Goal: Task Accomplishment & Management: Complete application form

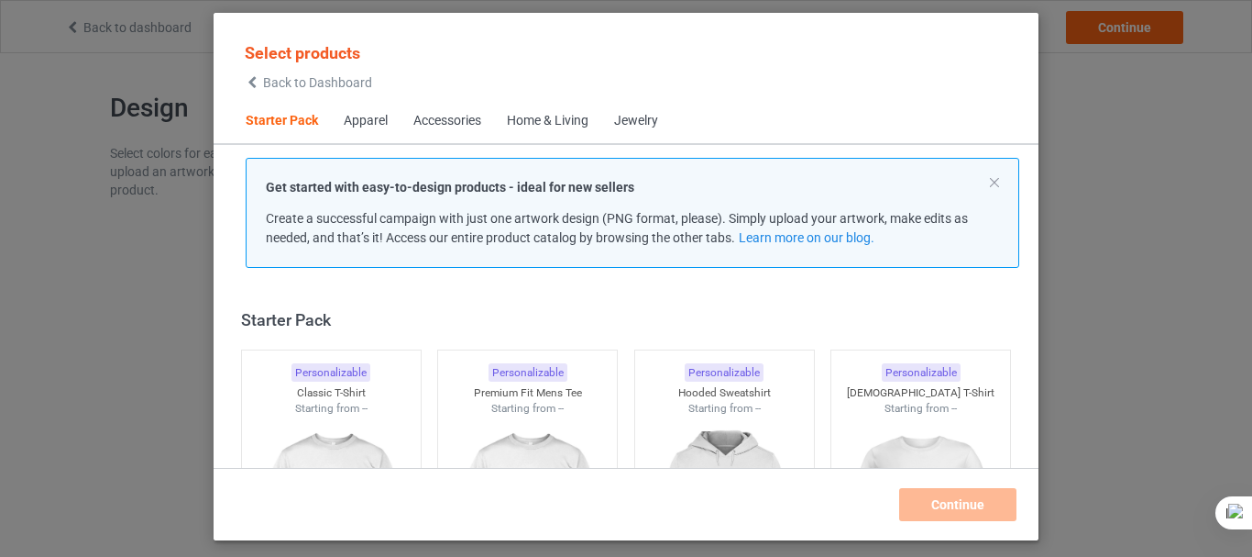
scroll to position [24, 0]
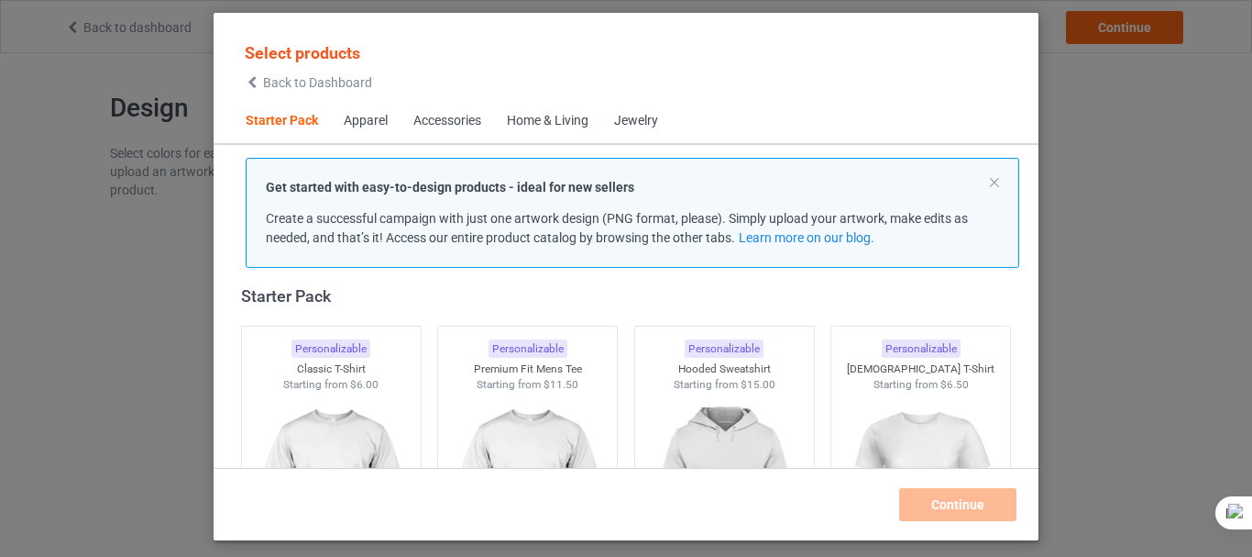
click at [955, 95] on div "Select products Back to Dashboard" at bounding box center [626, 65] width 796 height 67
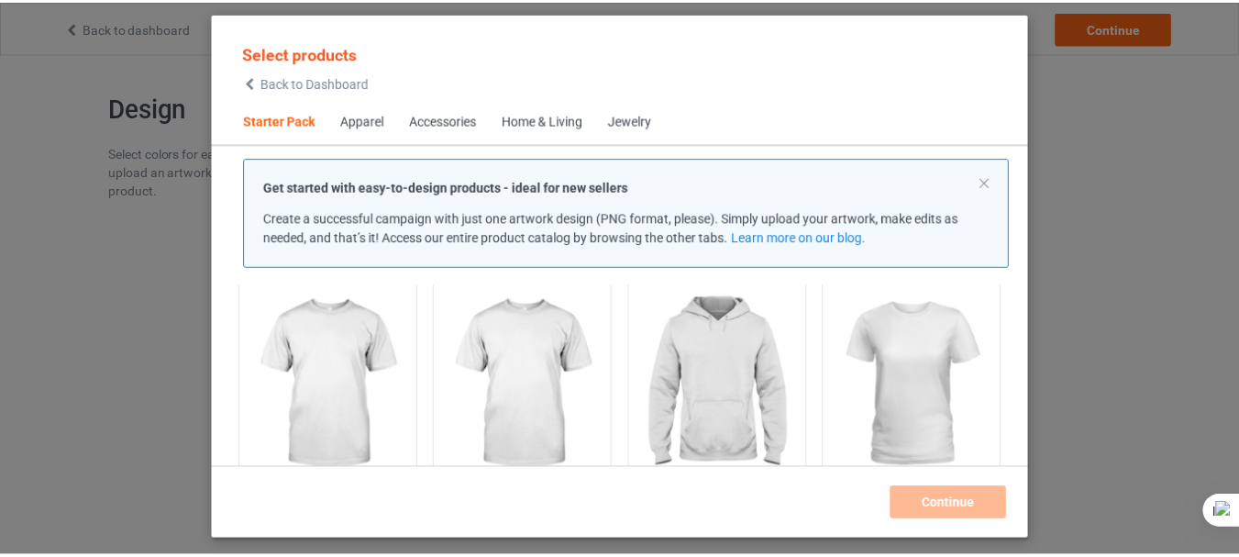
scroll to position [97, 0]
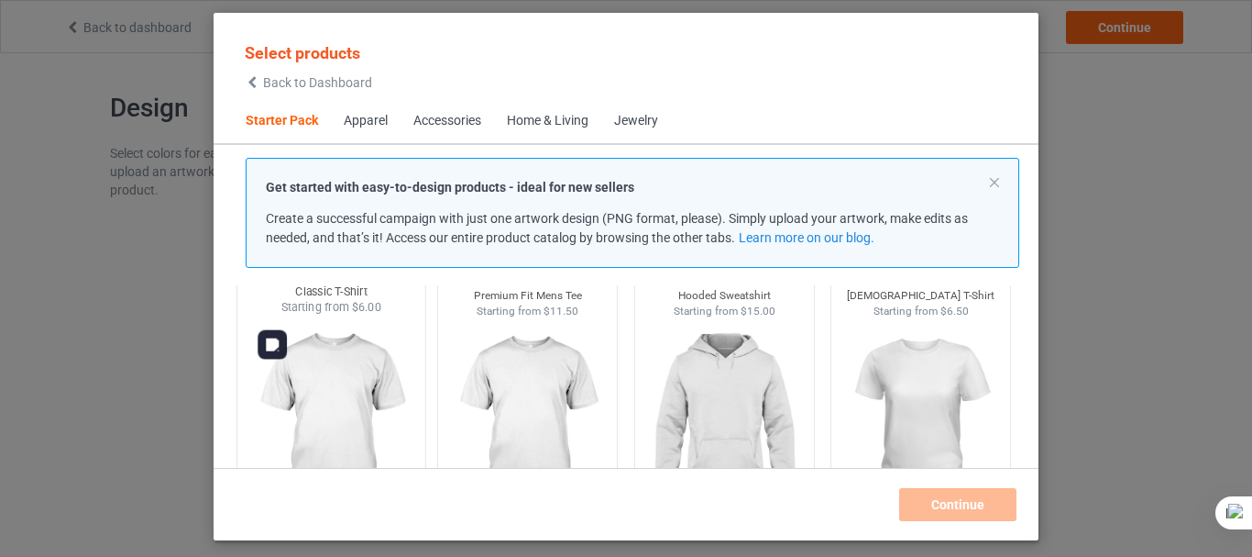
click at [402, 361] on img at bounding box center [331, 422] width 172 height 215
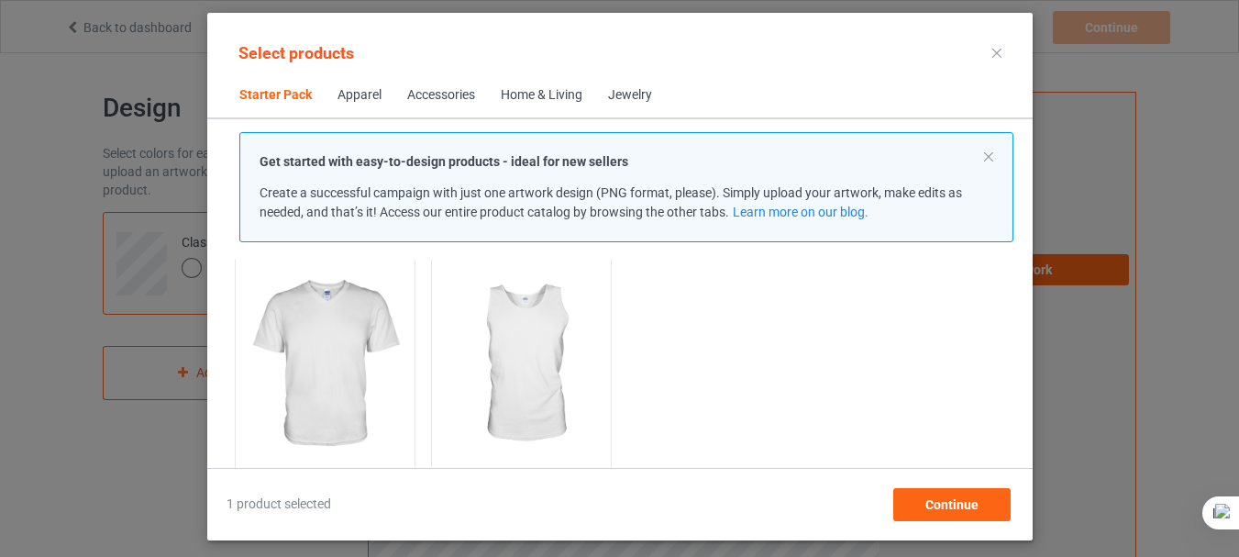
scroll to position [464, 0]
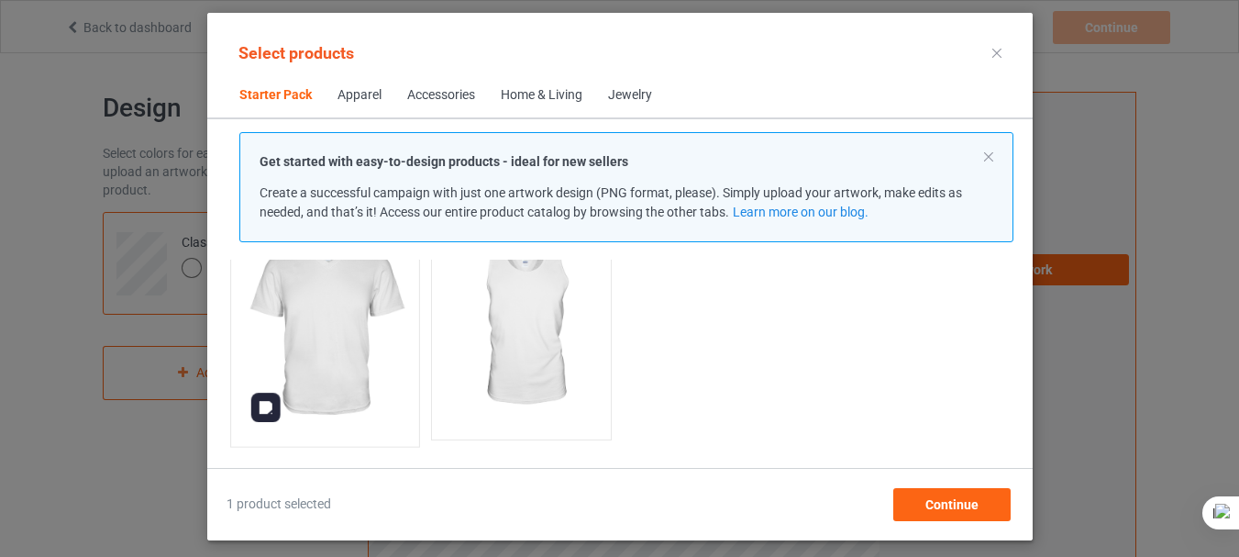
click at [376, 336] on img at bounding box center [324, 328] width 172 height 215
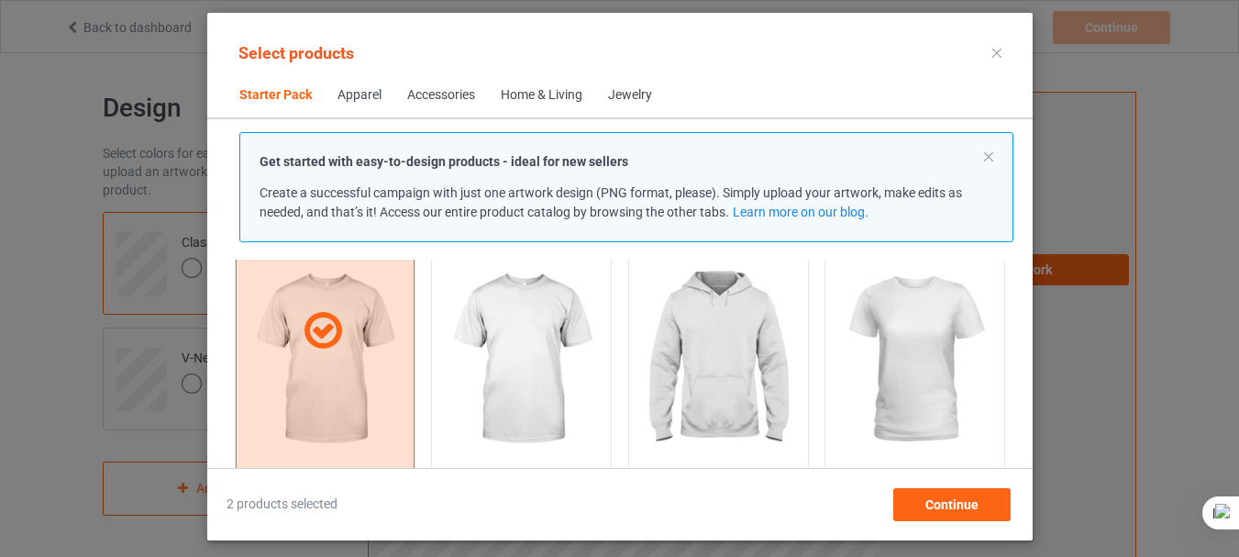
scroll to position [97, 0]
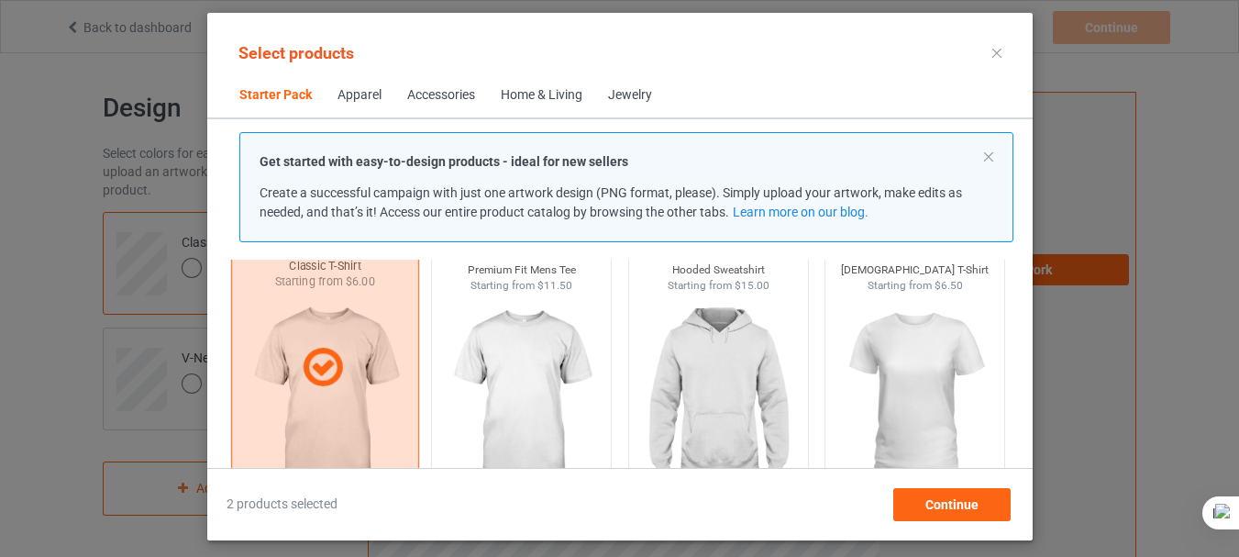
click at [327, 392] on div at bounding box center [324, 367] width 188 height 294
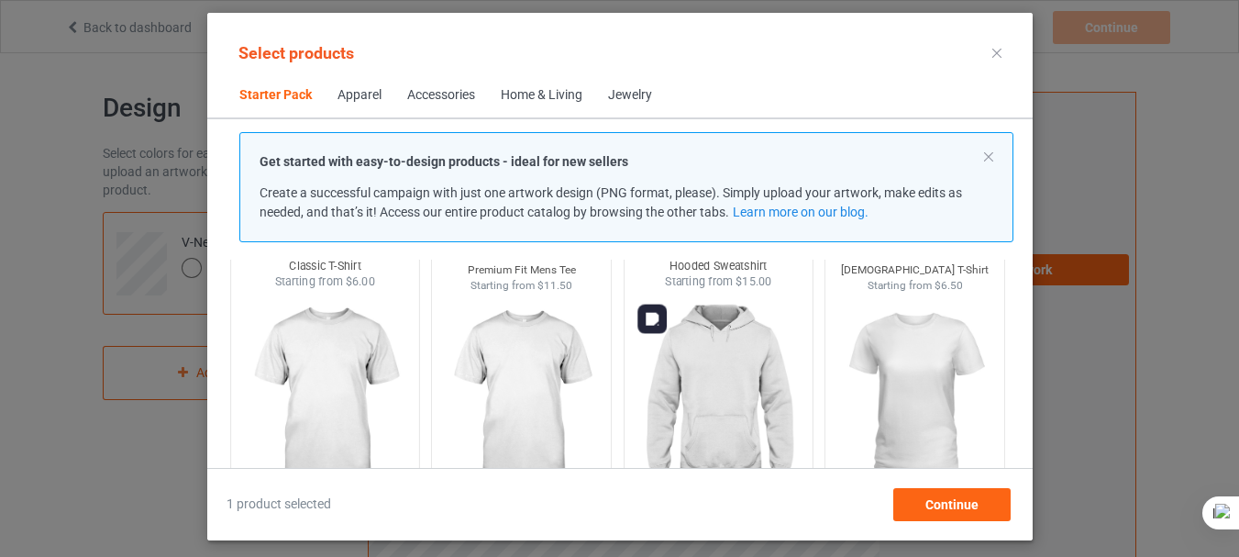
click at [660, 381] on img at bounding box center [718, 397] width 172 height 215
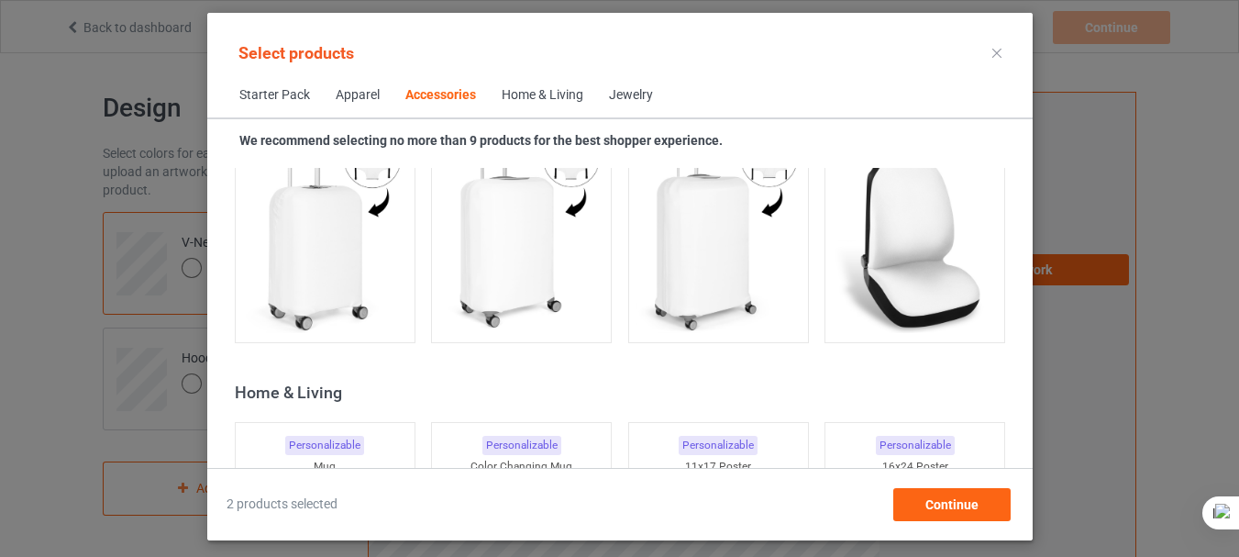
scroll to position [8019, 0]
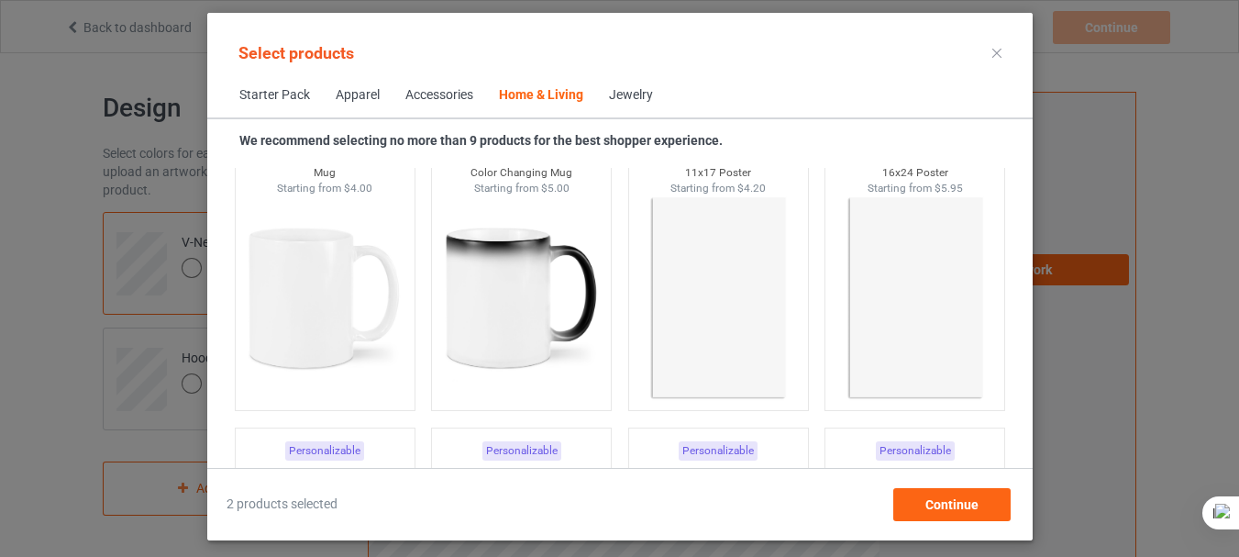
scroll to position [8312, 0]
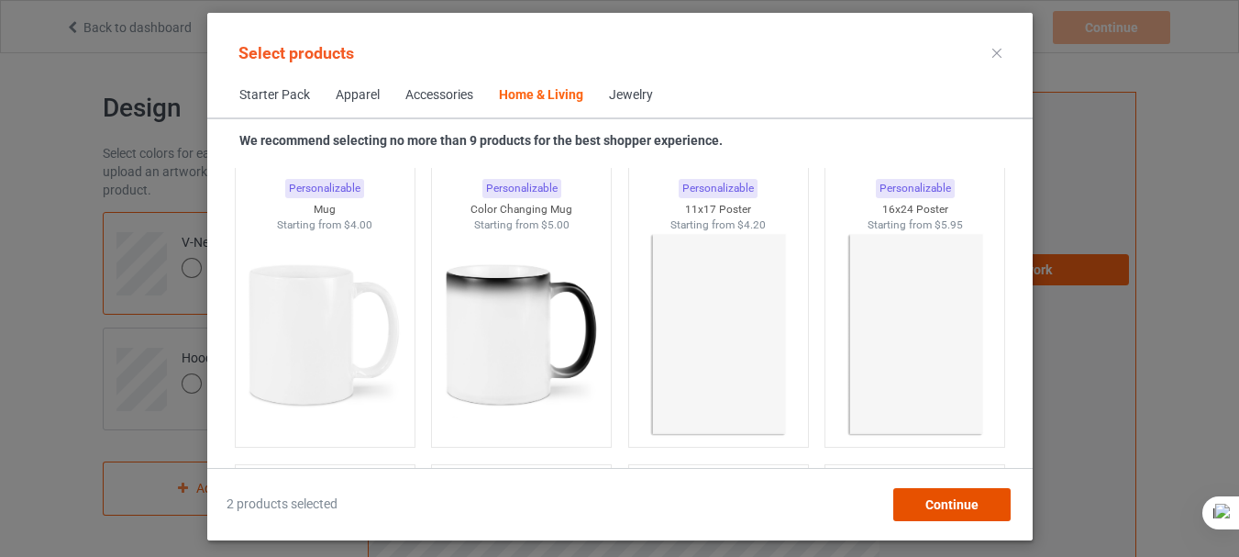
click at [943, 497] on span "Continue" at bounding box center [950, 504] width 53 height 15
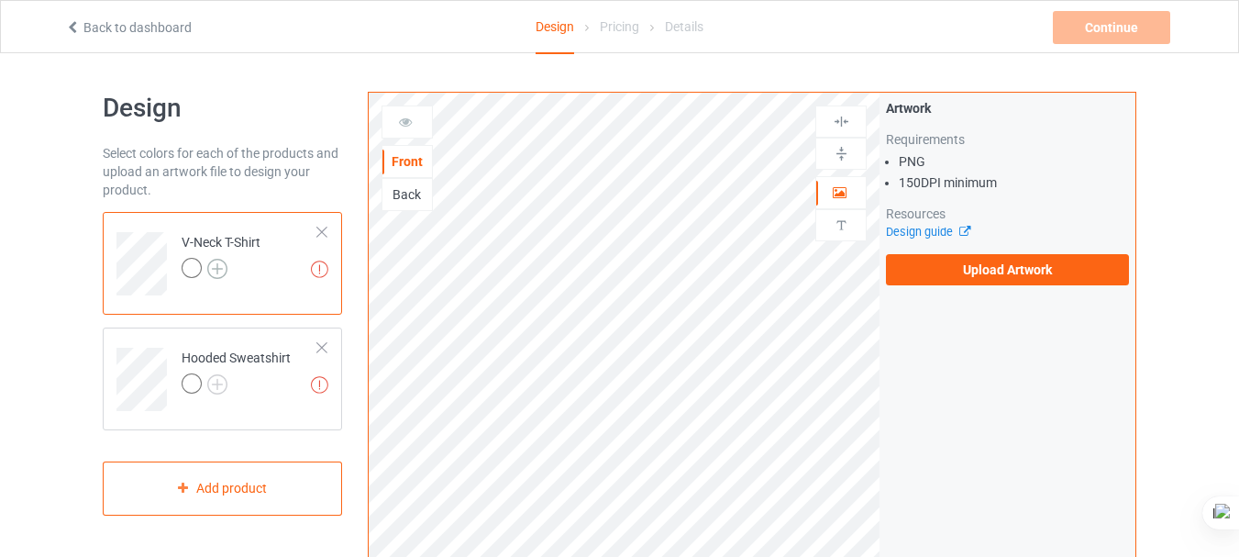
click at [215, 267] on img at bounding box center [217, 269] width 20 height 20
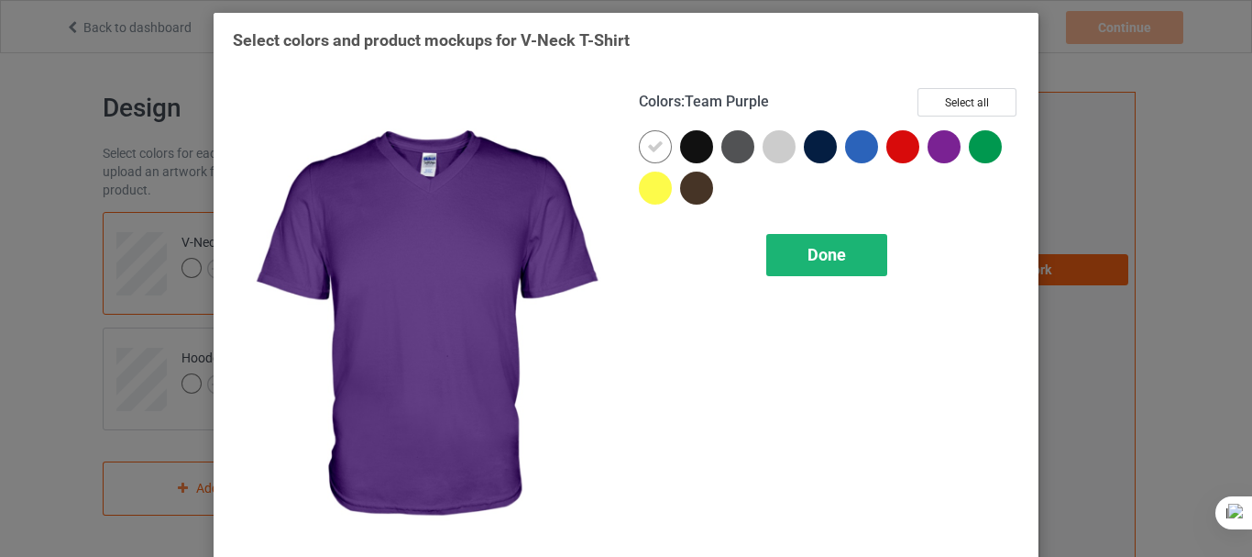
click at [813, 261] on span "Done" at bounding box center [827, 254] width 39 height 19
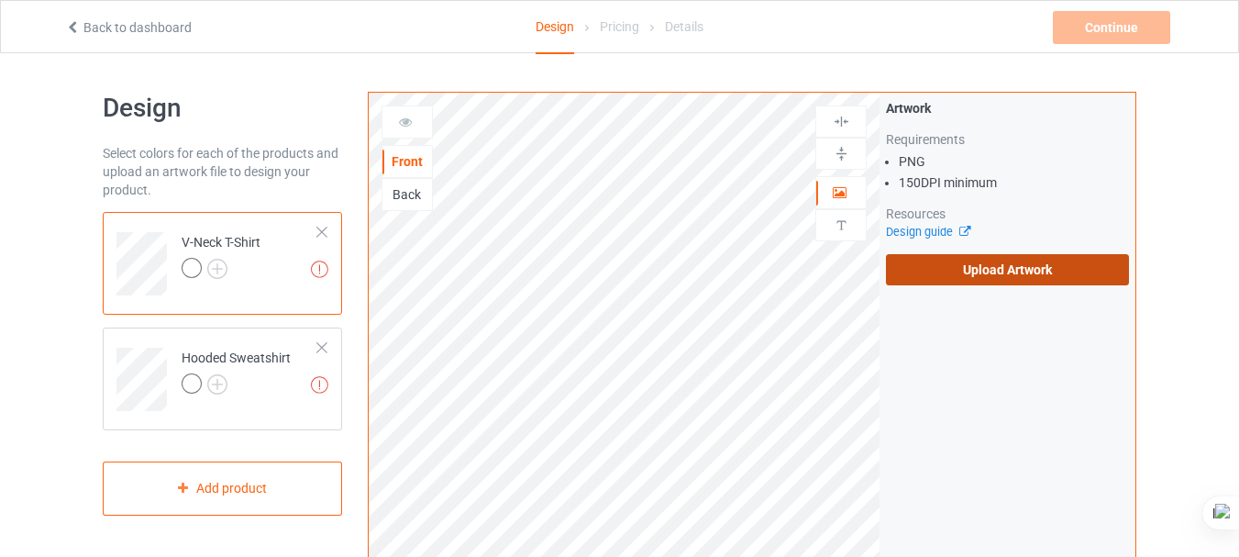
click at [932, 265] on label "Upload Artwork" at bounding box center [1007, 269] width 243 height 31
click at [0, 0] on input "Upload Artwork" at bounding box center [0, 0] width 0 height 0
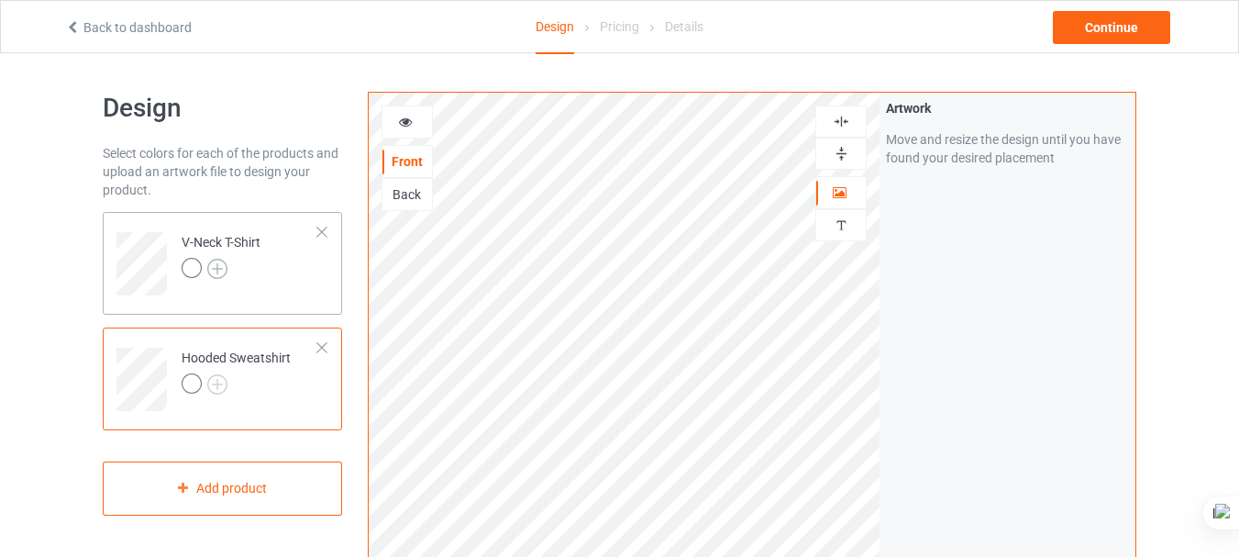
click at [217, 270] on img at bounding box center [217, 269] width 20 height 20
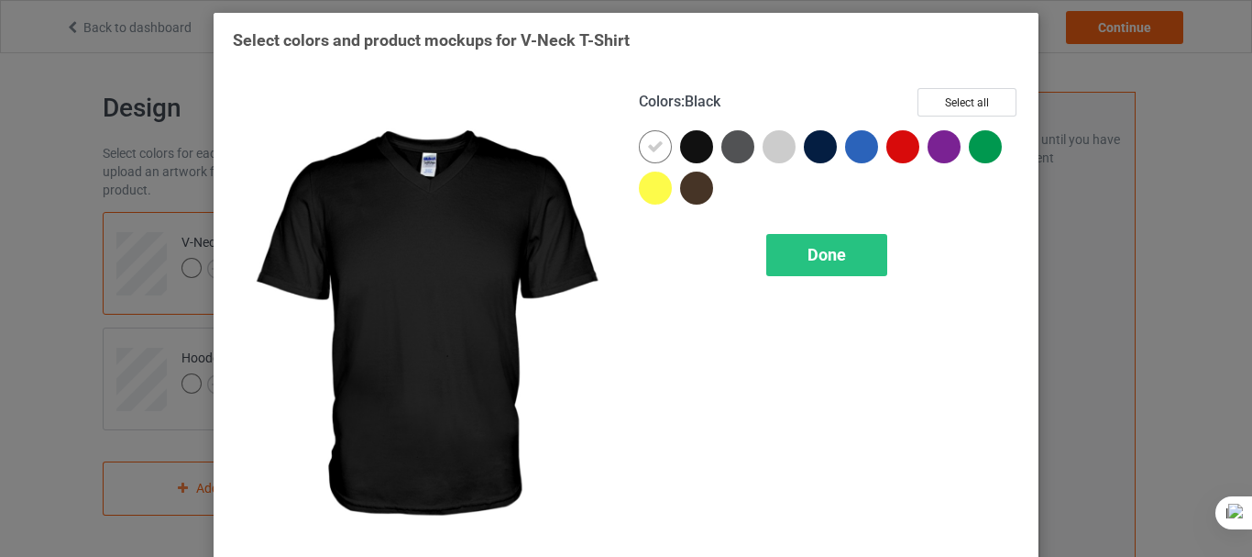
click at [690, 153] on div at bounding box center [696, 146] width 33 height 33
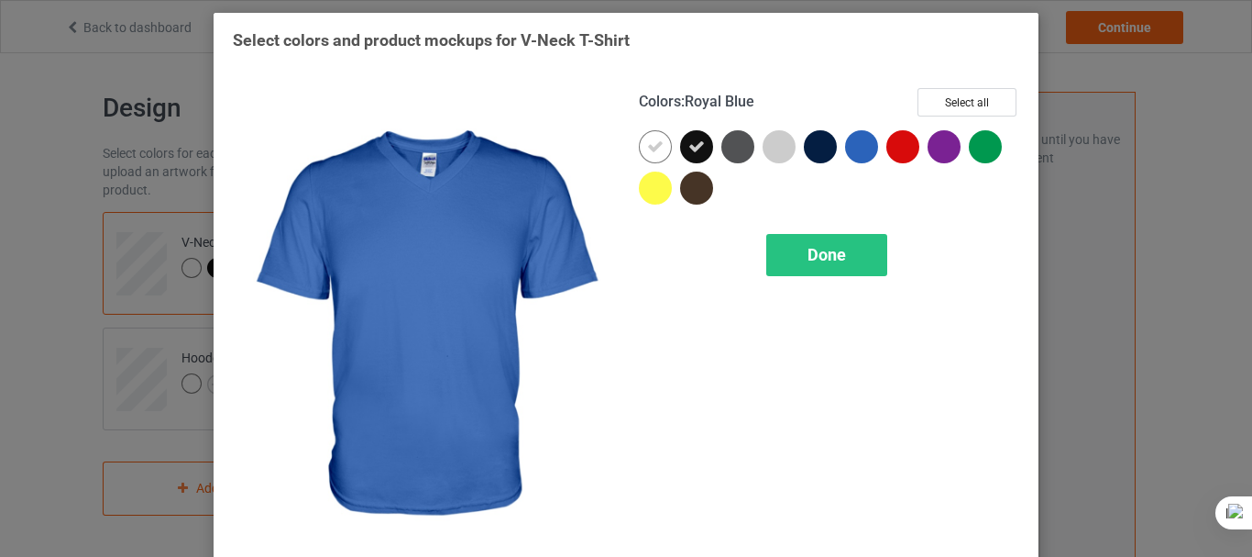
click at [861, 145] on div at bounding box center [861, 146] width 33 height 33
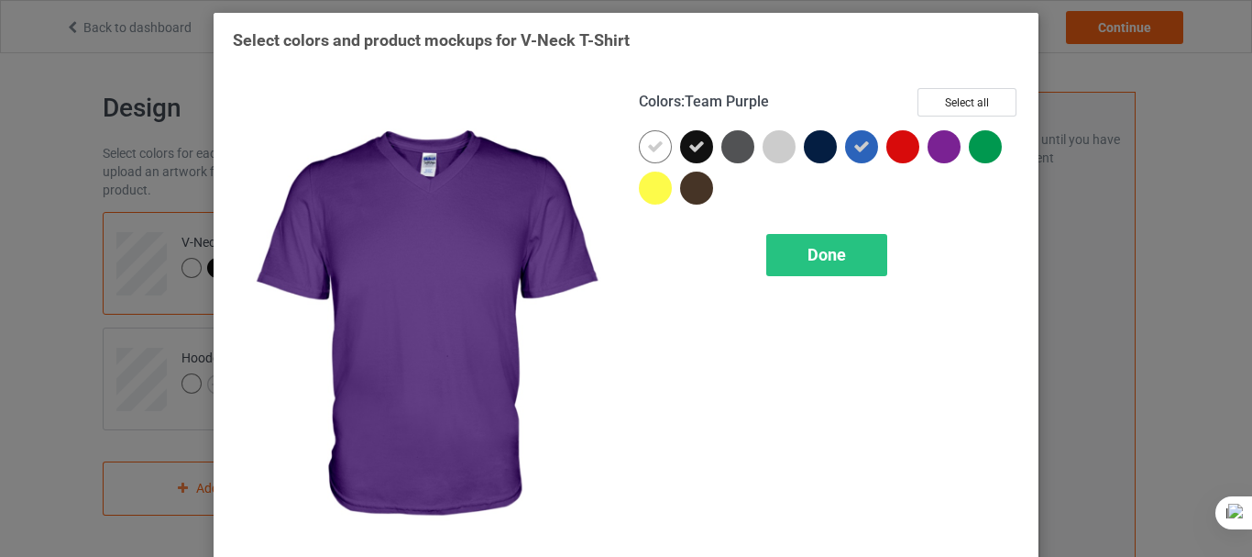
click at [940, 141] on div at bounding box center [944, 146] width 33 height 33
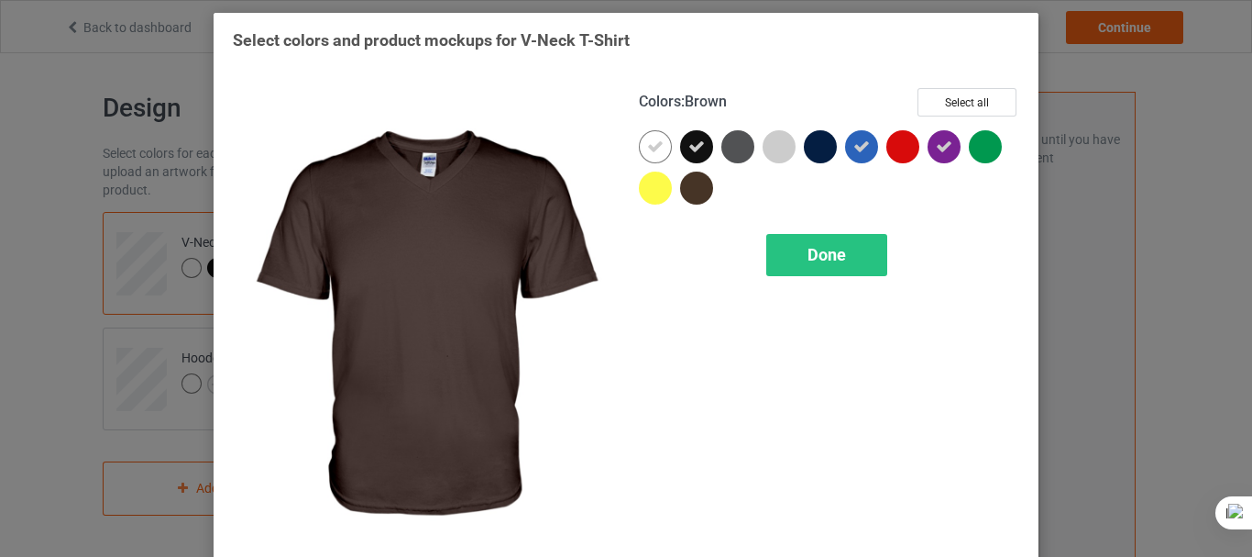
click at [685, 189] on div at bounding box center [696, 187] width 33 height 33
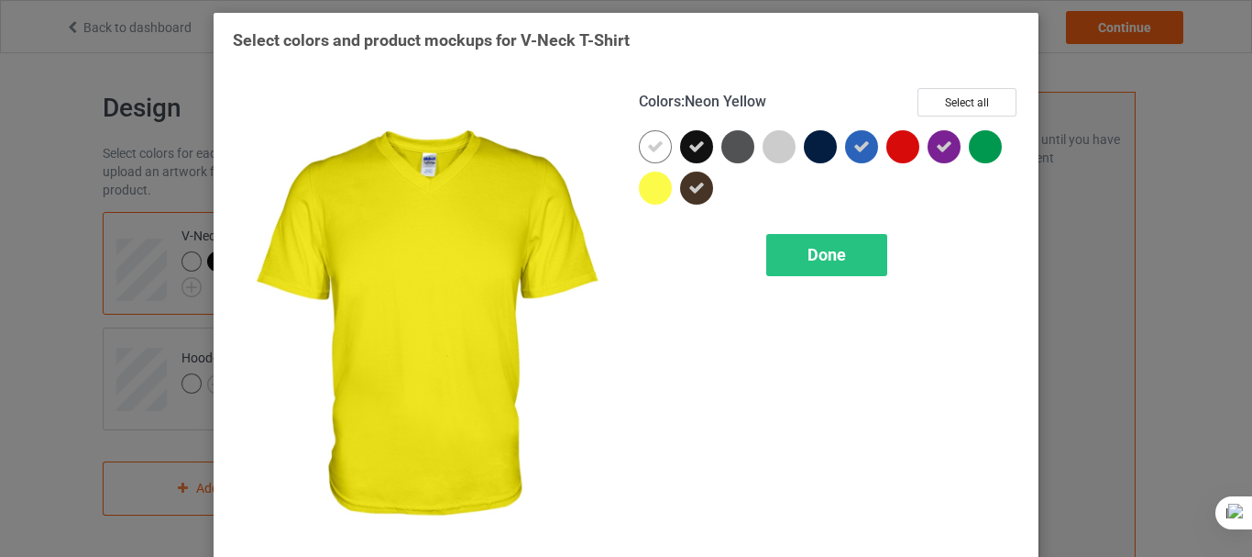
click at [659, 183] on div at bounding box center [655, 187] width 33 height 33
click at [656, 182] on div at bounding box center [655, 187] width 33 height 33
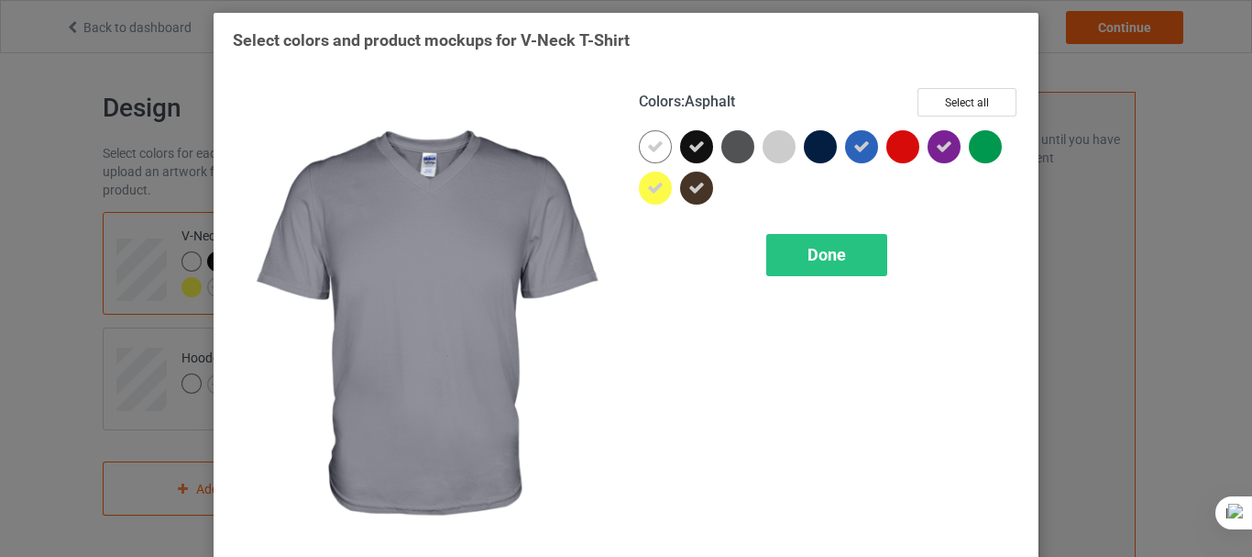
click at [727, 147] on div at bounding box center [738, 146] width 33 height 33
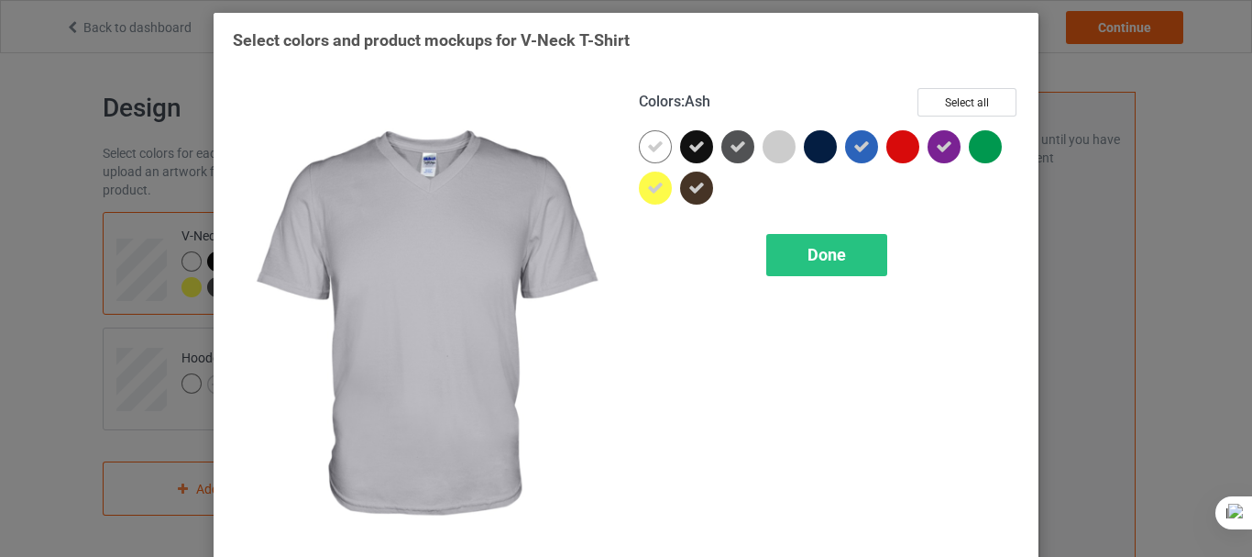
click at [764, 146] on div at bounding box center [779, 146] width 33 height 33
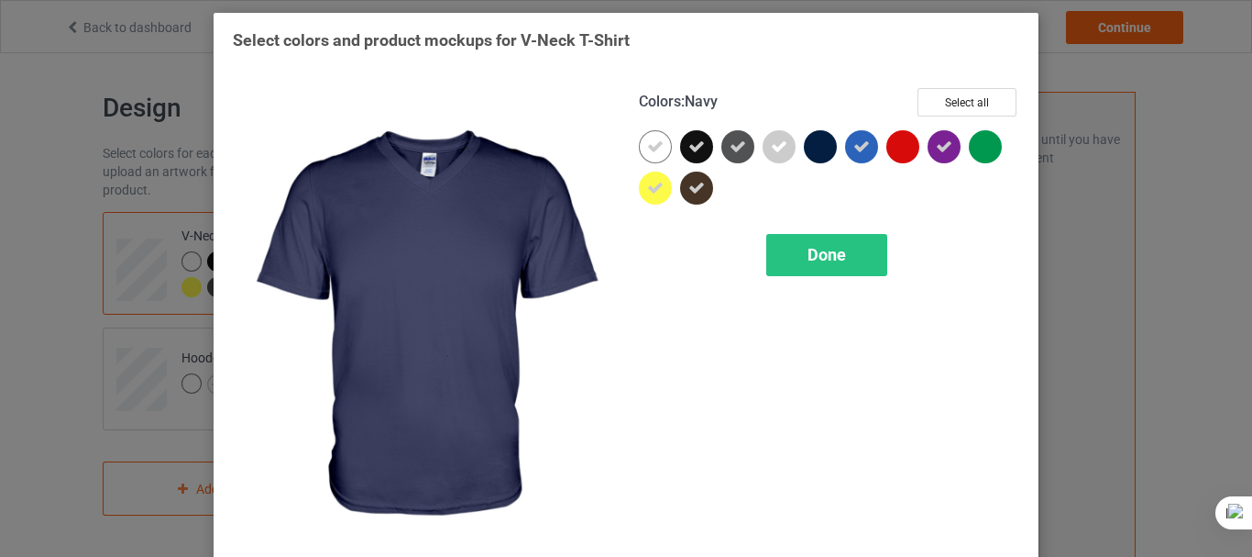
click at [810, 144] on div at bounding box center [820, 146] width 33 height 33
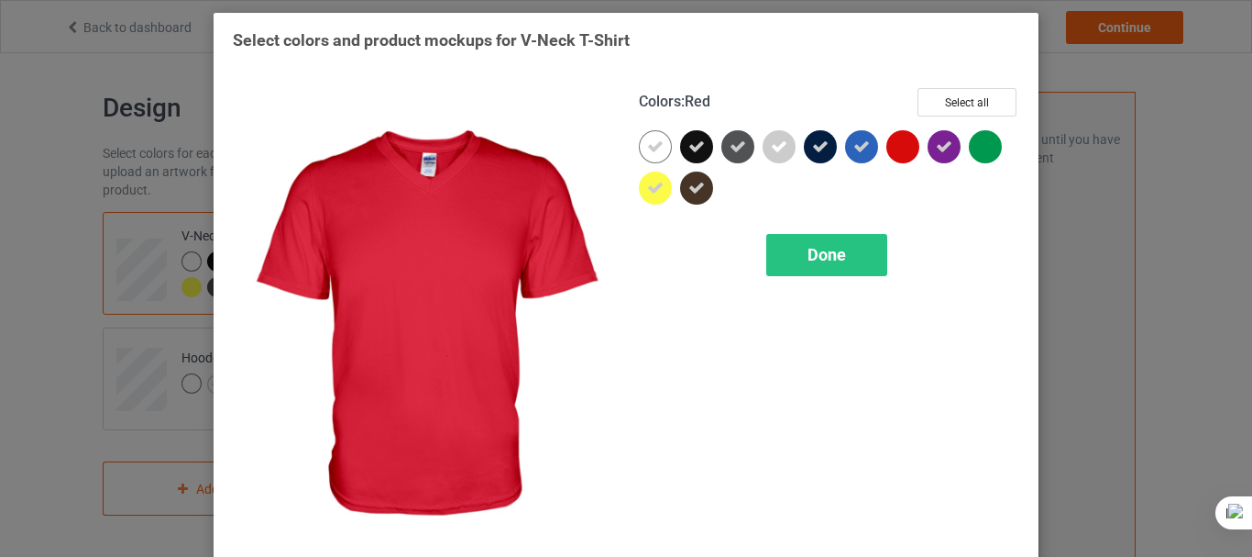
click at [888, 149] on div at bounding box center [903, 146] width 33 height 33
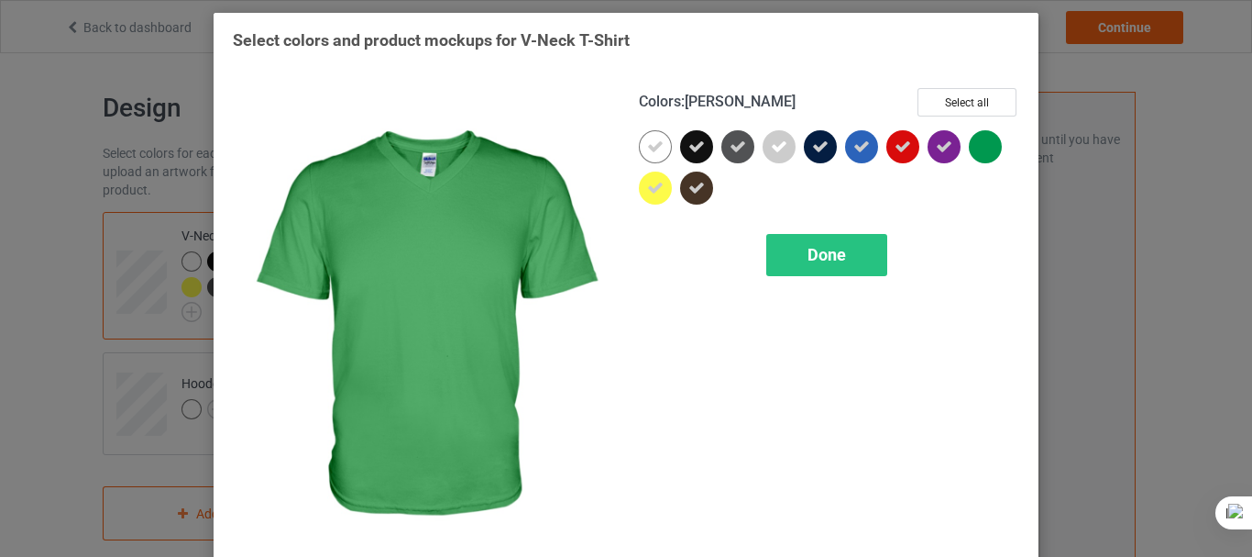
click at [969, 146] on div at bounding box center [985, 146] width 33 height 33
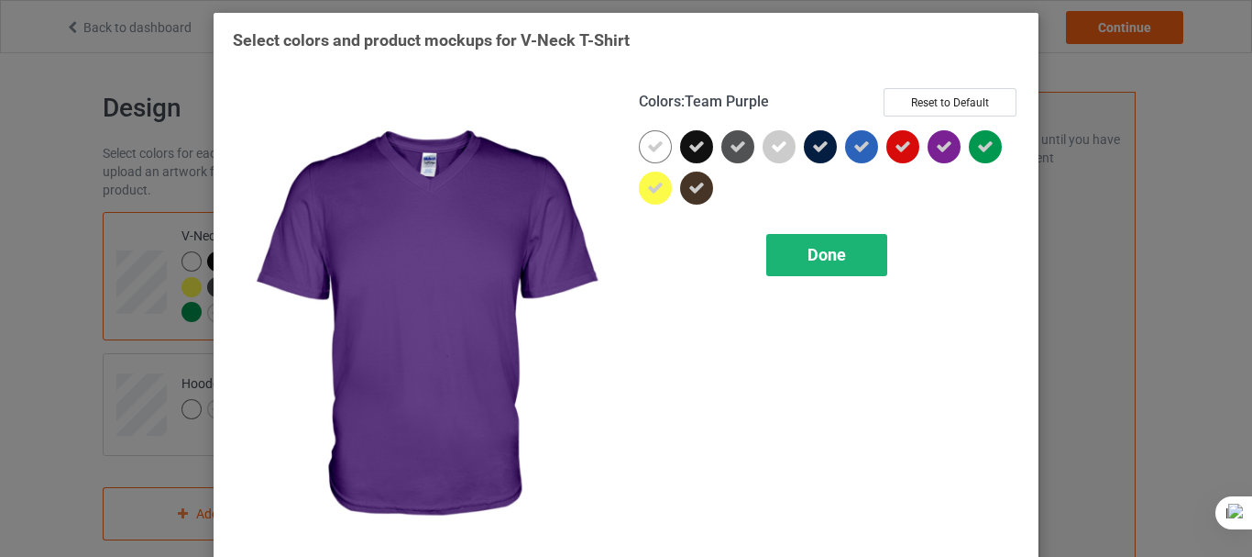
click at [833, 262] on span "Done" at bounding box center [827, 254] width 39 height 19
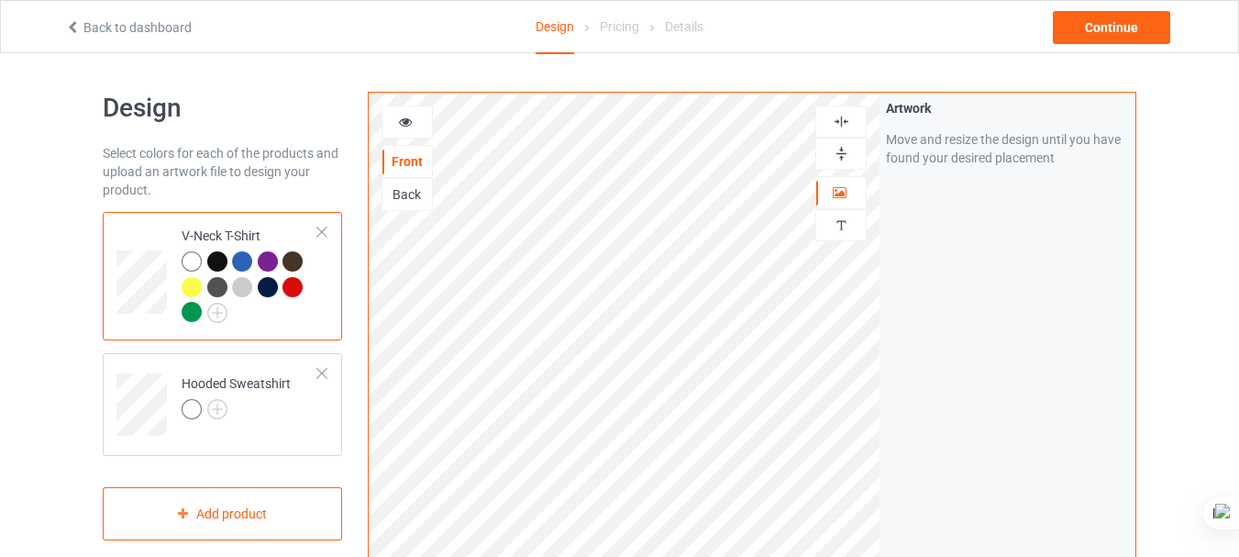
click at [202, 265] on div at bounding box center [195, 264] width 26 height 26
click at [222, 260] on div at bounding box center [217, 261] width 20 height 20
click at [246, 259] on div at bounding box center [242, 261] width 20 height 20
click at [265, 261] on div at bounding box center [268, 261] width 20 height 20
click at [299, 258] on div at bounding box center [292, 261] width 20 height 20
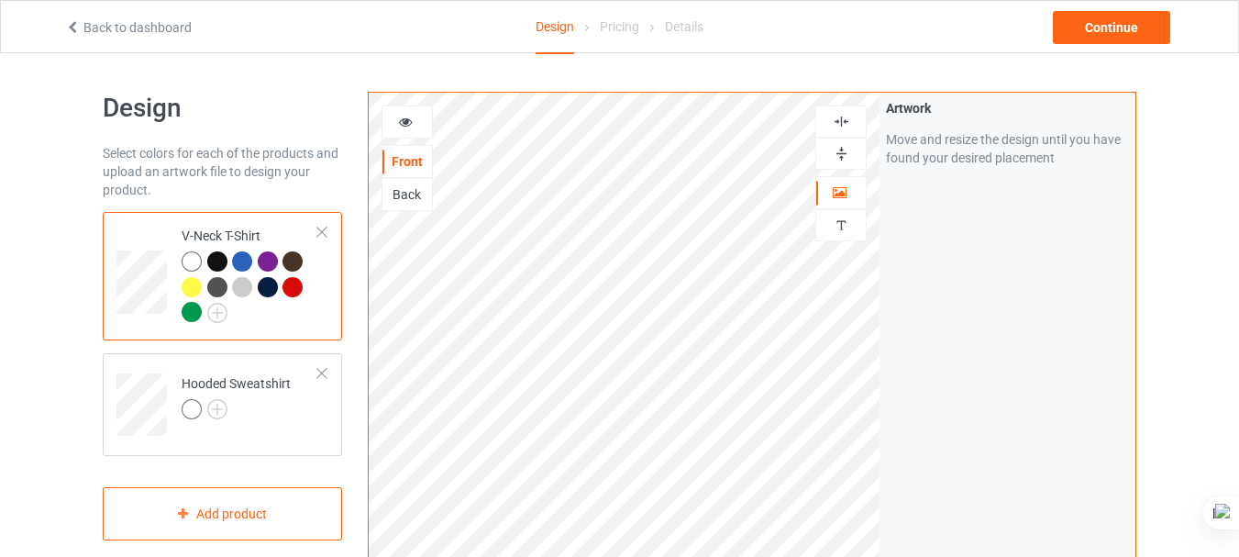
click at [198, 283] on div at bounding box center [192, 287] width 20 height 20
click at [217, 308] on img at bounding box center [217, 313] width 20 height 20
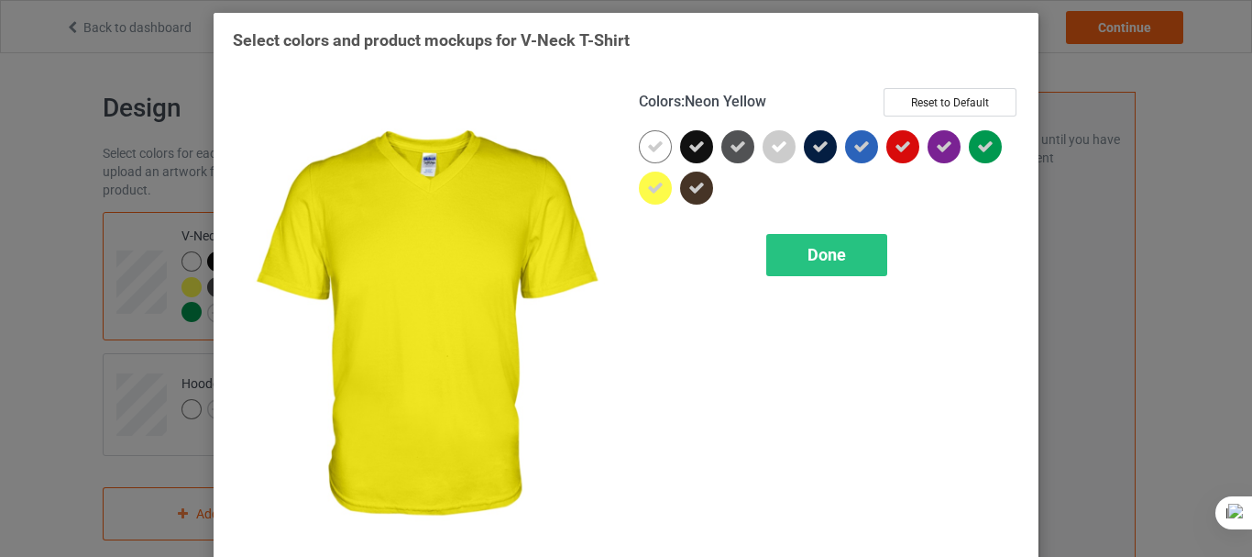
click at [647, 186] on icon at bounding box center [655, 188] width 17 height 17
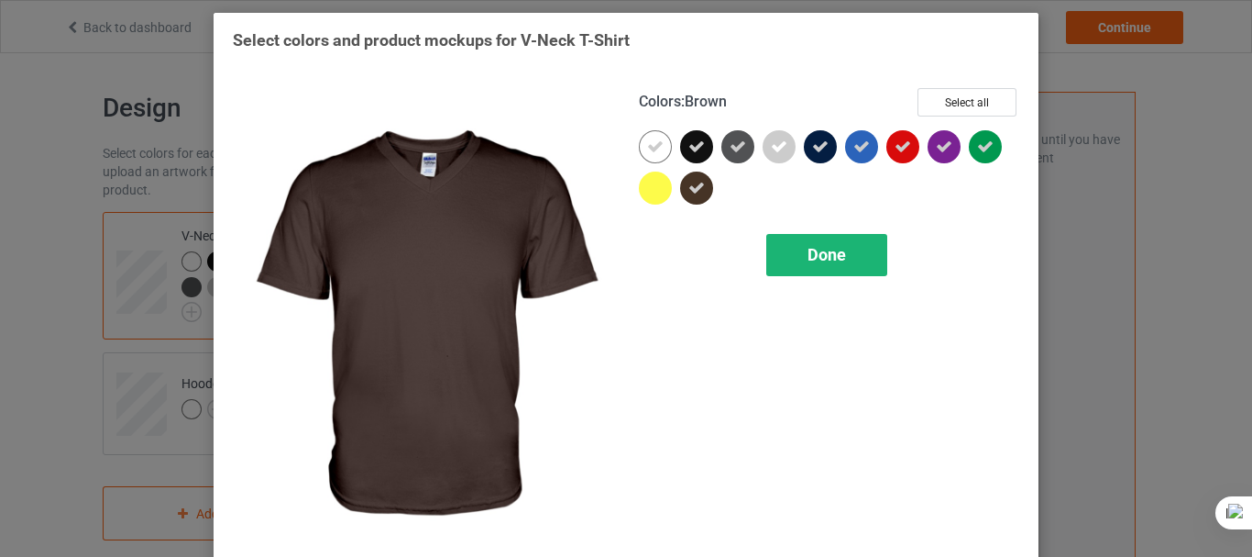
click at [808, 245] on span "Done" at bounding box center [827, 254] width 39 height 19
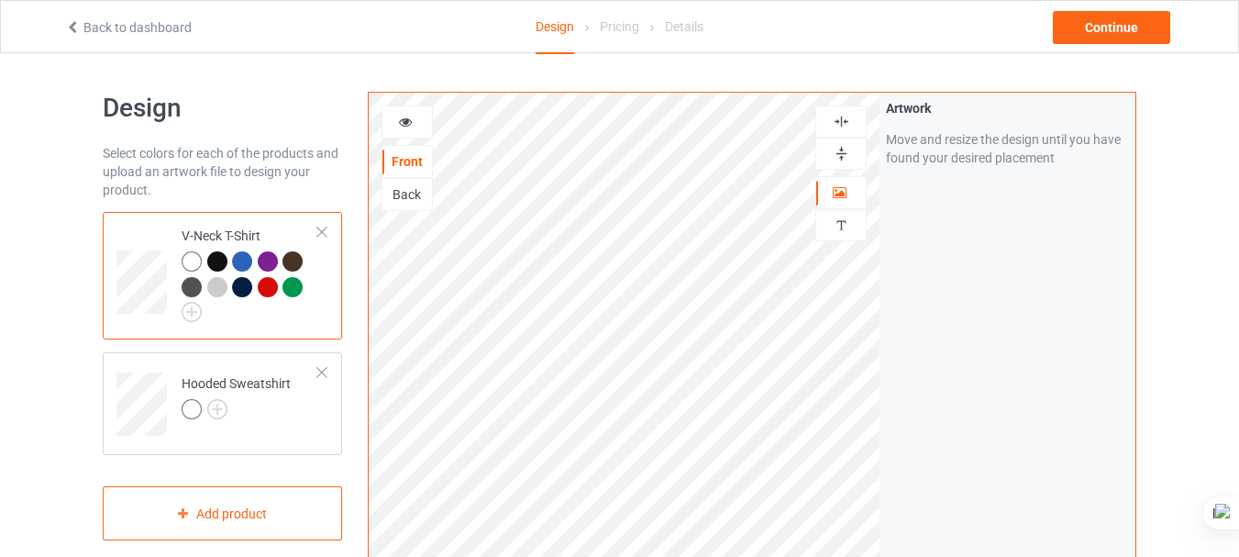
click at [193, 284] on div at bounding box center [192, 287] width 20 height 20
click at [233, 287] on div at bounding box center [242, 287] width 20 height 20
click at [218, 287] on div at bounding box center [217, 287] width 20 height 20
click at [191, 315] on img at bounding box center [192, 312] width 20 height 20
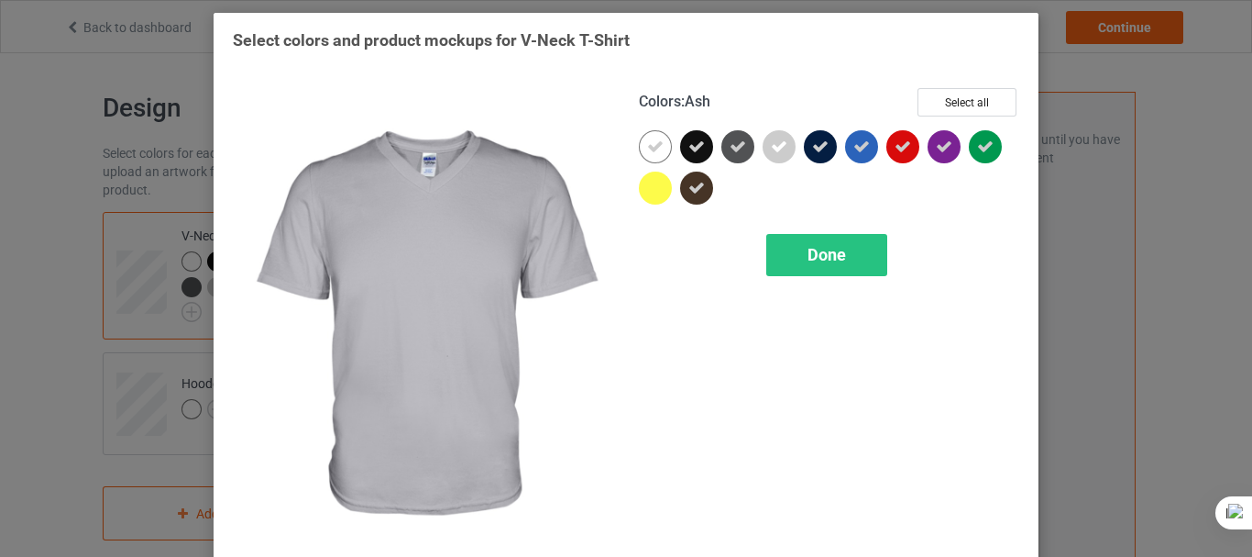
click at [771, 140] on icon at bounding box center [779, 146] width 17 height 17
click at [820, 242] on div "Done" at bounding box center [826, 255] width 121 height 42
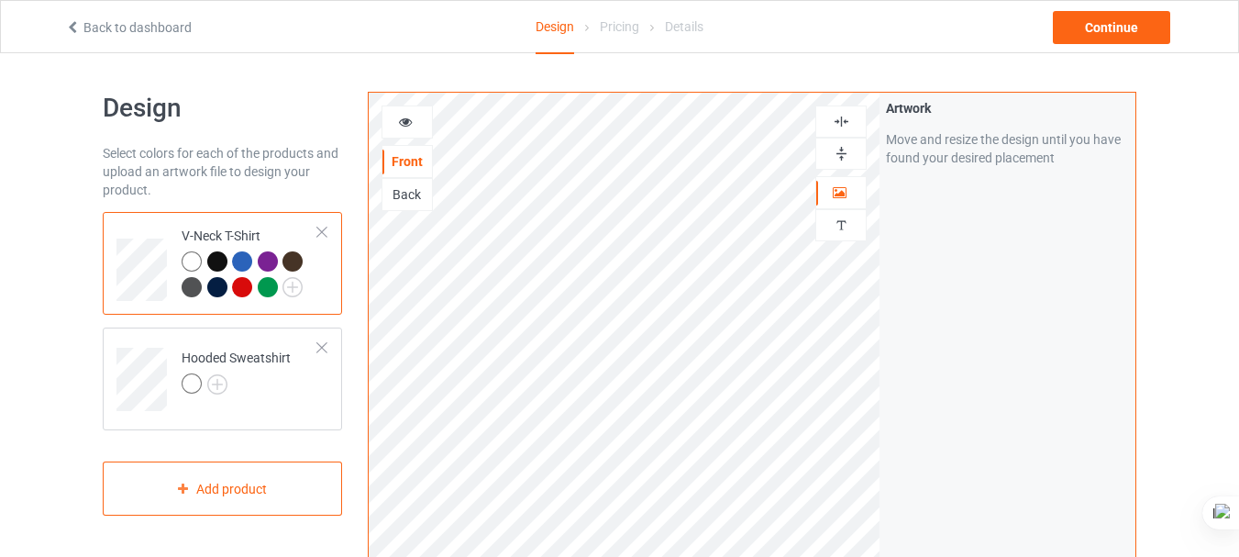
click at [243, 290] on div at bounding box center [242, 287] width 20 height 20
click at [273, 286] on div at bounding box center [268, 287] width 20 height 20
click at [219, 385] on img at bounding box center [217, 384] width 20 height 20
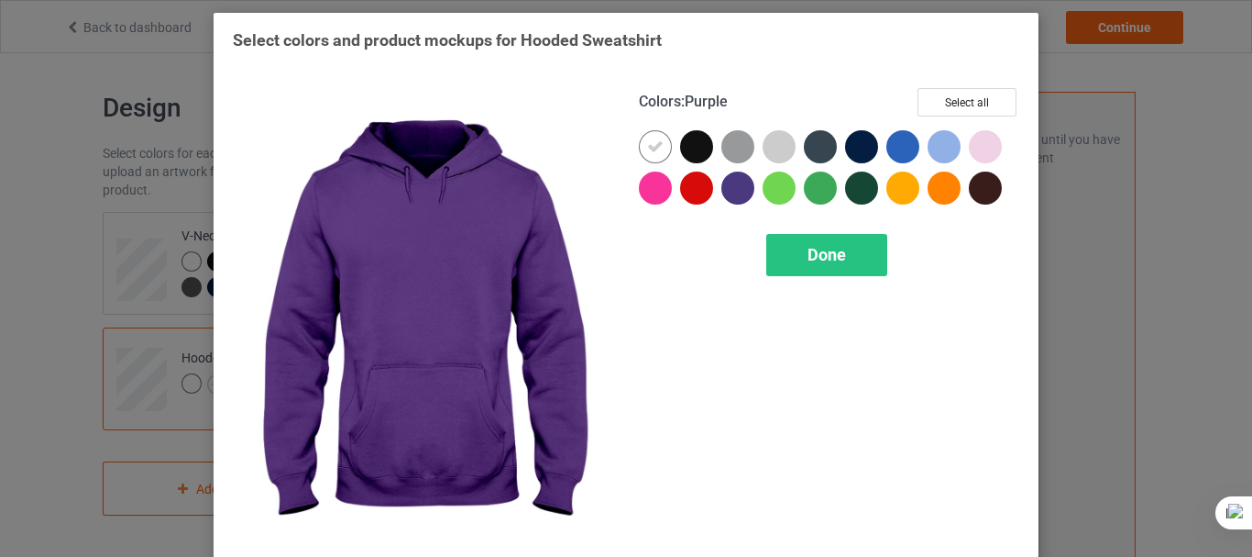
click at [730, 188] on div at bounding box center [738, 187] width 33 height 33
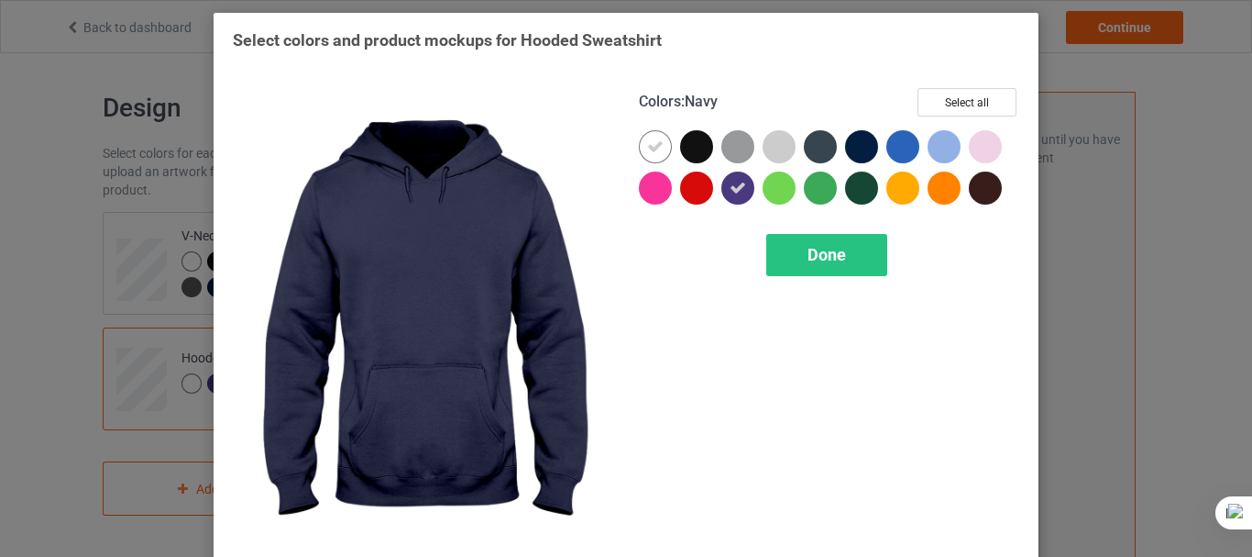
click at [864, 141] on div at bounding box center [861, 146] width 33 height 33
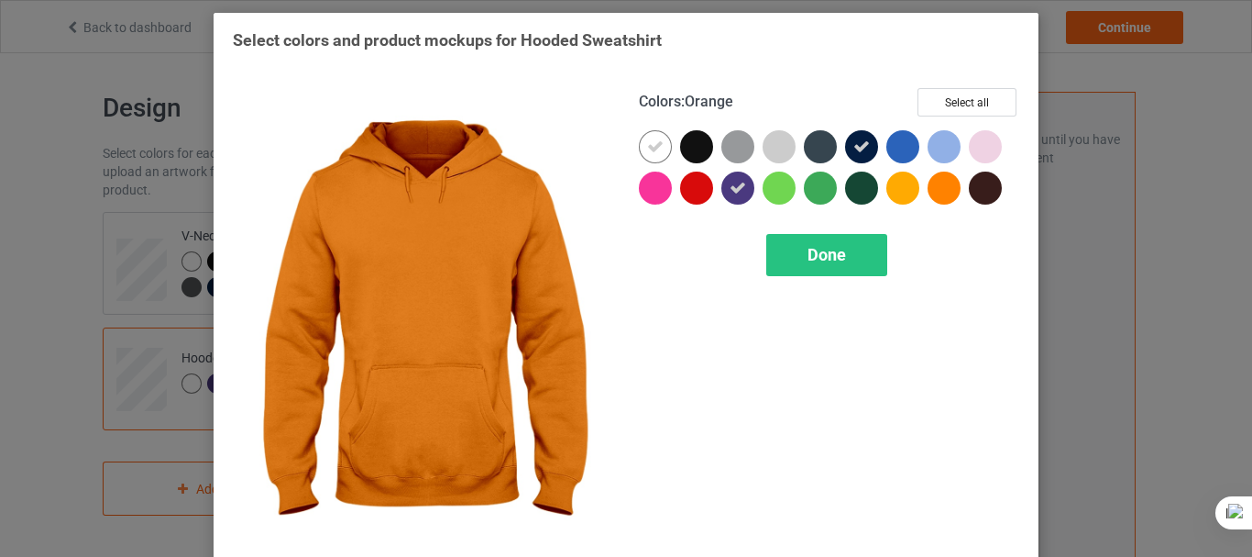
click at [940, 188] on div at bounding box center [944, 187] width 33 height 33
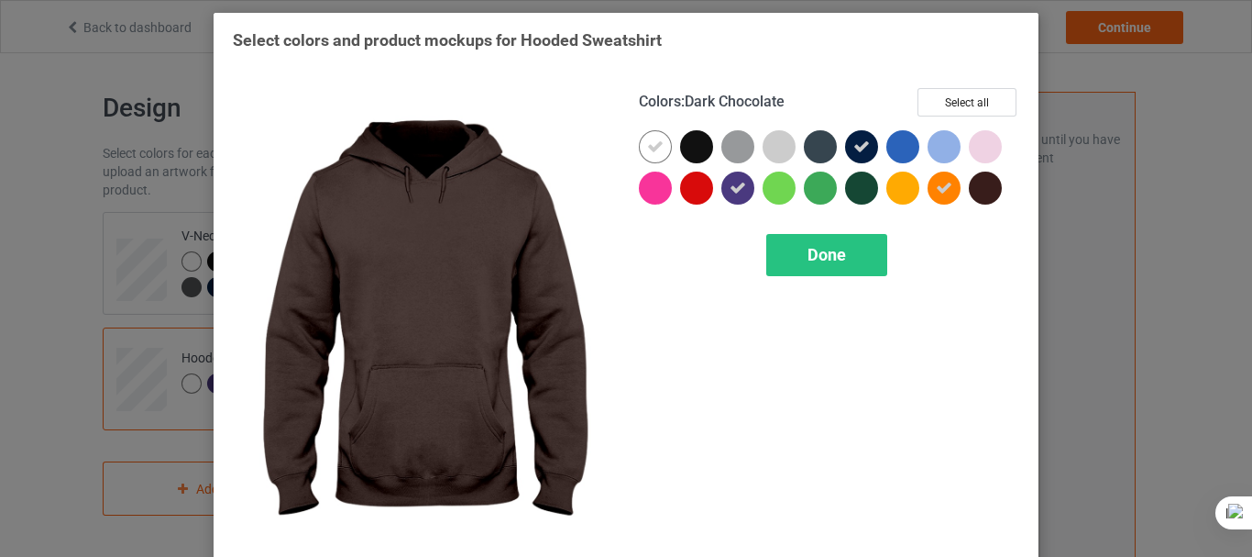
click at [975, 187] on div at bounding box center [985, 187] width 33 height 33
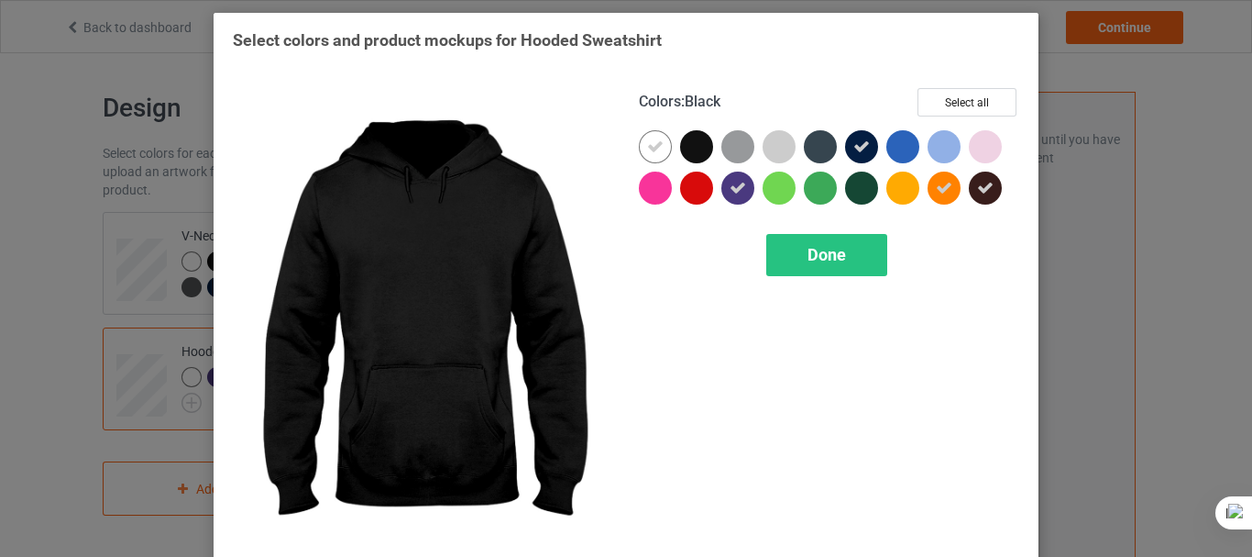
click at [691, 138] on div at bounding box center [696, 146] width 33 height 33
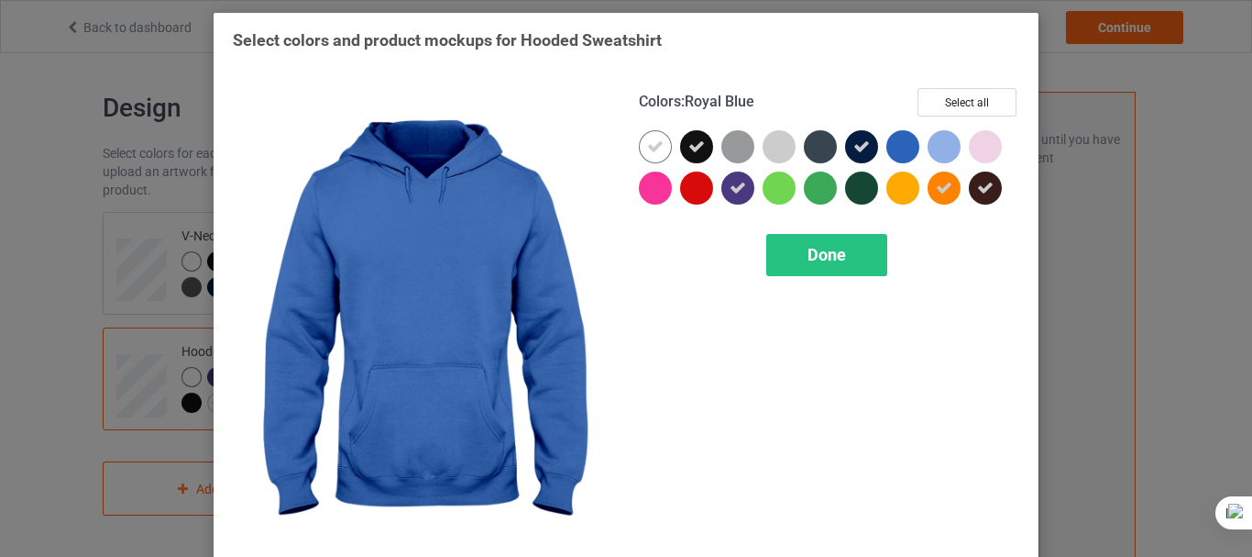
click at [897, 149] on div at bounding box center [903, 146] width 33 height 33
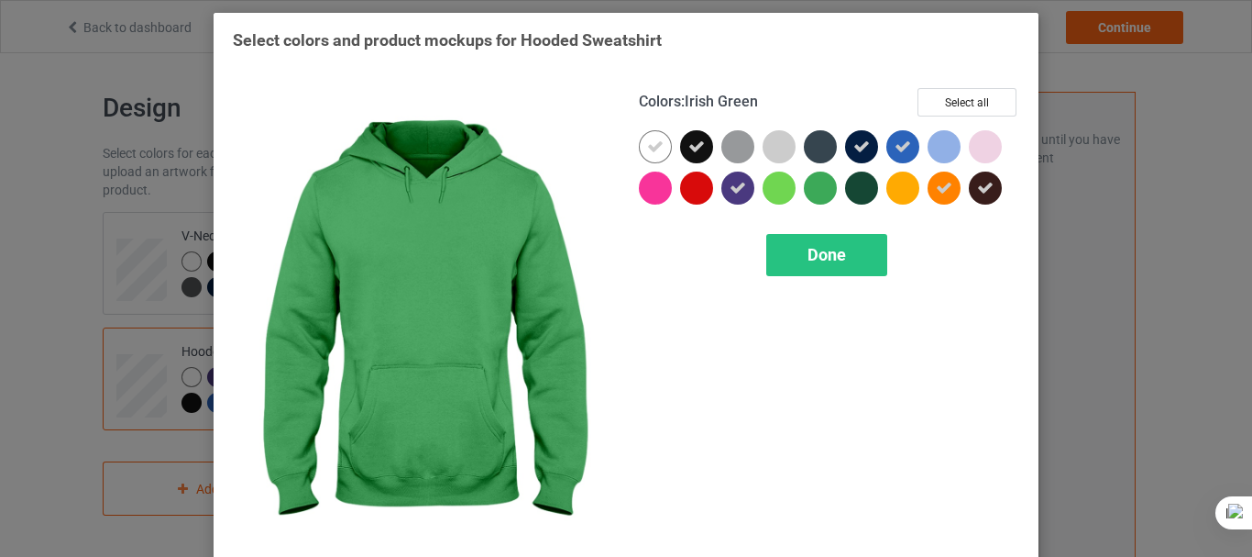
click at [808, 193] on div at bounding box center [820, 187] width 33 height 33
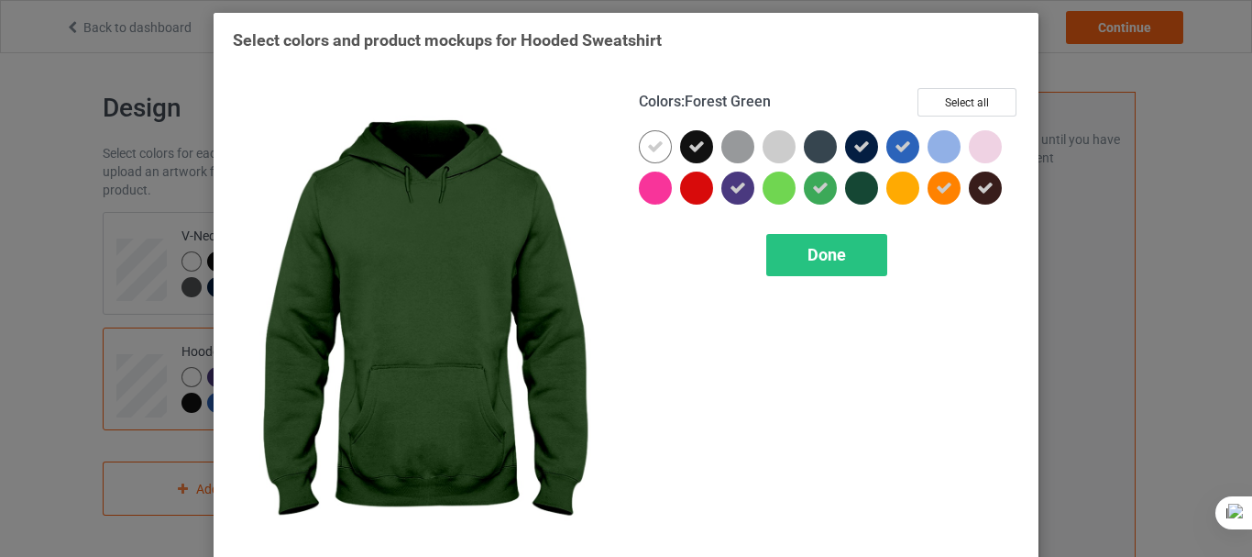
click at [857, 191] on div at bounding box center [861, 187] width 33 height 33
click at [841, 266] on div "Done" at bounding box center [826, 255] width 121 height 42
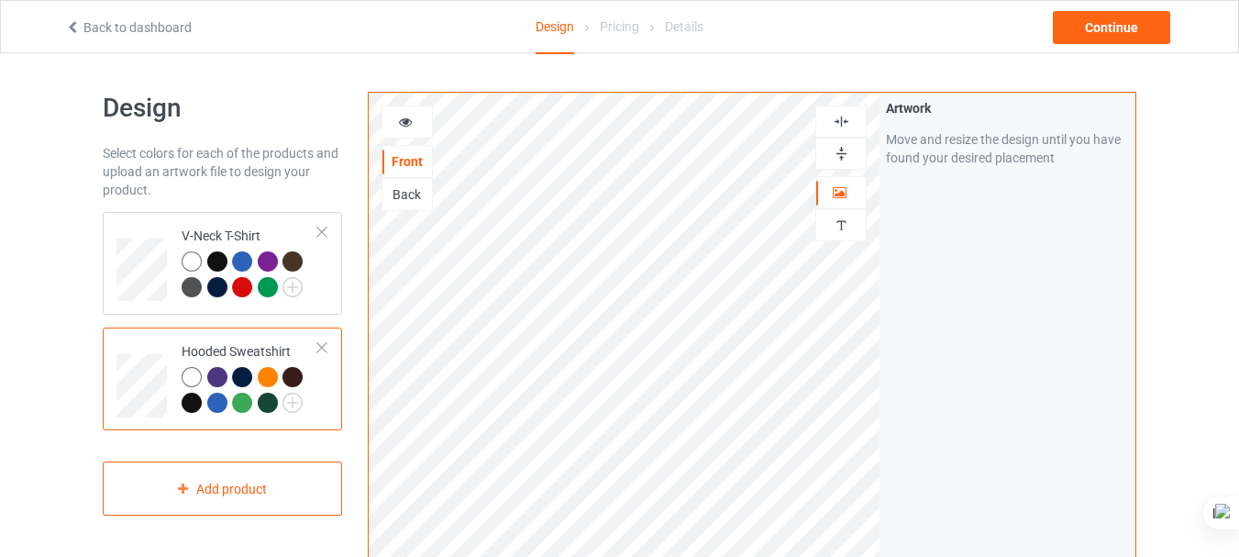
click at [211, 375] on div at bounding box center [217, 377] width 20 height 20
click at [239, 376] on div at bounding box center [242, 377] width 20 height 20
click at [270, 378] on div at bounding box center [268, 377] width 20 height 20
click at [292, 371] on div at bounding box center [292, 377] width 20 height 20
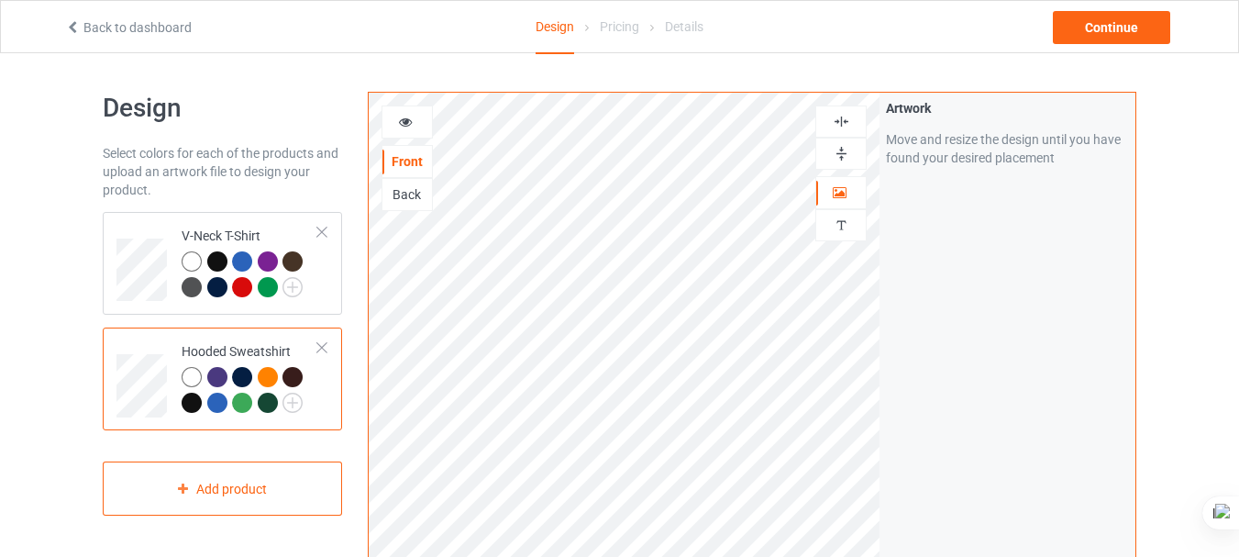
click at [193, 404] on div at bounding box center [192, 402] width 20 height 20
click at [218, 405] on div at bounding box center [217, 402] width 20 height 20
click at [244, 401] on div at bounding box center [242, 402] width 20 height 20
click at [269, 403] on div at bounding box center [268, 402] width 20 height 20
click at [302, 398] on img at bounding box center [292, 402] width 20 height 20
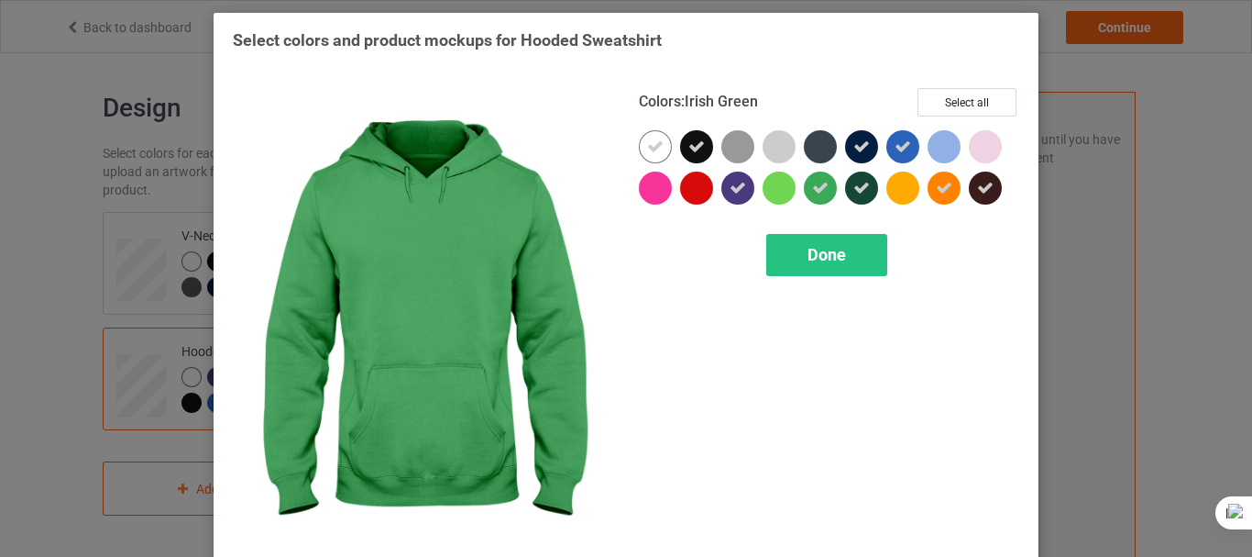
click at [812, 188] on icon at bounding box center [820, 188] width 17 height 17
click at [818, 247] on span "Done" at bounding box center [827, 254] width 39 height 19
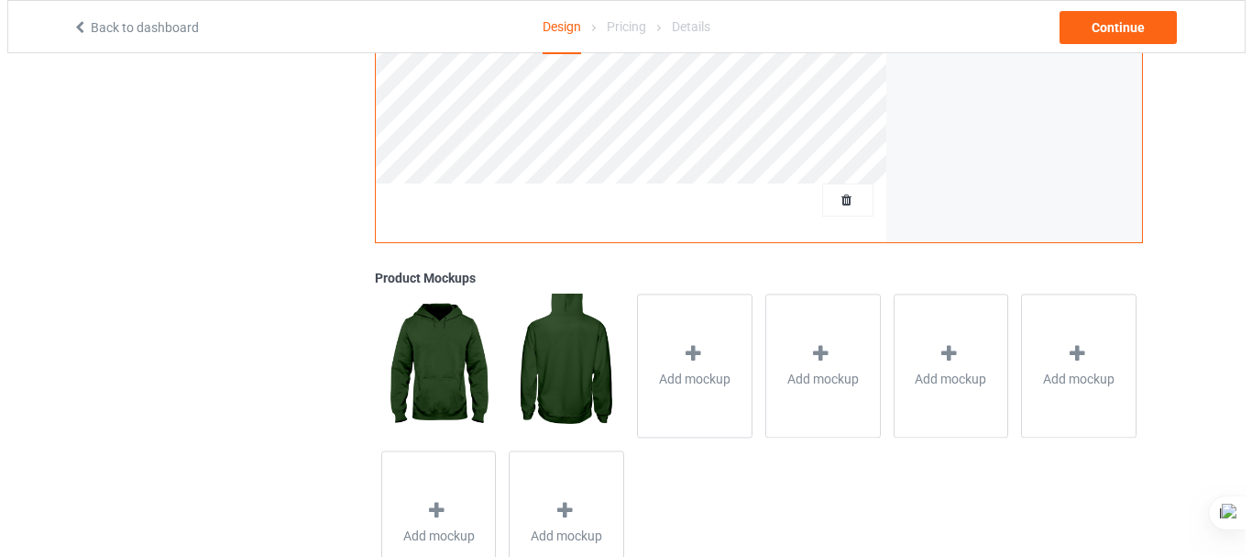
scroll to position [554, 0]
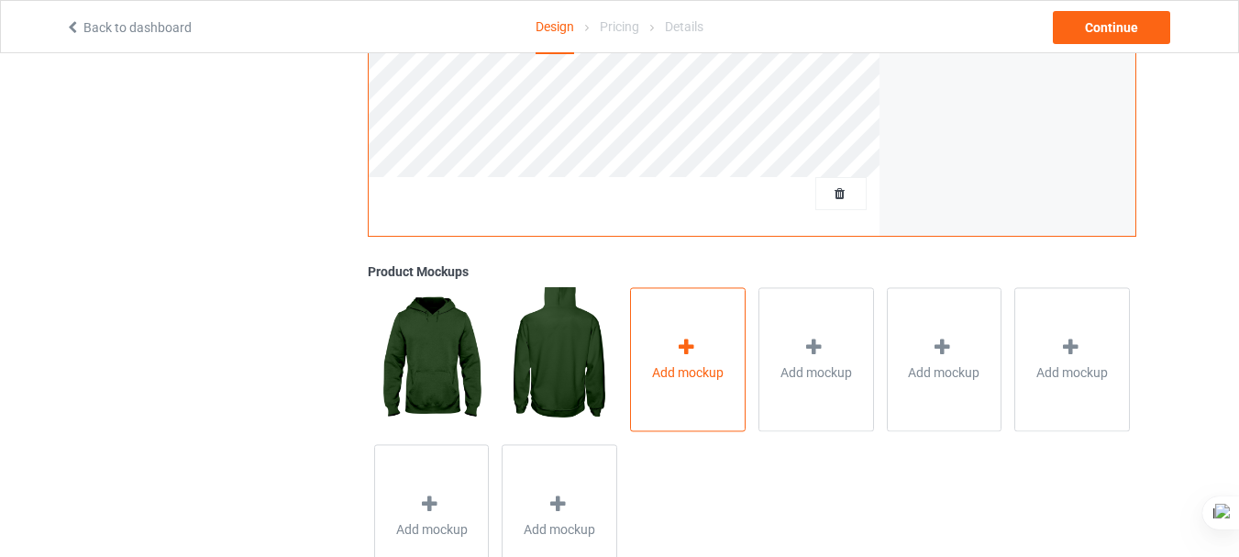
click at [686, 371] on span "Add mockup" at bounding box center [688, 372] width 72 height 18
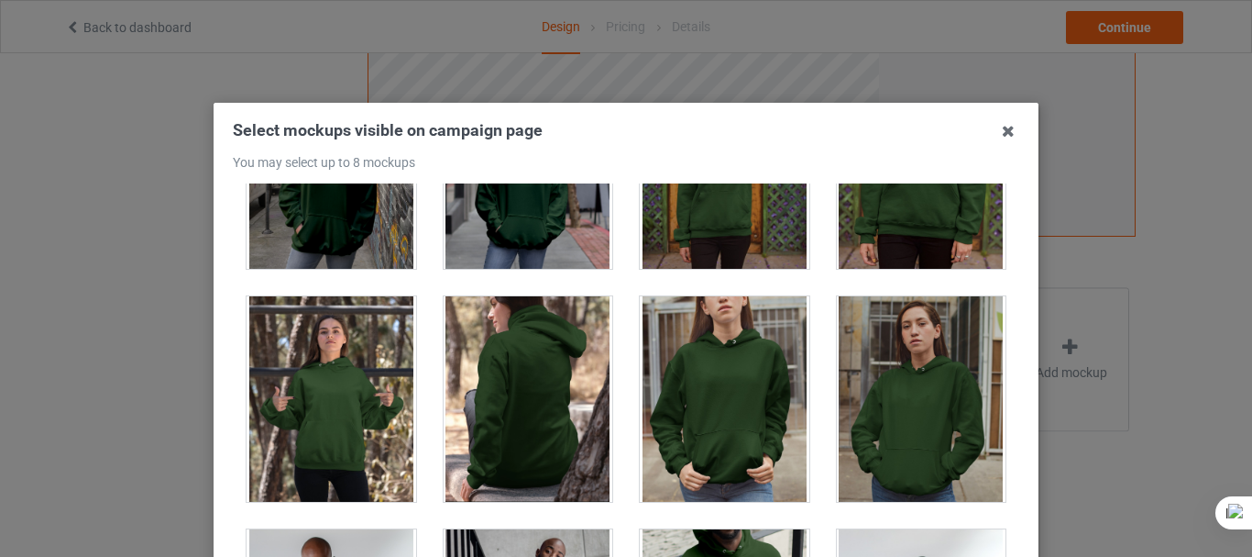
scroll to position [404, 0]
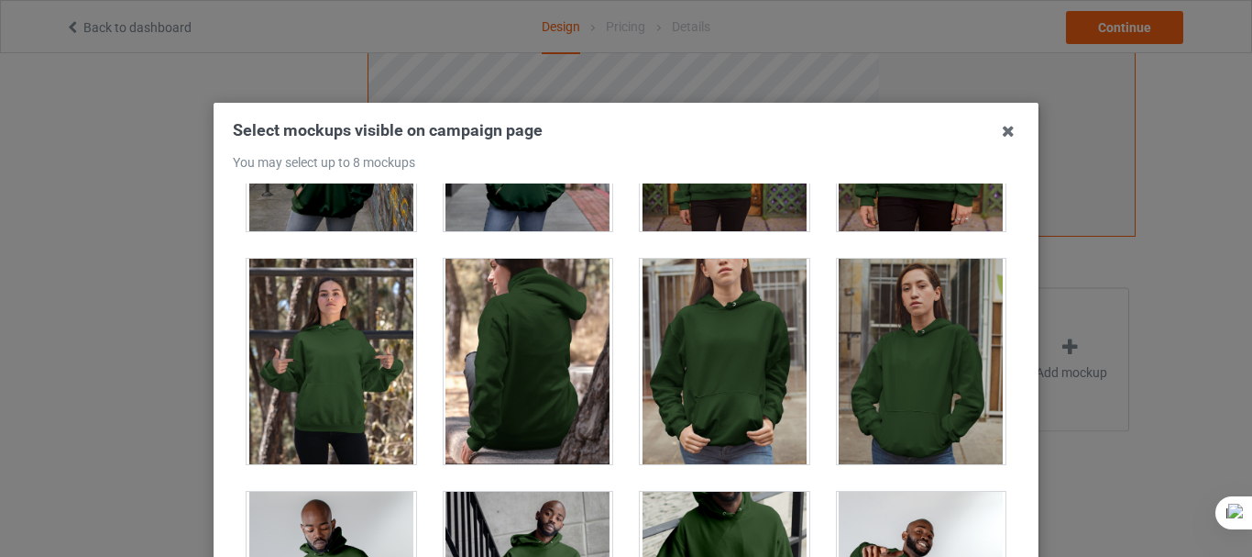
click at [333, 373] on div at bounding box center [332, 361] width 170 height 205
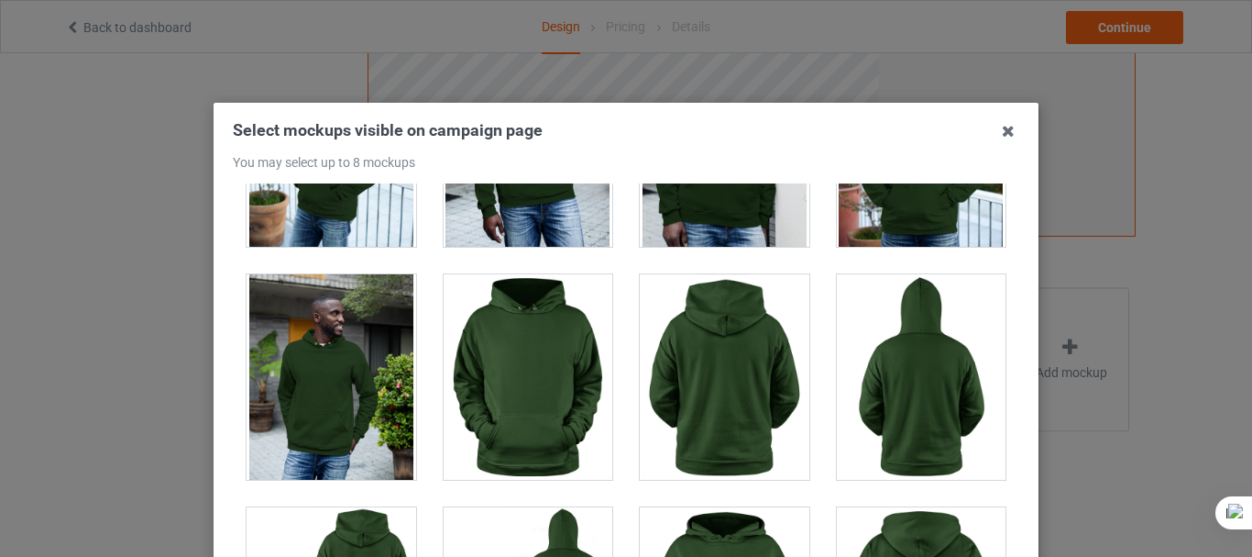
scroll to position [2091, 0]
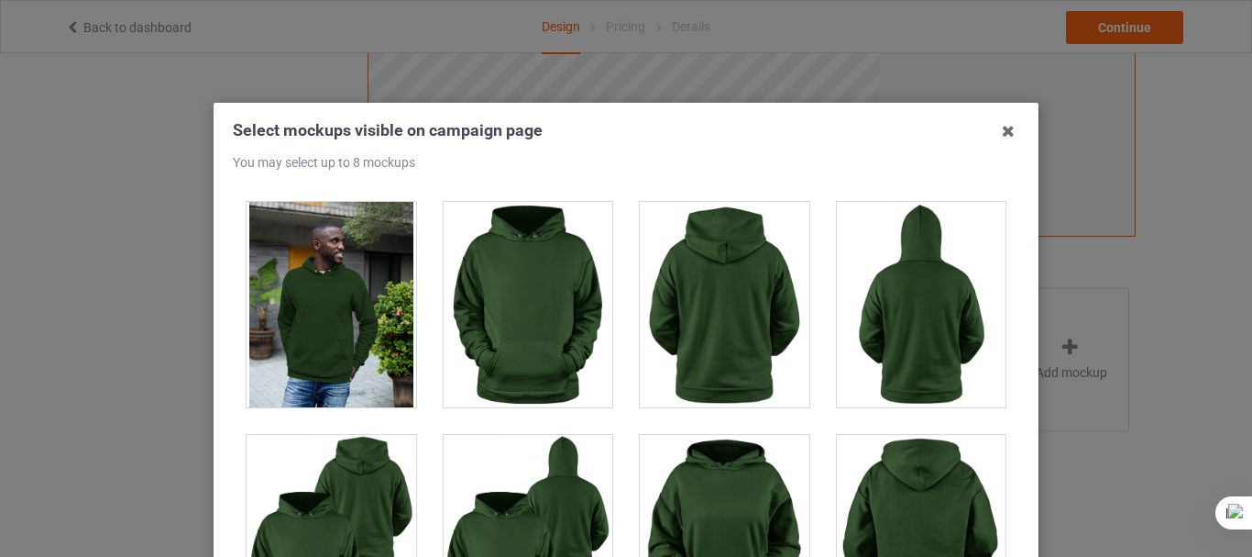
click at [546, 296] on div at bounding box center [529, 304] width 170 height 205
click at [461, 474] on div at bounding box center [529, 537] width 170 height 205
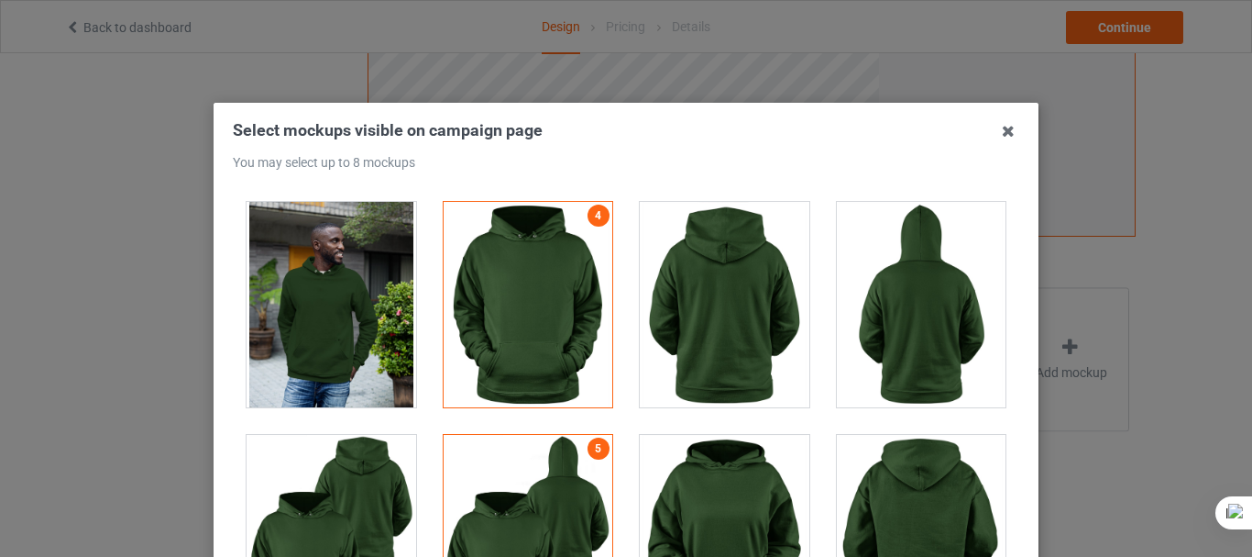
click at [491, 344] on div at bounding box center [529, 304] width 170 height 205
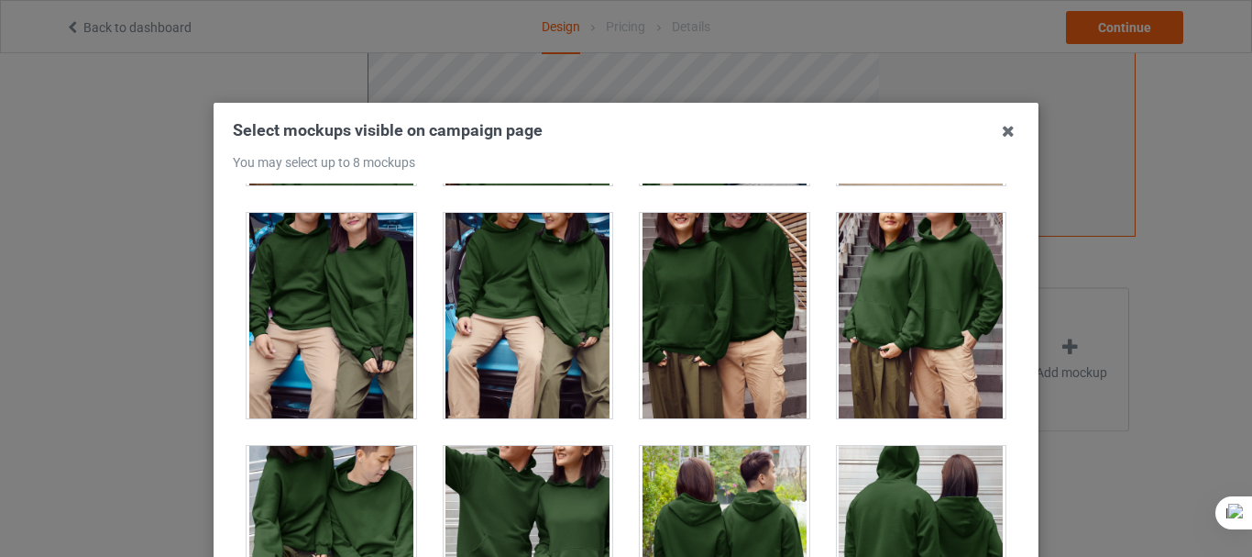
scroll to position [8296, 0]
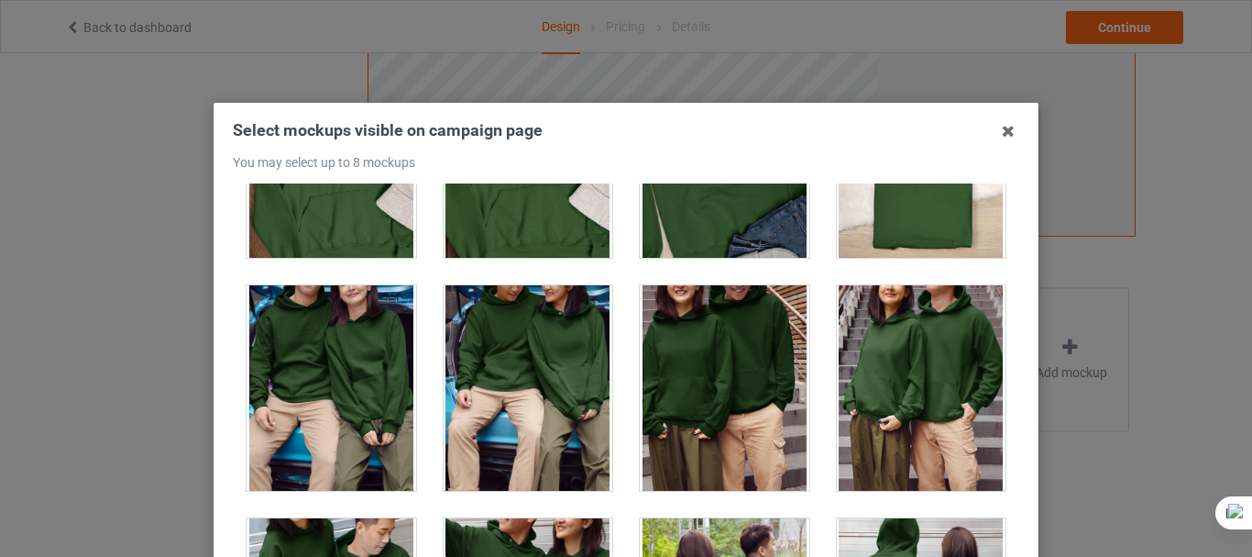
click at [575, 409] on div at bounding box center [529, 387] width 170 height 205
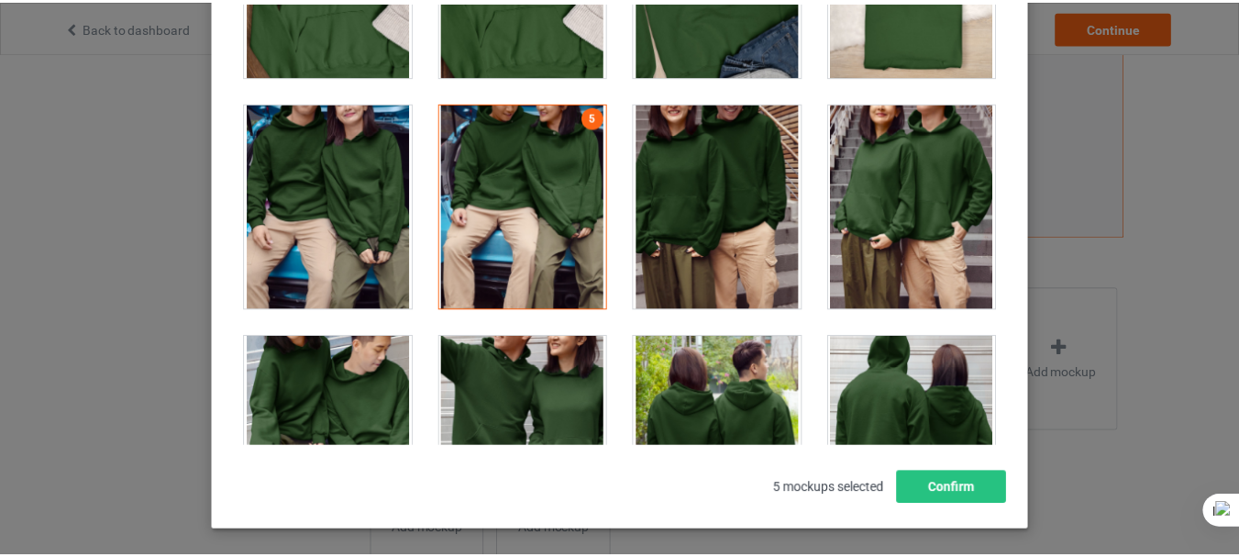
scroll to position [207, 0]
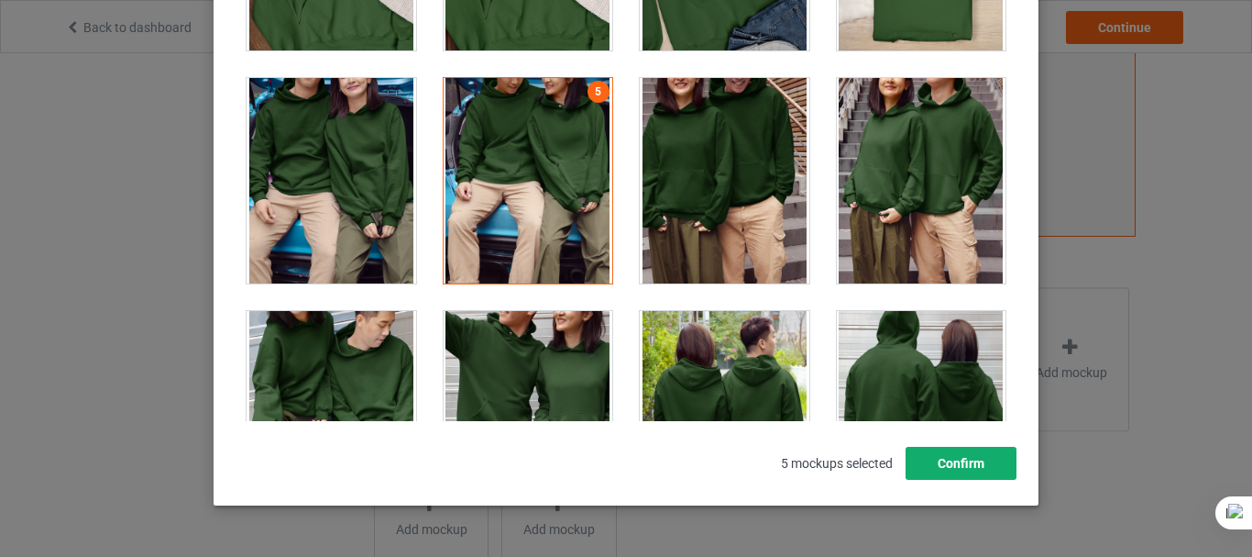
click at [934, 459] on button "Confirm" at bounding box center [961, 463] width 111 height 33
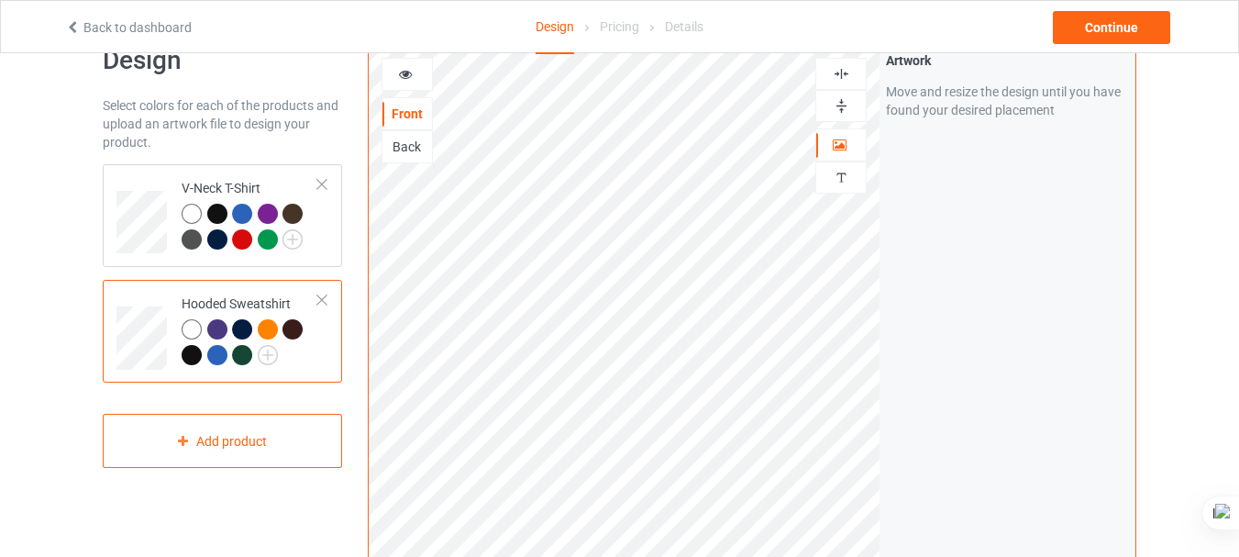
scroll to position [25, 0]
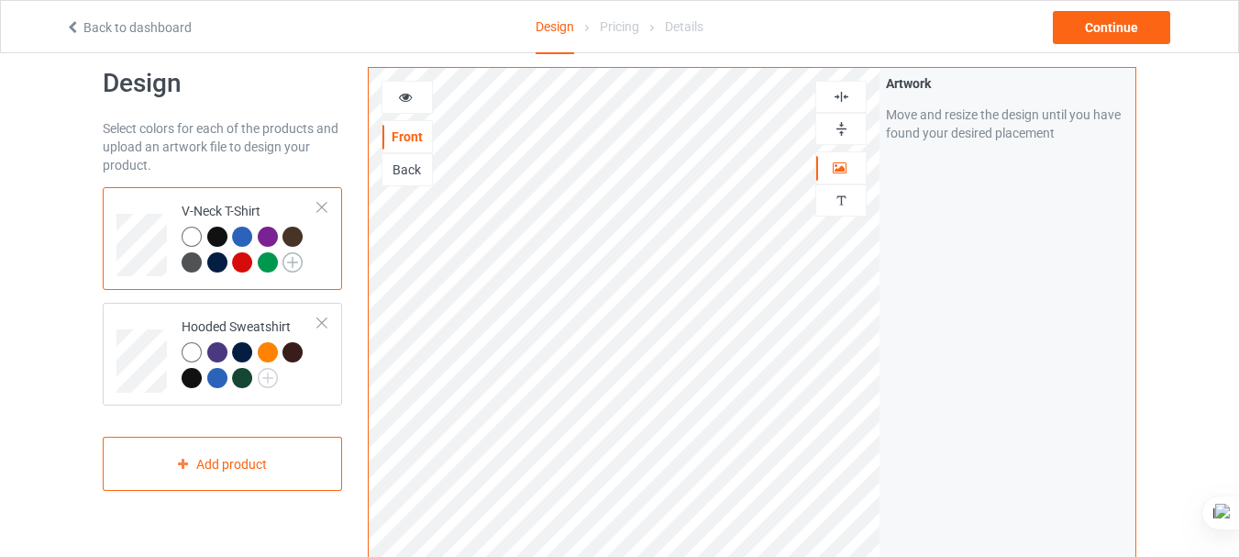
click at [293, 258] on img at bounding box center [292, 262] width 20 height 20
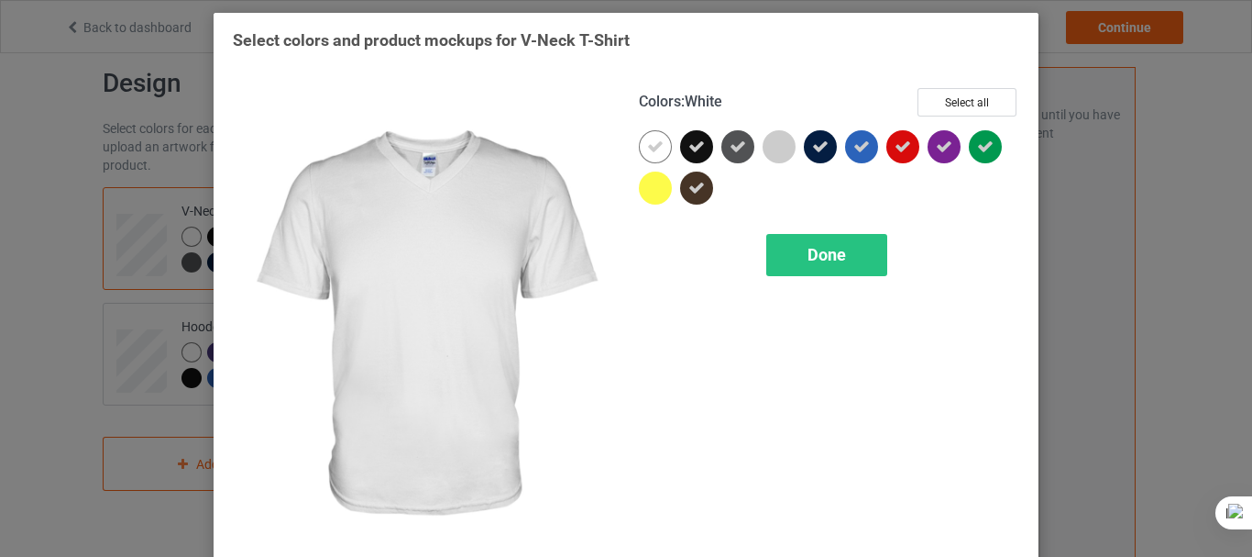
click at [664, 145] on div at bounding box center [655, 146] width 33 height 33
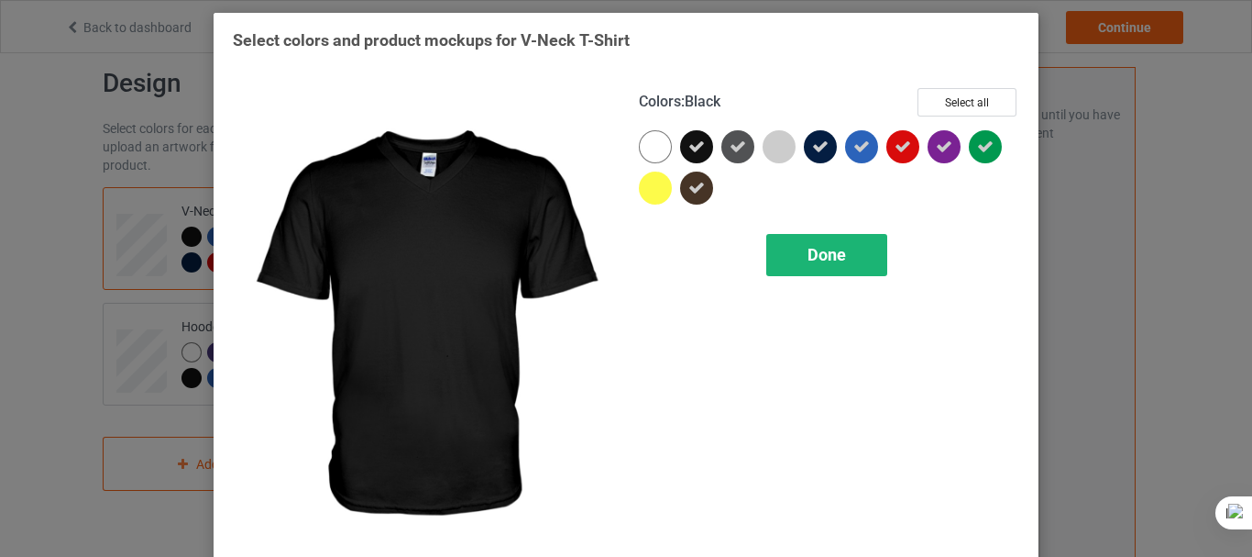
click at [804, 242] on div "Done" at bounding box center [826, 255] width 121 height 42
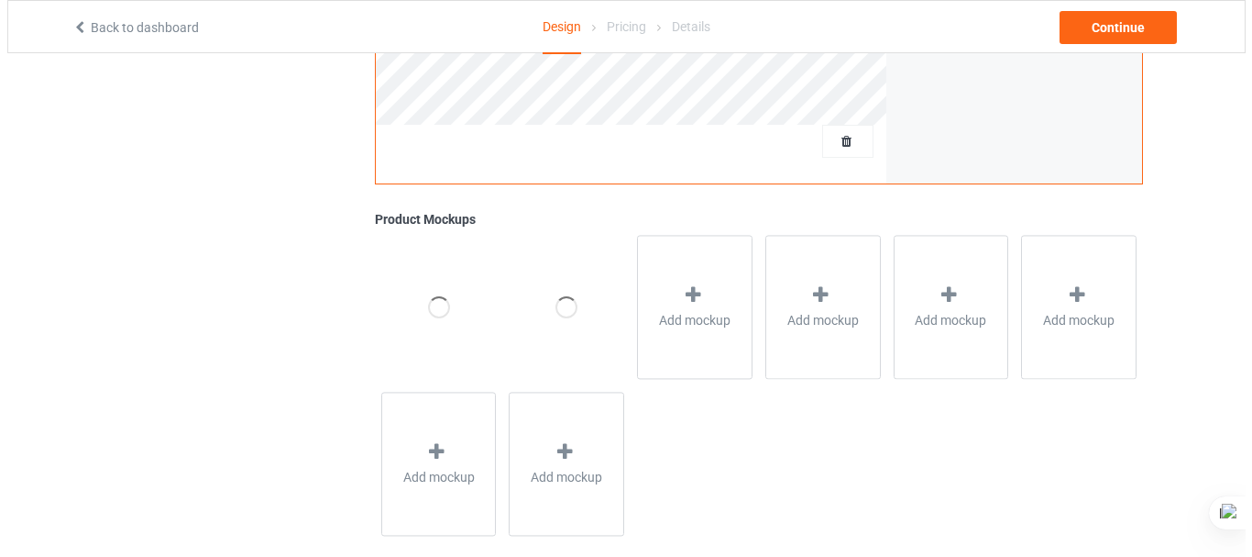
scroll to position [631, 0]
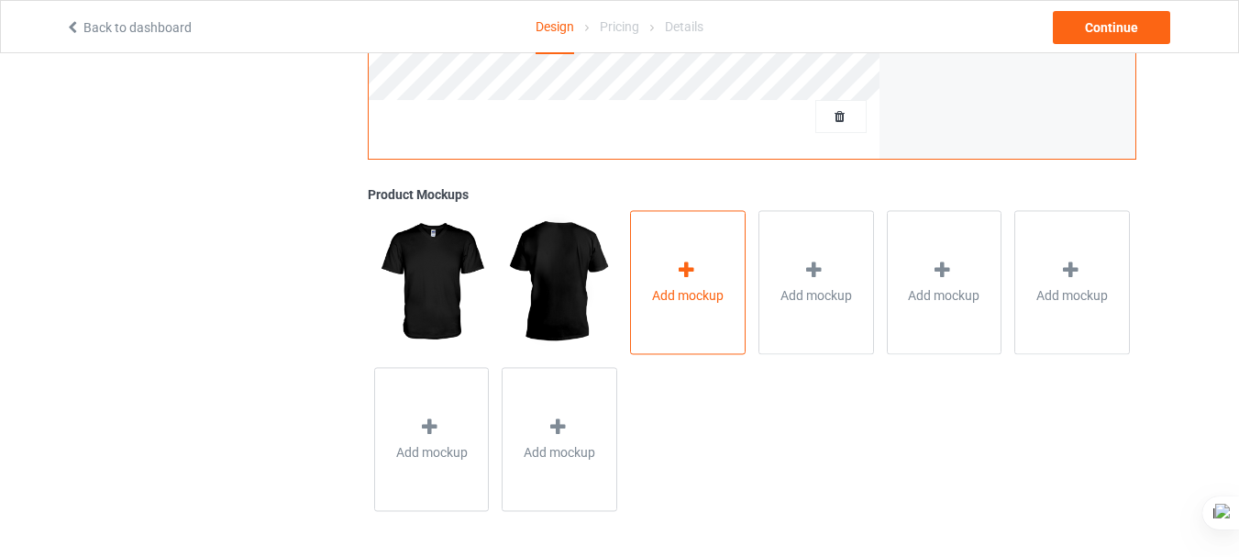
click at [721, 282] on div "Add mockup" at bounding box center [688, 282] width 116 height 144
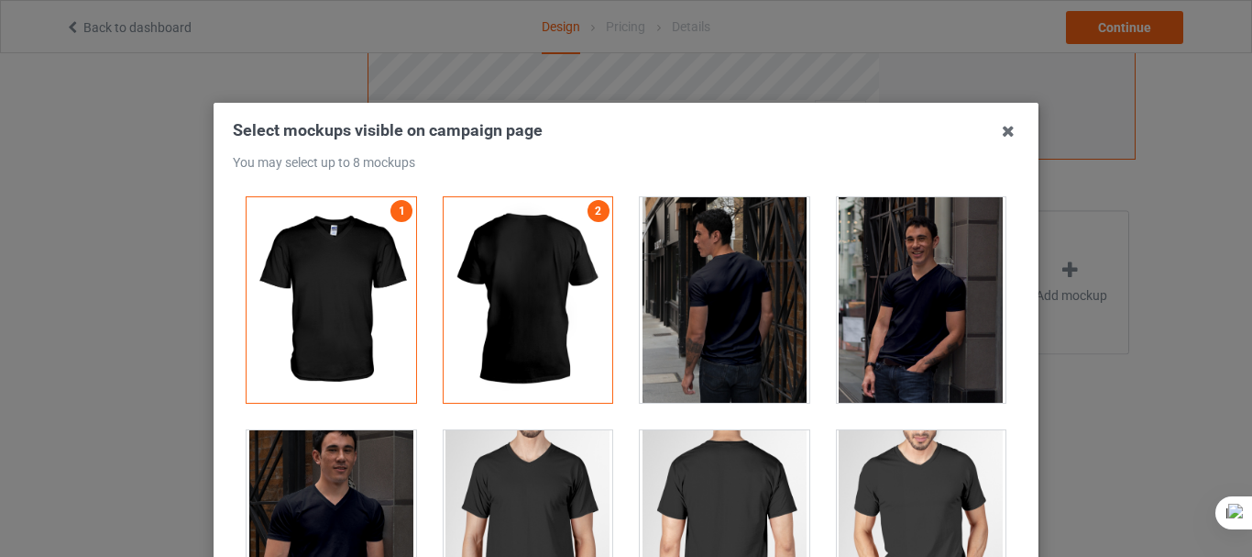
scroll to position [17, 0]
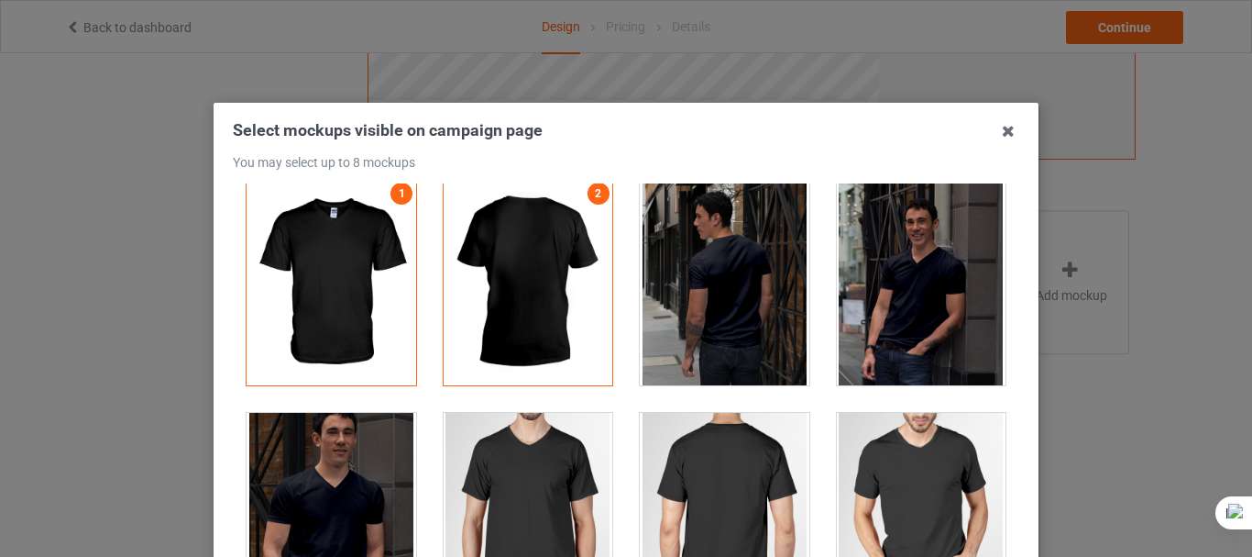
click at [924, 251] on div at bounding box center [922, 282] width 170 height 205
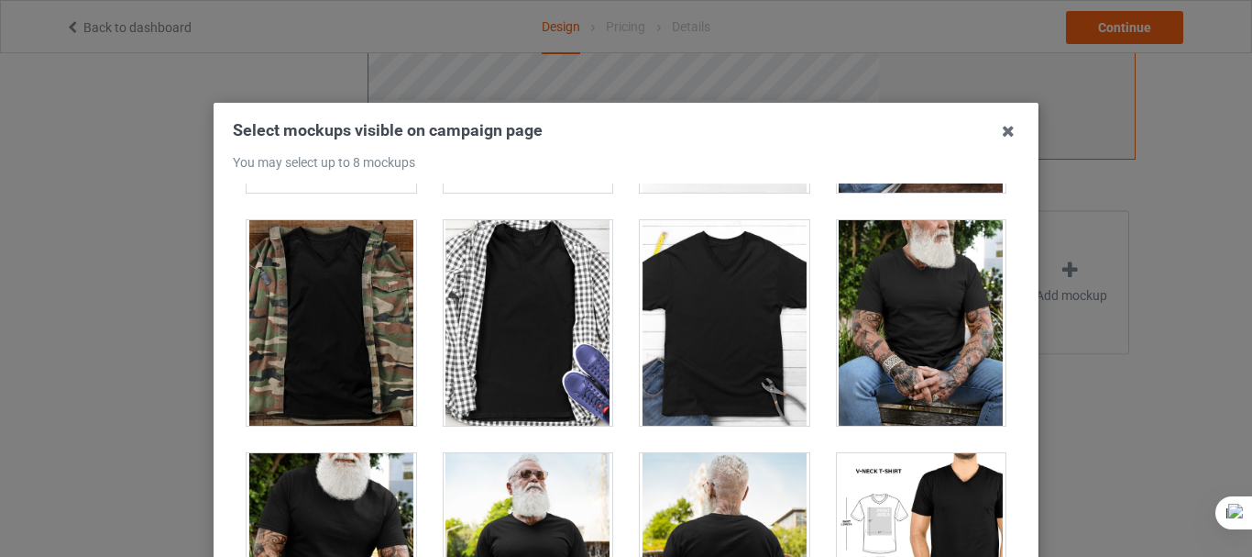
scroll to position [919, 0]
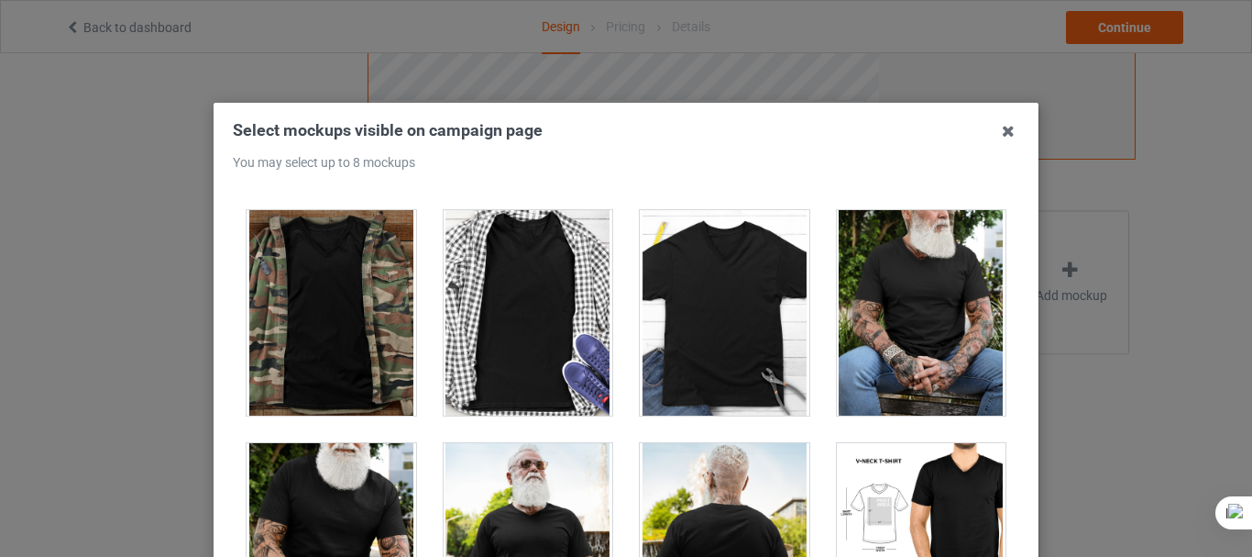
click at [933, 309] on div at bounding box center [922, 312] width 170 height 205
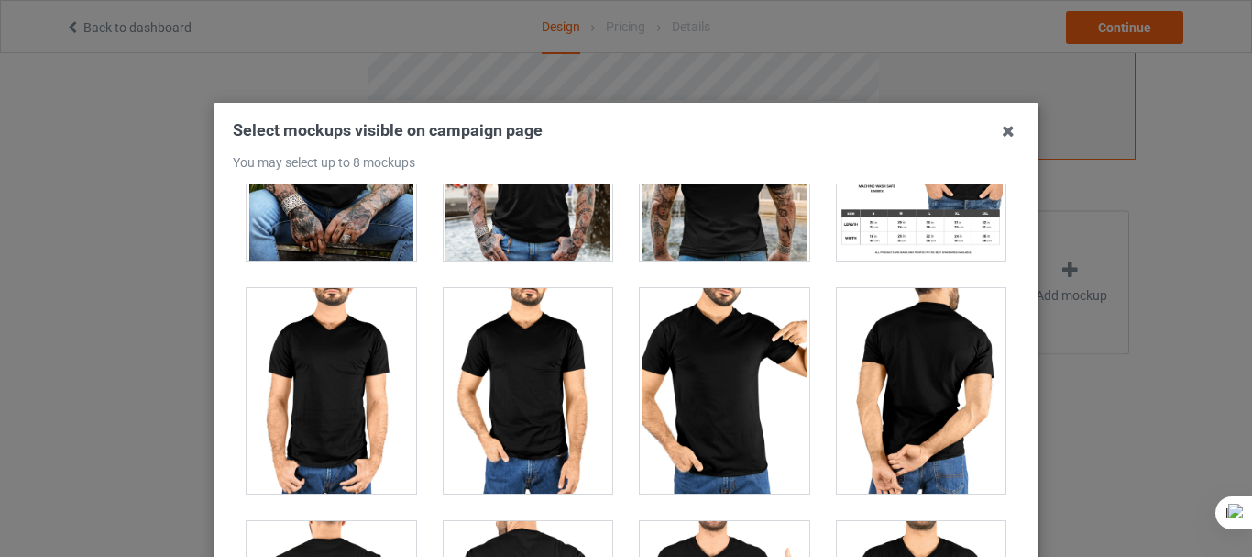
scroll to position [1333, 0]
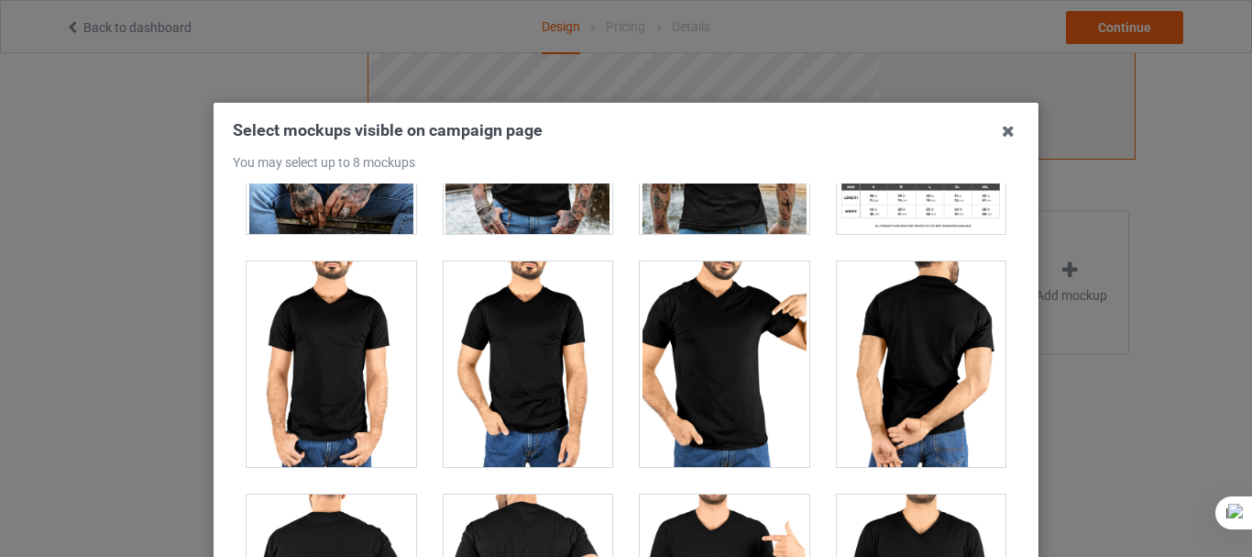
click at [744, 362] on div at bounding box center [725, 363] width 170 height 205
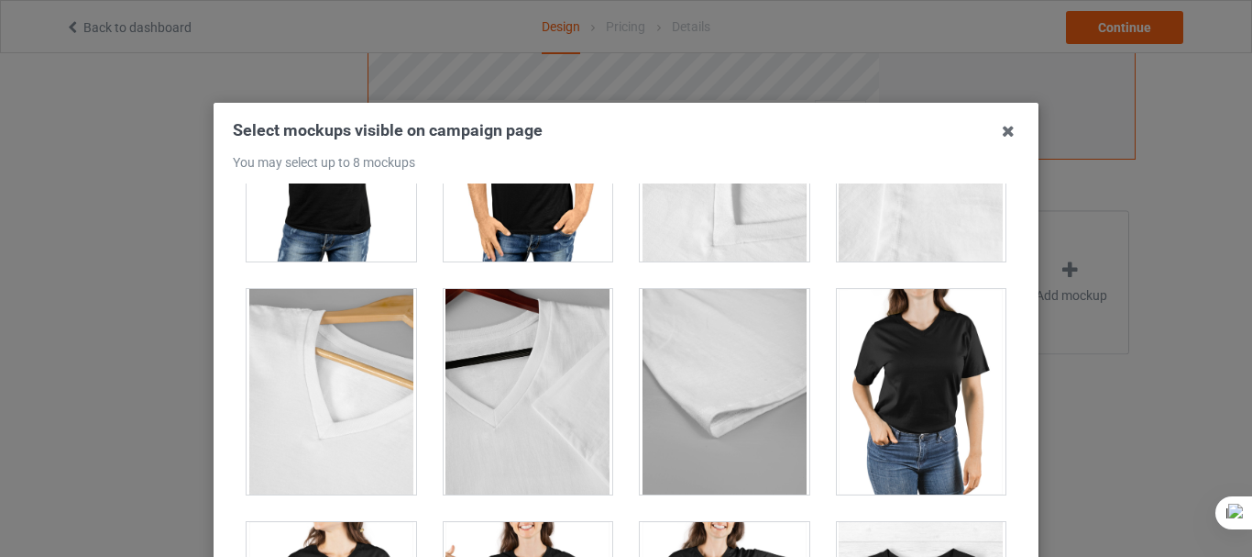
scroll to position [2022, 0]
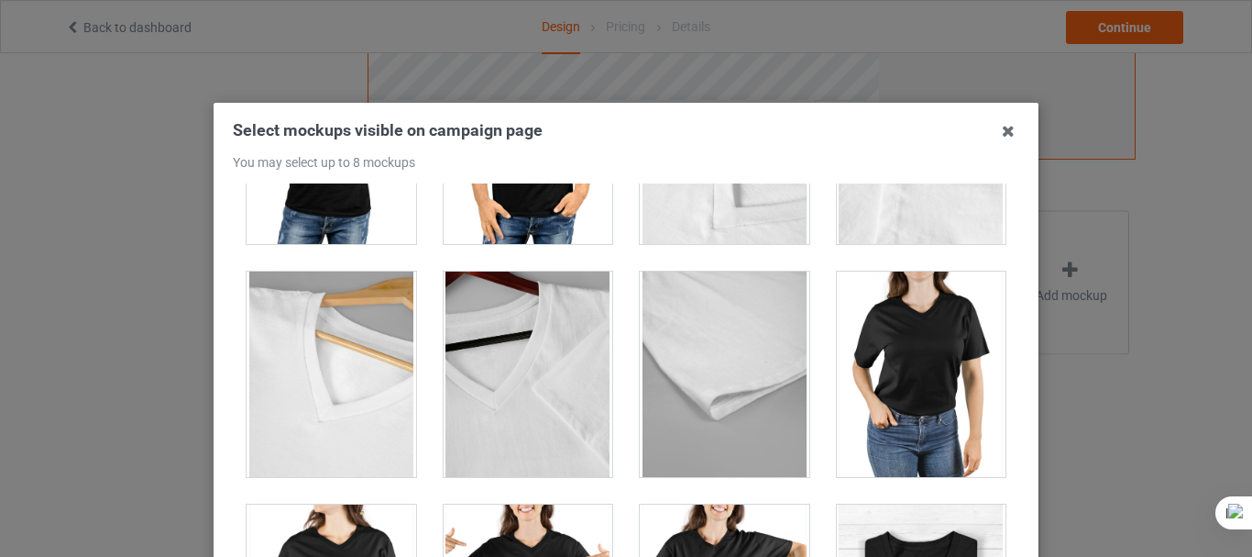
click at [904, 397] on div at bounding box center [922, 373] width 170 height 205
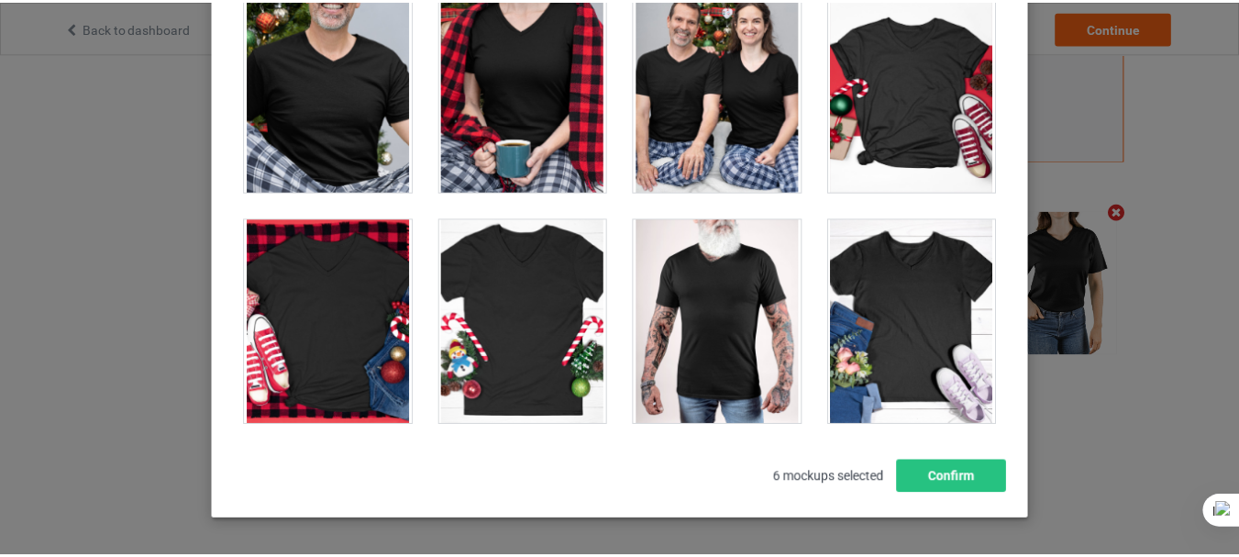
scroll to position [236, 0]
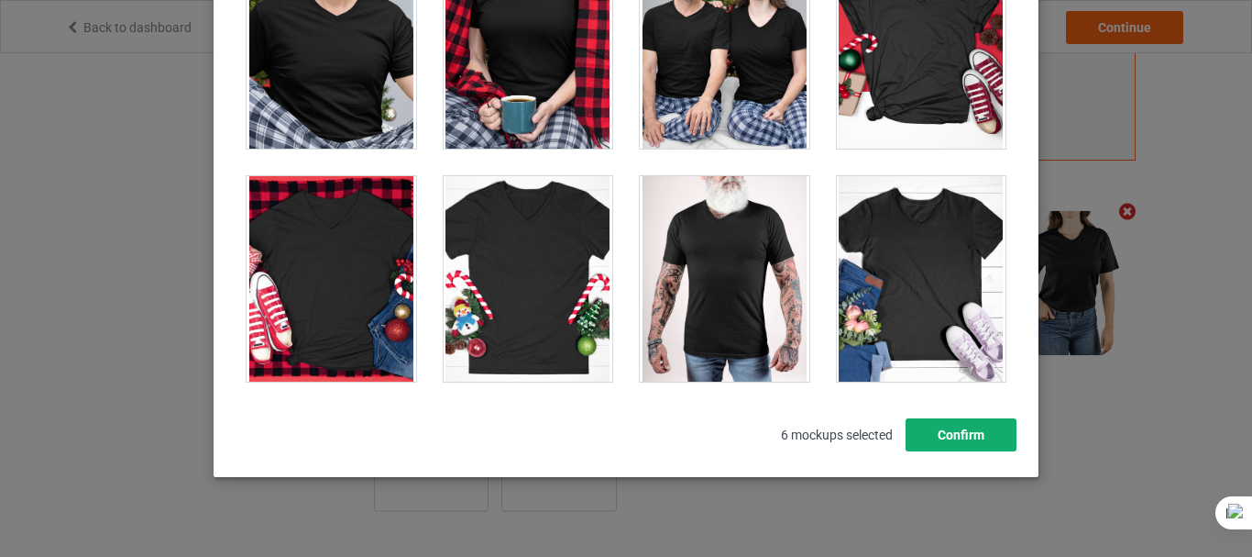
click at [974, 429] on button "Confirm" at bounding box center [961, 434] width 111 height 33
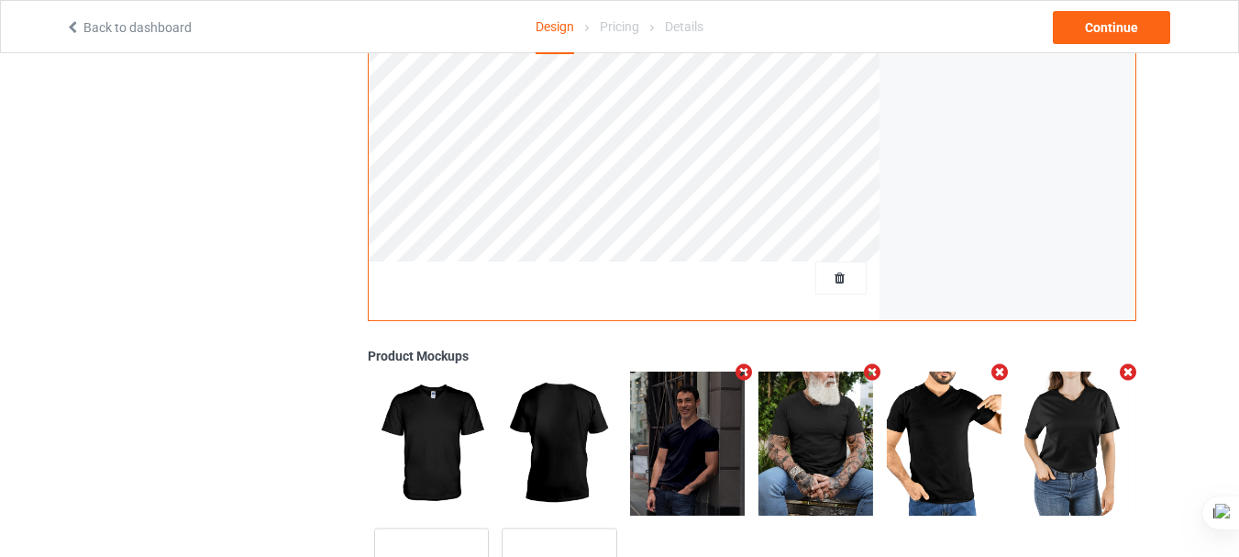
scroll to position [630, 0]
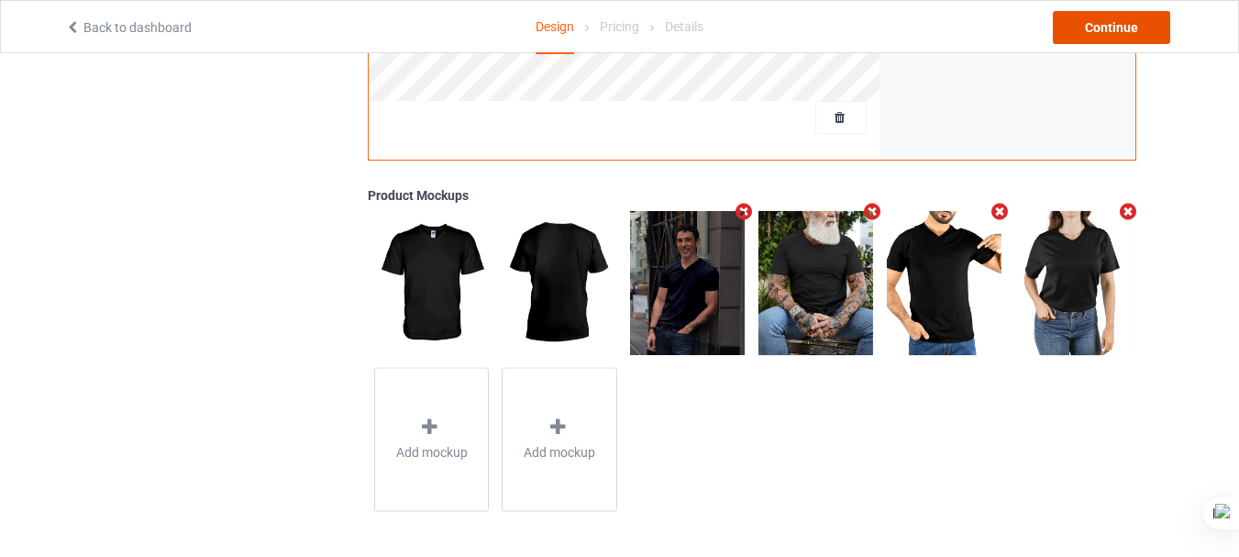
click at [1099, 30] on div "Continue" at bounding box center [1111, 27] width 117 height 33
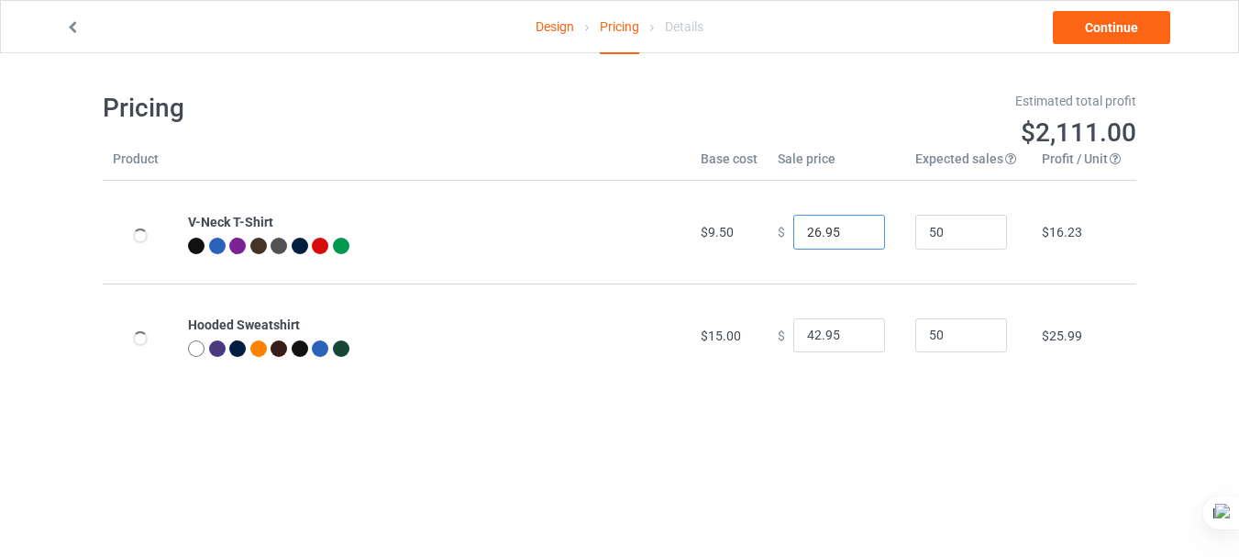
drag, startPoint x: 809, startPoint y: 228, endPoint x: 778, endPoint y: 228, distance: 31.2
click at [778, 228] on div "$ 26.95" at bounding box center [836, 232] width 117 height 35
drag, startPoint x: 815, startPoint y: 230, endPoint x: 828, endPoint y: 231, distance: 12.9
click at [828, 231] on input "20.95" at bounding box center [839, 232] width 92 height 35
type input "20.00"
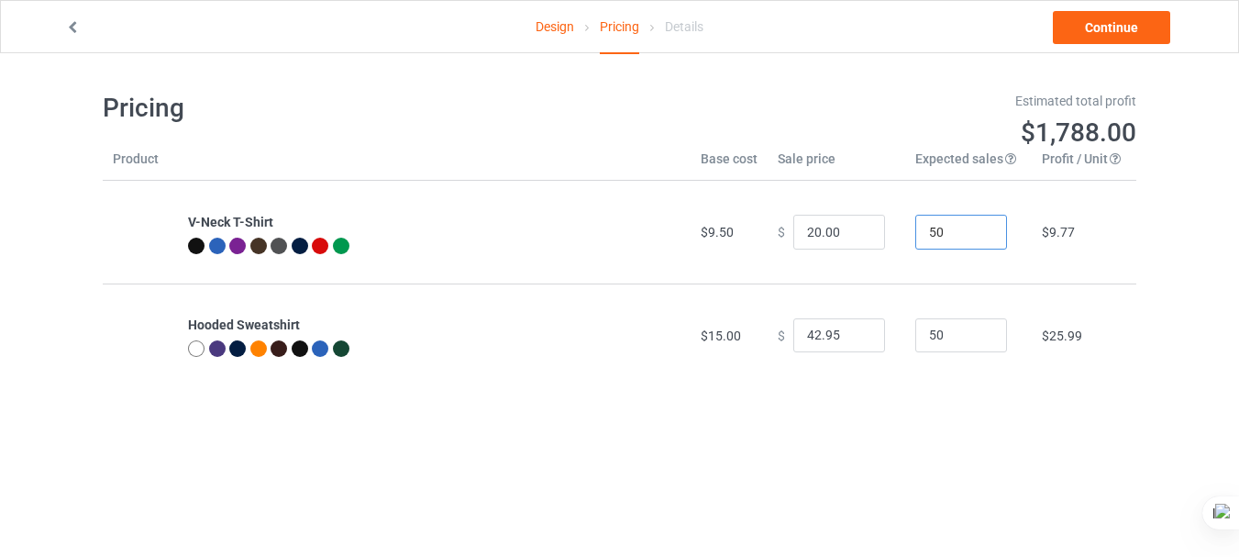
drag, startPoint x: 935, startPoint y: 232, endPoint x: 915, endPoint y: 232, distance: 20.2
click at [915, 232] on input "50" at bounding box center [961, 232] width 92 height 35
type input "10"
drag, startPoint x: 807, startPoint y: 334, endPoint x: 783, endPoint y: 331, distance: 24.0
click at [793, 331] on input "42.95" at bounding box center [839, 335] width 92 height 35
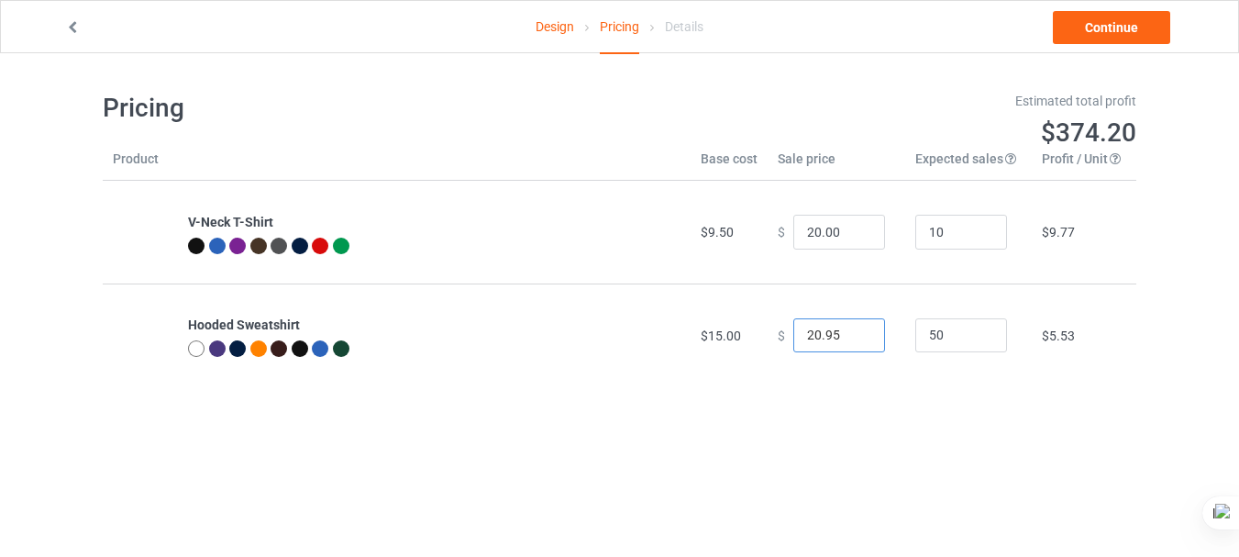
drag, startPoint x: 815, startPoint y: 334, endPoint x: 828, endPoint y: 334, distance: 12.8
click at [828, 334] on input "20.95" at bounding box center [839, 335] width 92 height 35
type input "20.00"
drag, startPoint x: 940, startPoint y: 331, endPoint x: 897, endPoint y: 336, distance: 43.3
click at [905, 336] on td "50" at bounding box center [968, 334] width 127 height 103
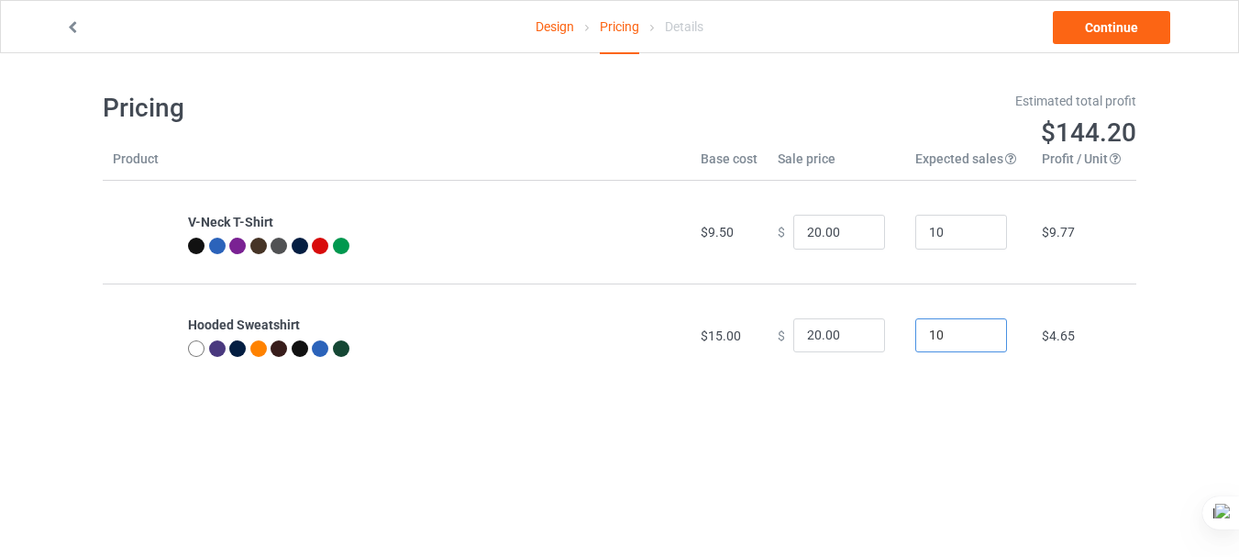
type input "10"
click at [801, 336] on input "20.00" at bounding box center [839, 335] width 92 height 35
type input "25.00"
click at [1141, 28] on link "Continue" at bounding box center [1111, 27] width 117 height 33
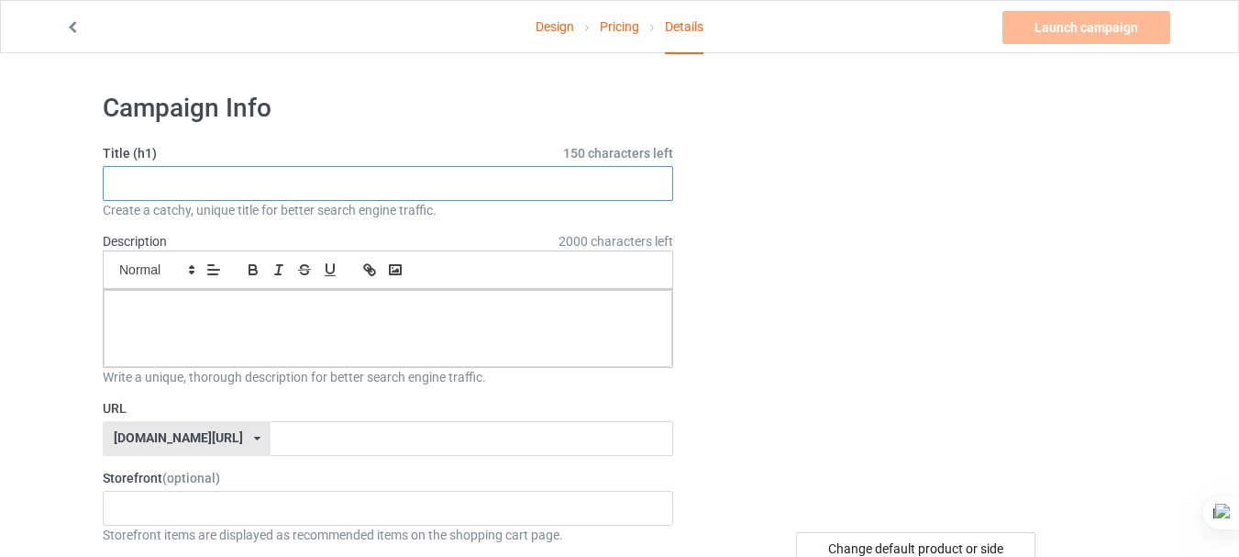
click at [248, 177] on input "text" at bounding box center [388, 183] width 570 height 35
paste input "Majestic Tiger T-Shirt – Bold & Fierce Style"
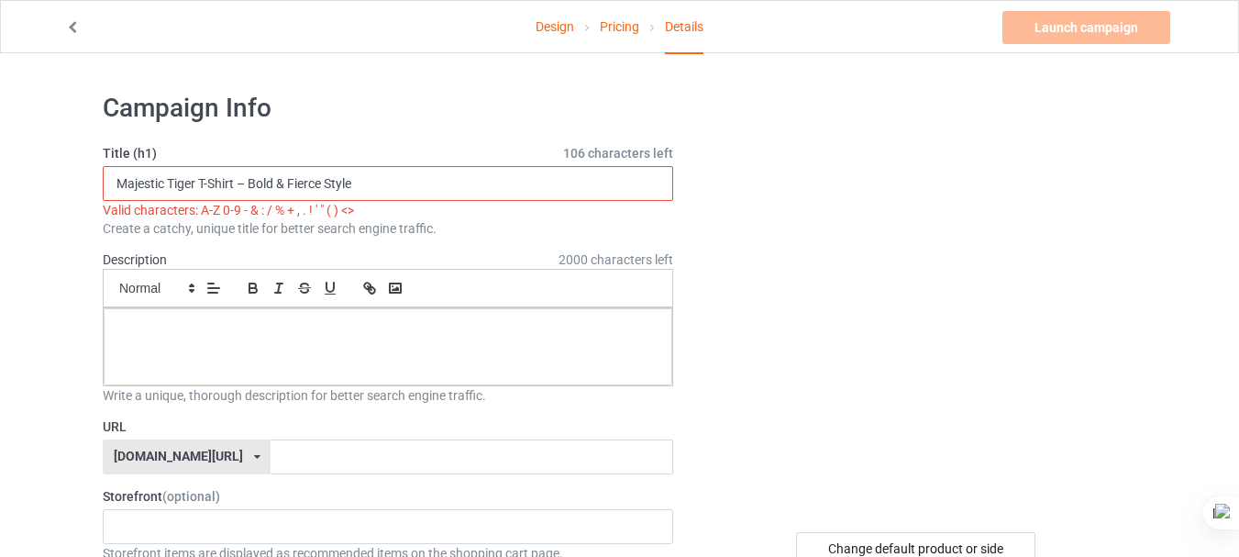
click at [277, 183] on input "Majestic Tiger T-Shirt – Bold & Fierce Style" at bounding box center [388, 183] width 570 height 35
click at [240, 183] on input "Majestic Tiger T-Shirt – Bold and Fierce Style" at bounding box center [388, 183] width 570 height 35
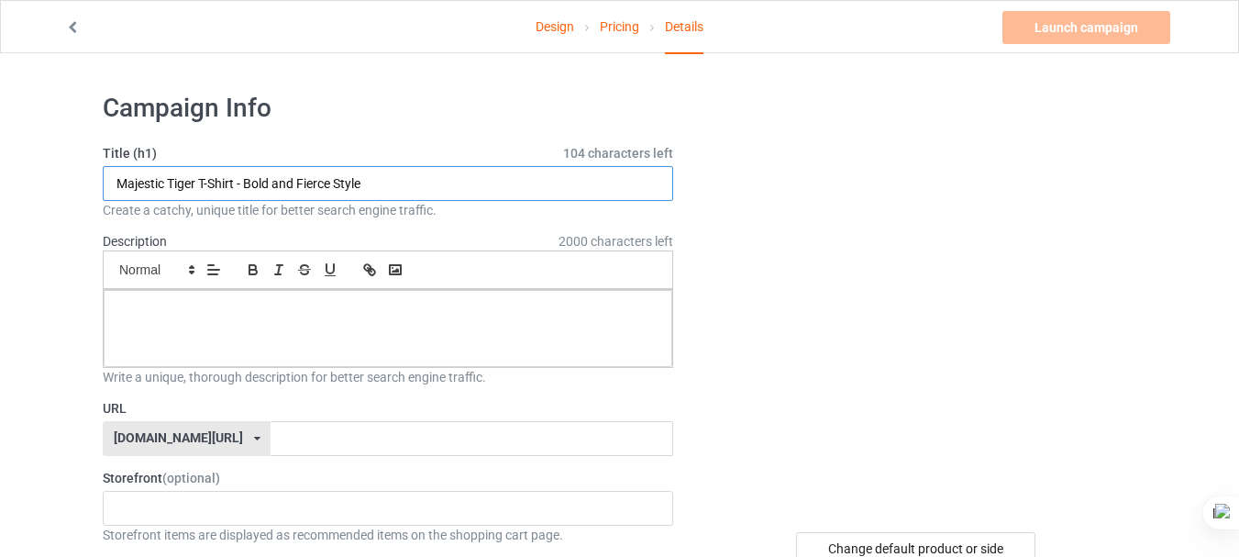
type input "Majestic Tiger T-Shirt - Bold and Fierce Style"
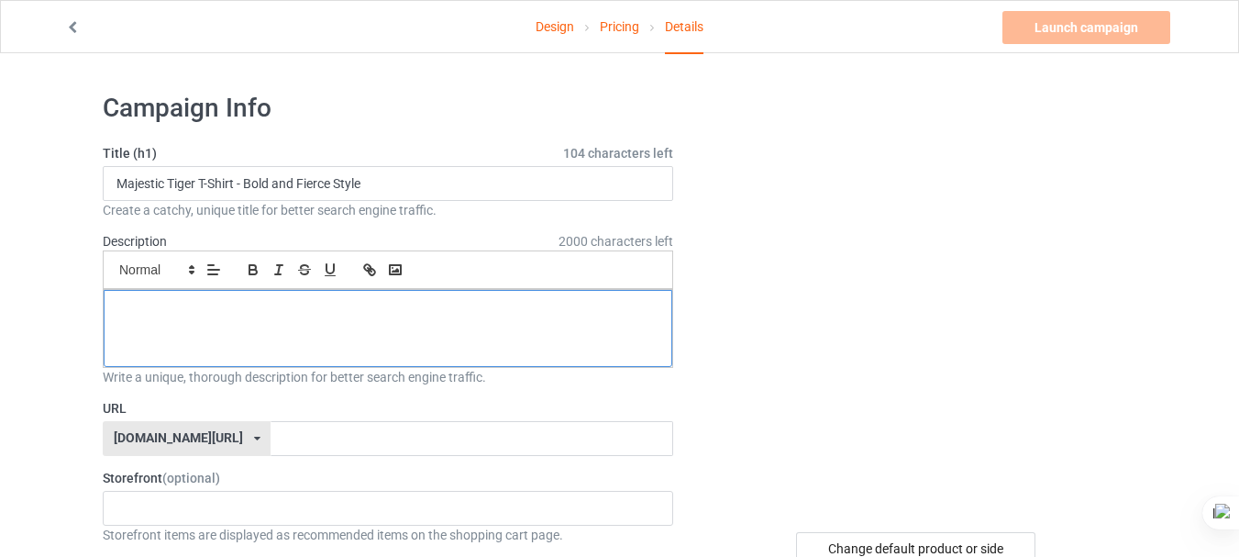
click at [197, 295] on div at bounding box center [388, 328] width 568 height 77
click at [138, 307] on p at bounding box center [387, 310] width 539 height 17
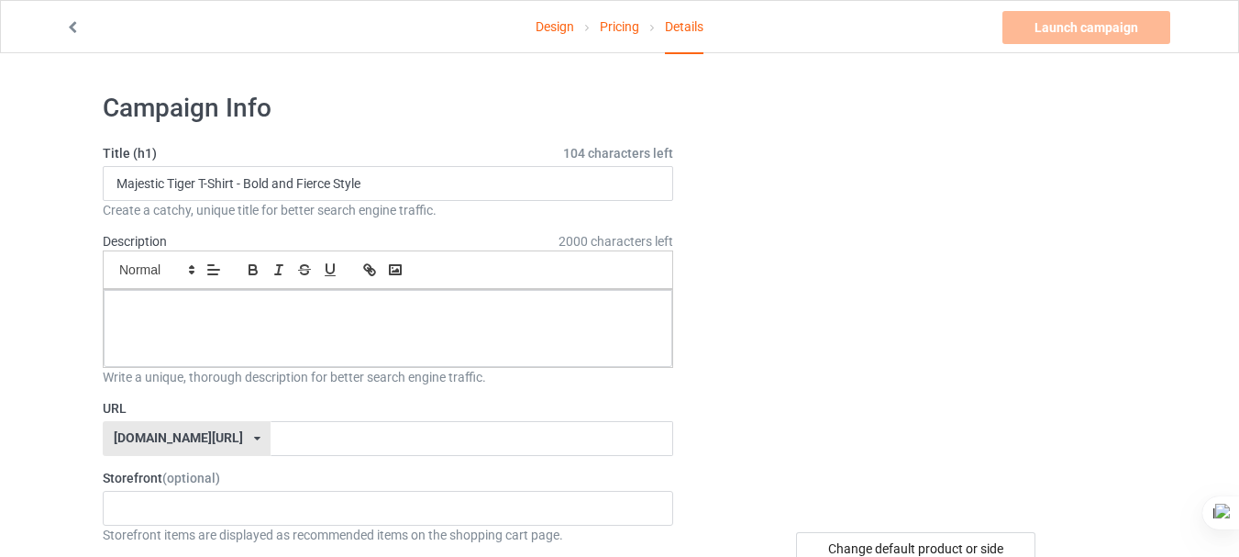
paste div
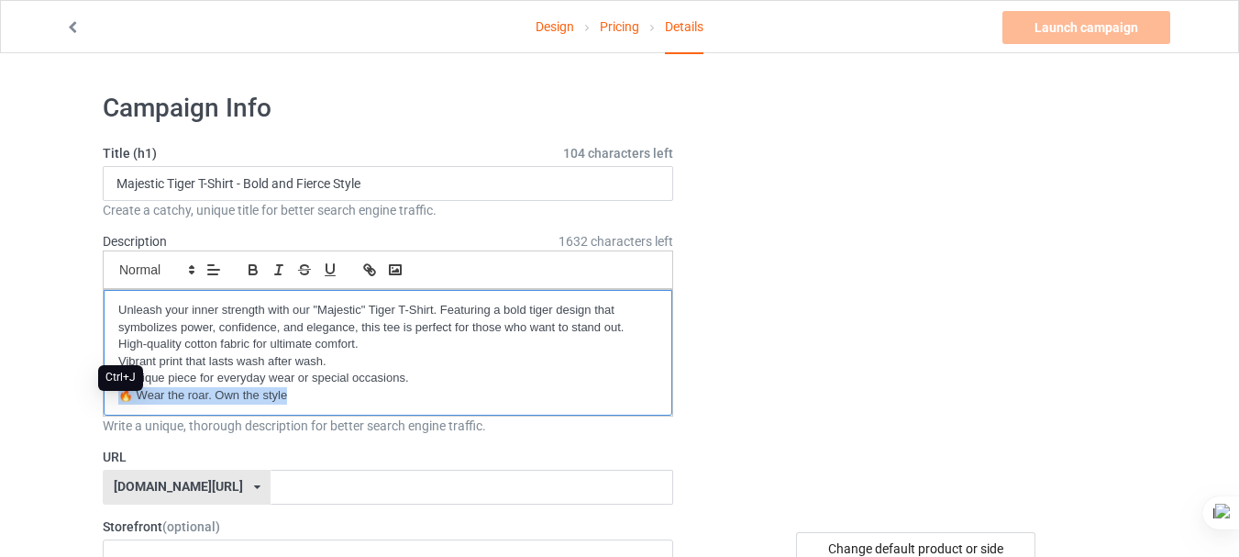
drag, startPoint x: 299, startPoint y: 400, endPoint x: 118, endPoint y: 399, distance: 180.6
click at [118, 399] on div "Unleash your inner strength with our "Majestic" Tiger T-Shirt. Featuring a bold…" at bounding box center [388, 352] width 570 height 127
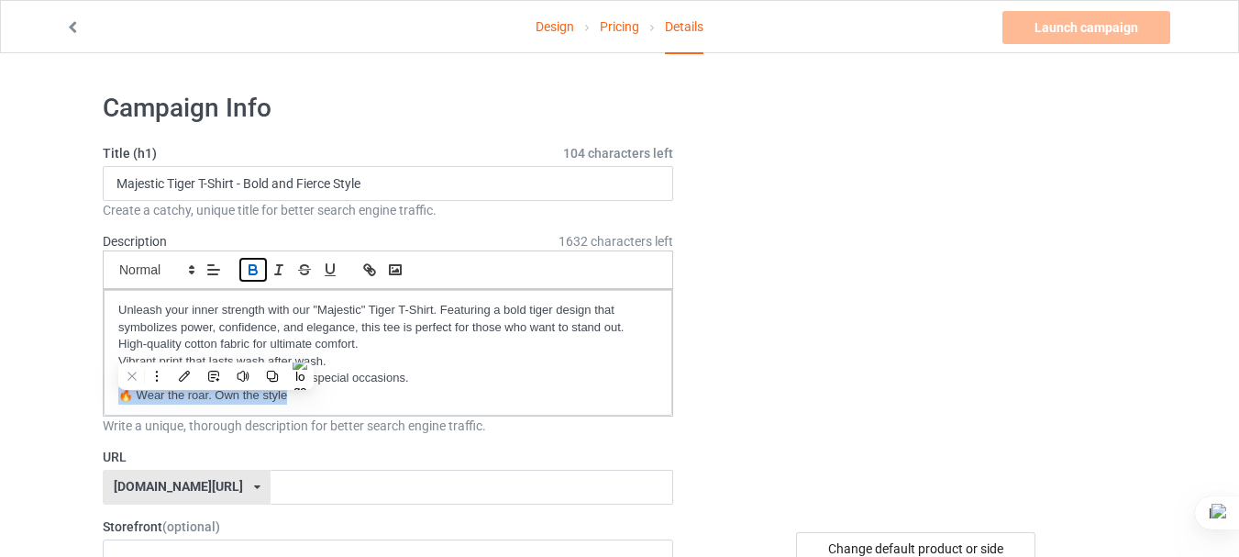
click at [259, 269] on icon "button" at bounding box center [253, 269] width 17 height 17
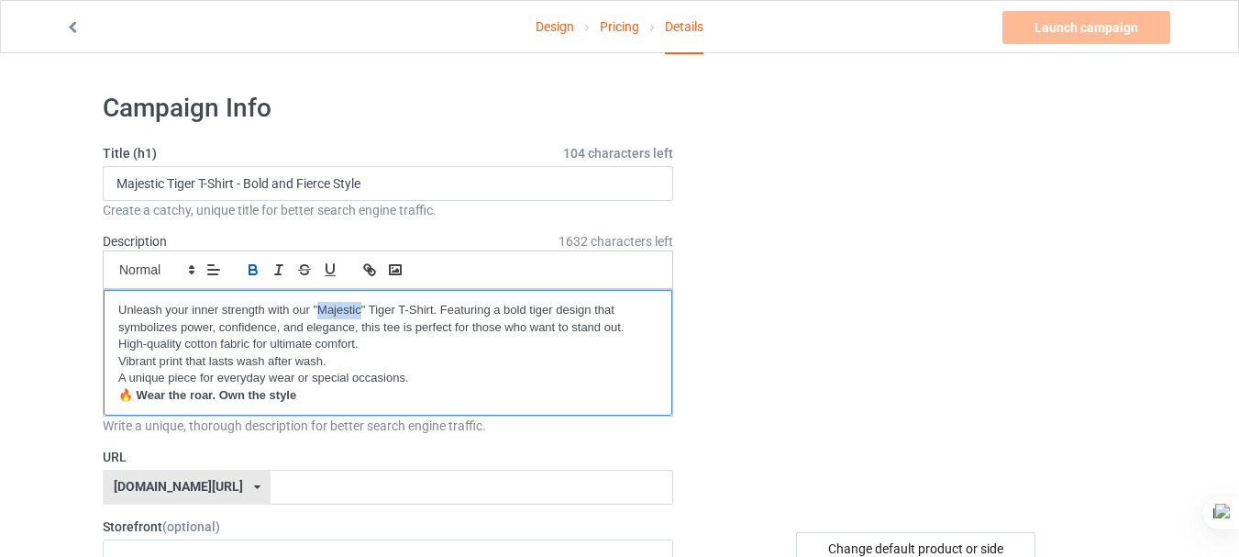
drag, startPoint x: 317, startPoint y: 311, endPoint x: 359, endPoint y: 310, distance: 42.2
click at [359, 310] on p "Unleash your inner strength with our "Majestic" Tiger T-Shirt. Featuring a bold…" at bounding box center [387, 319] width 539 height 34
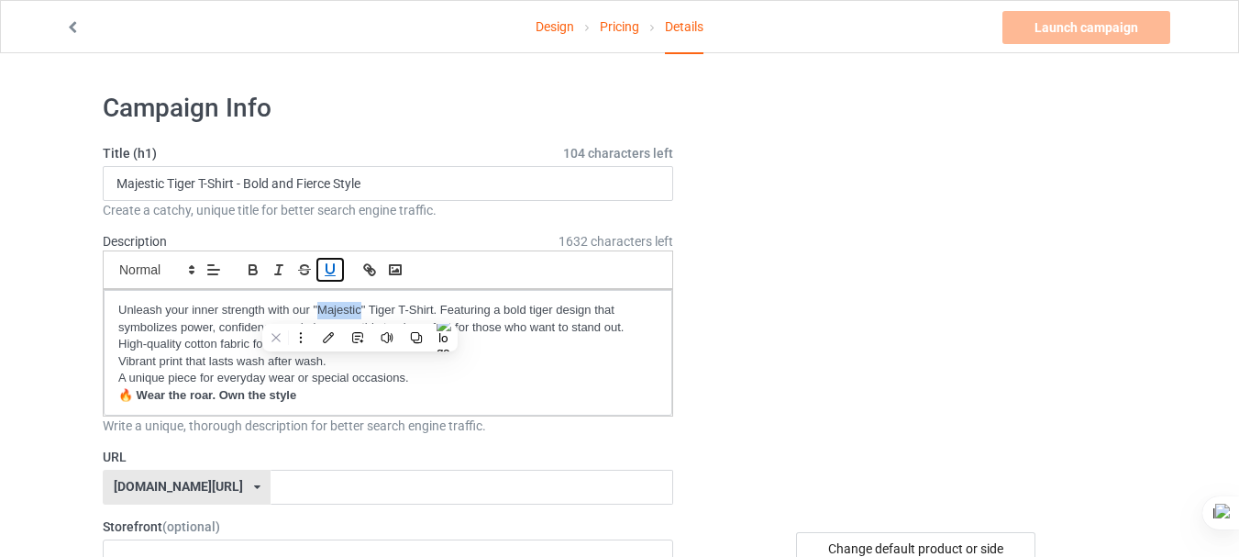
click at [328, 267] on icon "button" at bounding box center [330, 269] width 17 height 17
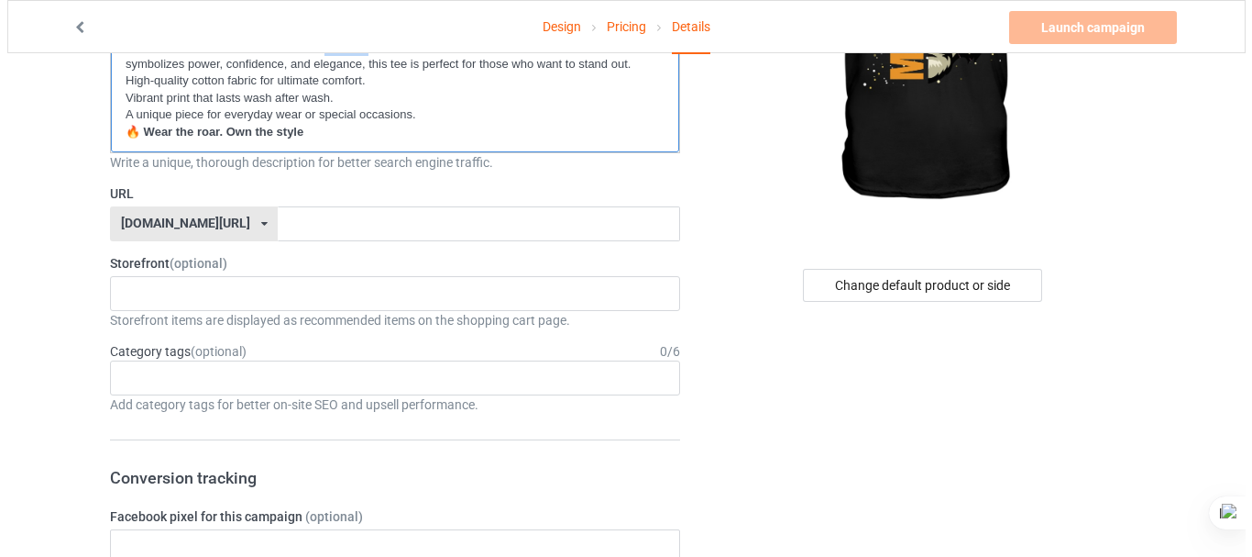
scroll to position [270, 0]
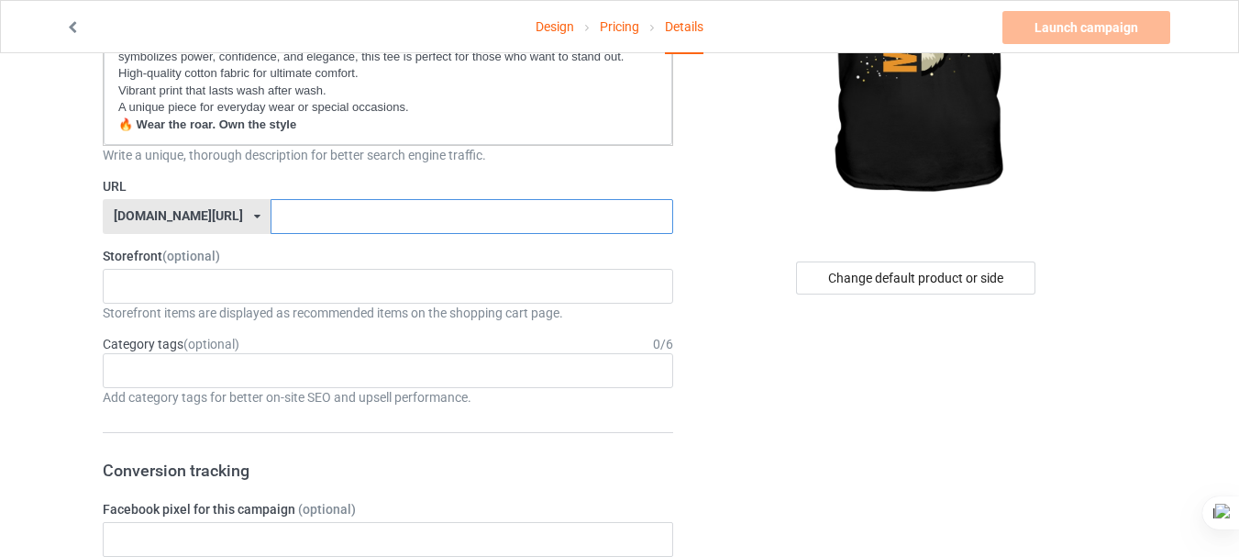
click at [332, 219] on input "text" at bounding box center [471, 216] width 402 height 35
type input "goshi"
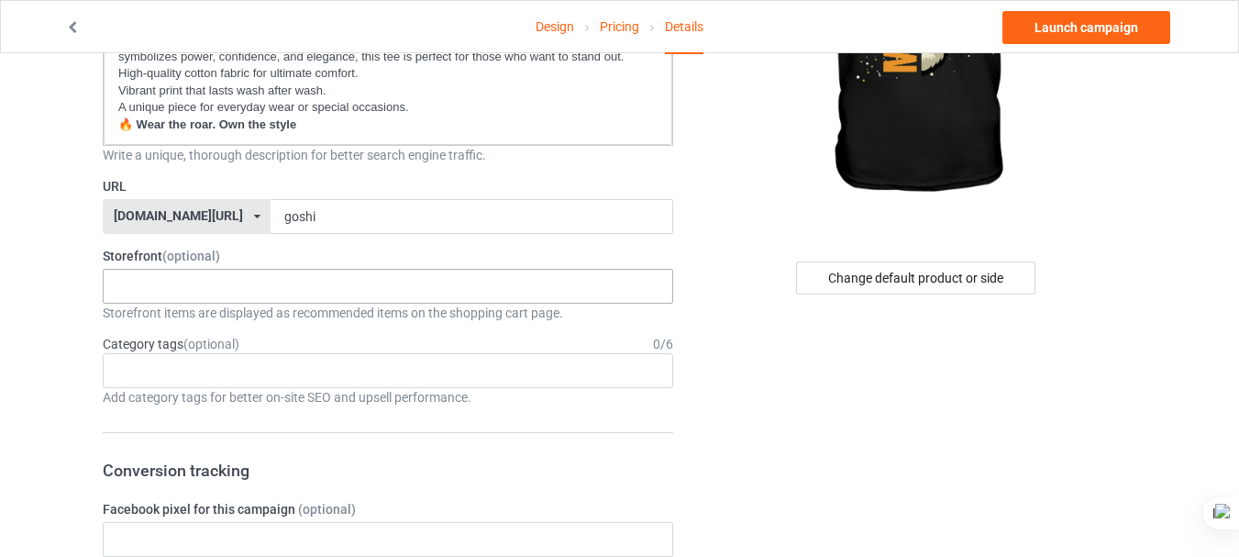
click at [285, 288] on div "No result found" at bounding box center [388, 286] width 570 height 35
click at [828, 268] on div "Change default product or side" at bounding box center [915, 277] width 239 height 33
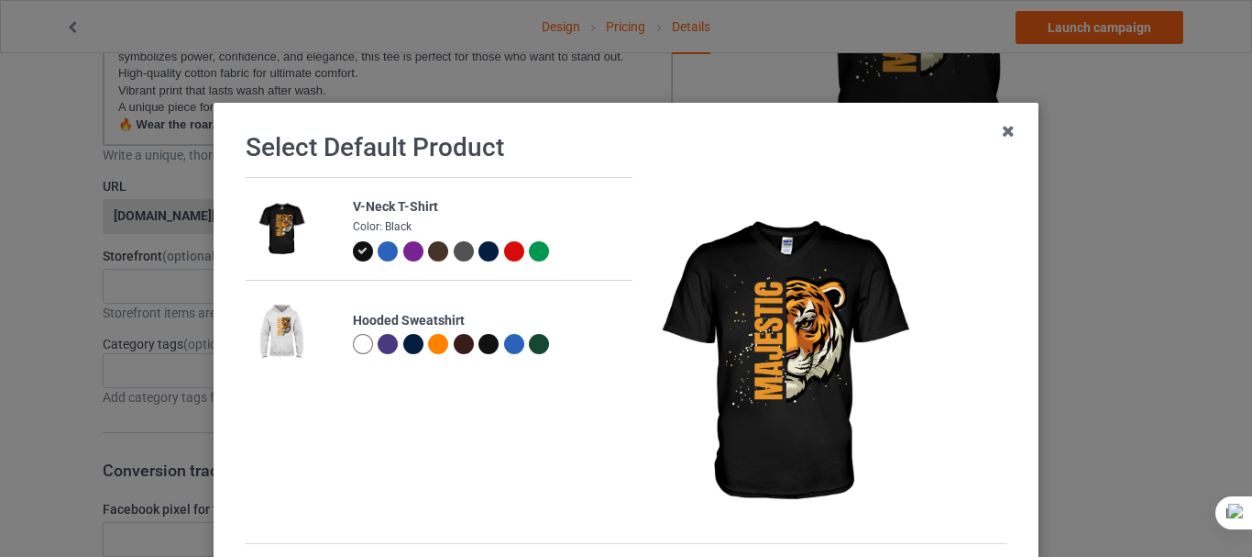
click at [378, 249] on div at bounding box center [388, 251] width 20 height 20
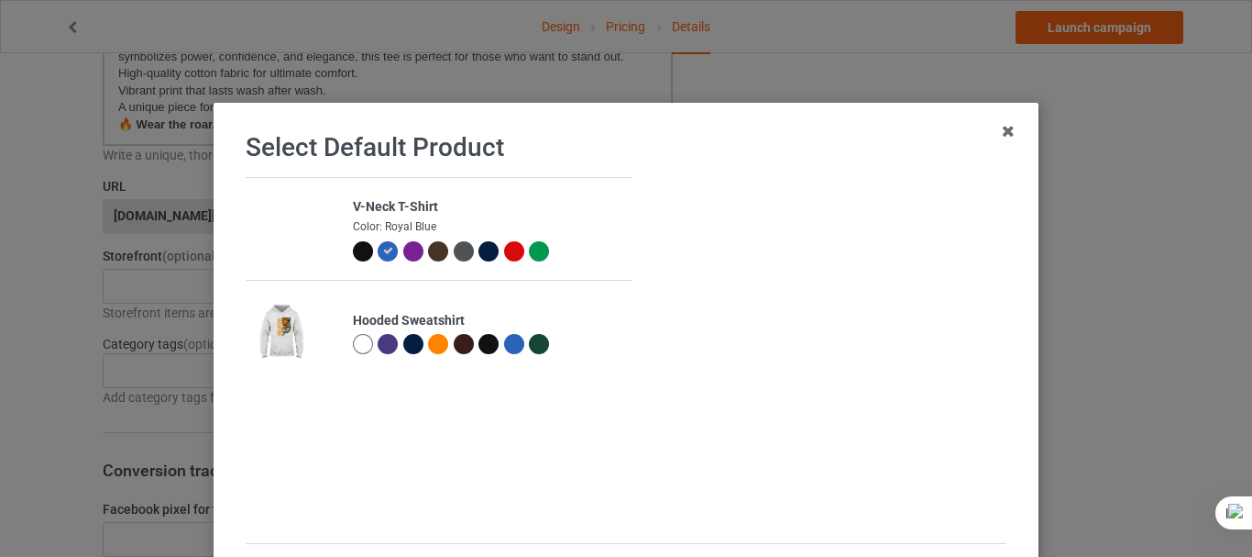
click at [378, 343] on div at bounding box center [388, 344] width 20 height 20
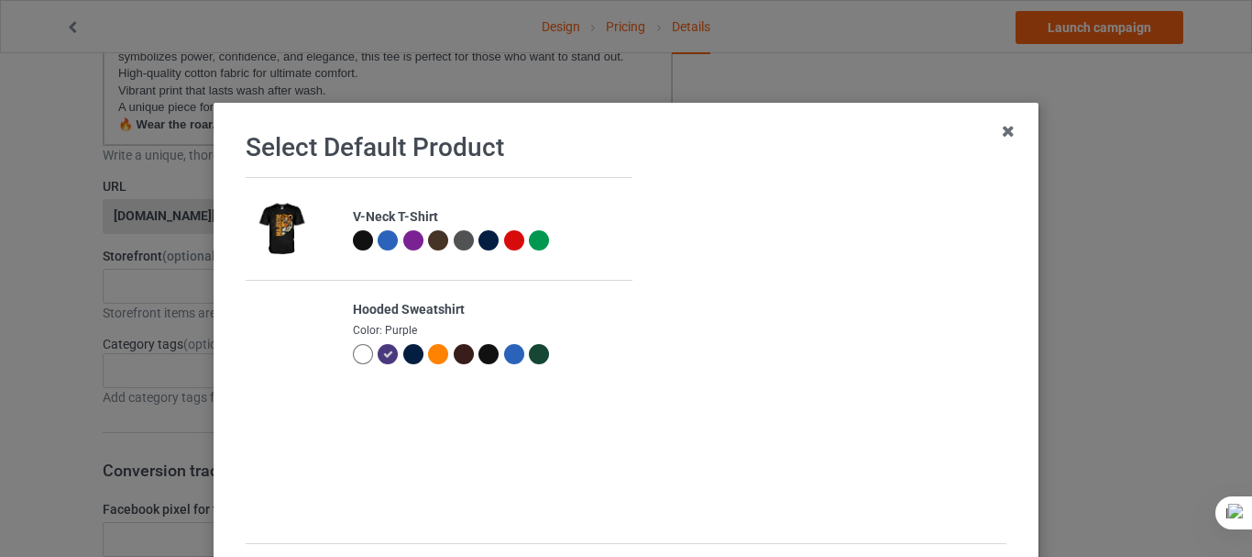
click at [481, 352] on div at bounding box center [489, 354] width 20 height 20
click at [355, 236] on div at bounding box center [363, 240] width 20 height 20
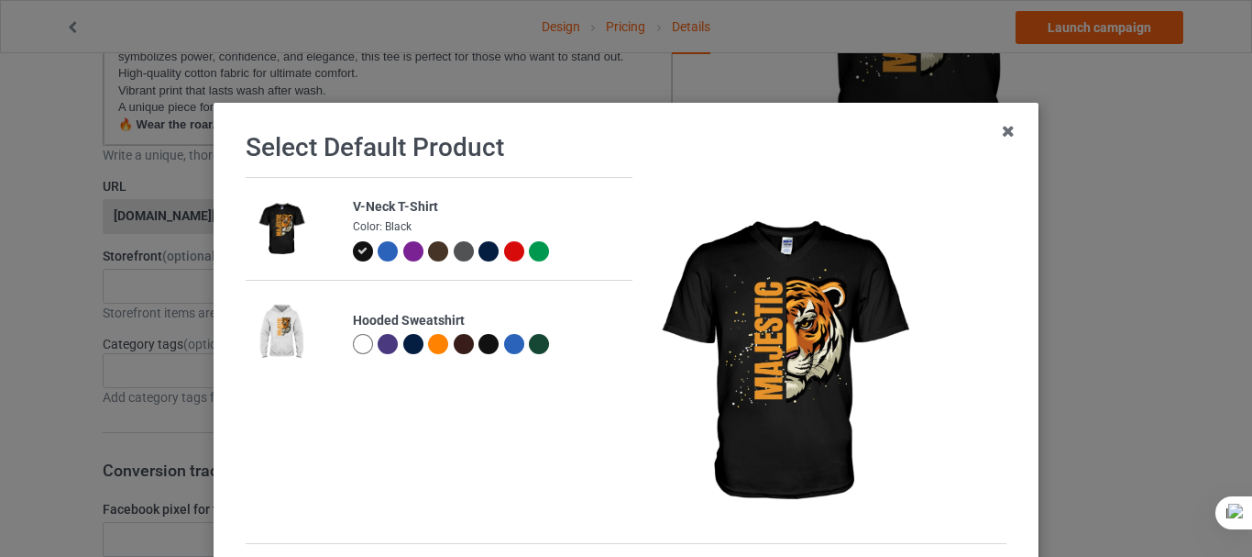
click at [454, 343] on div at bounding box center [464, 344] width 20 height 20
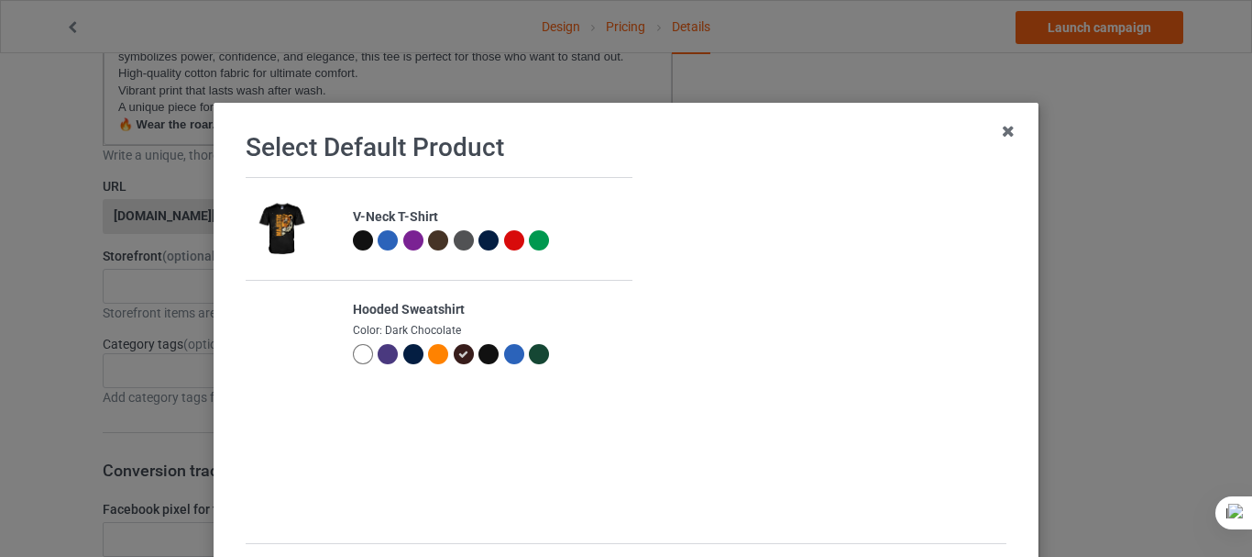
click at [480, 350] on div at bounding box center [489, 354] width 20 height 20
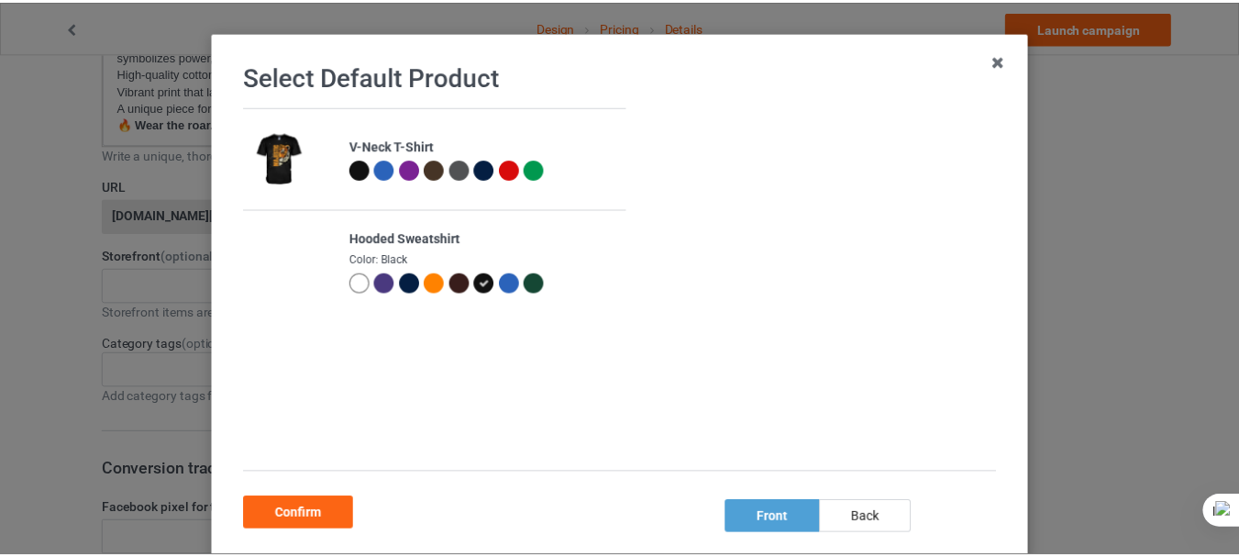
scroll to position [180, 0]
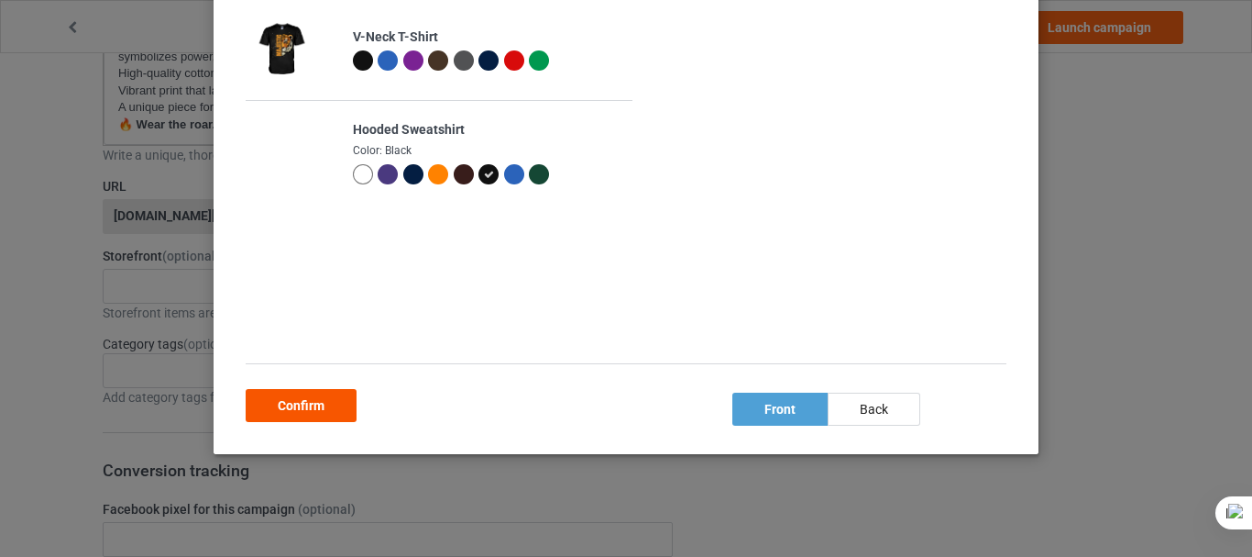
click at [320, 404] on div "Confirm" at bounding box center [301, 405] width 111 height 33
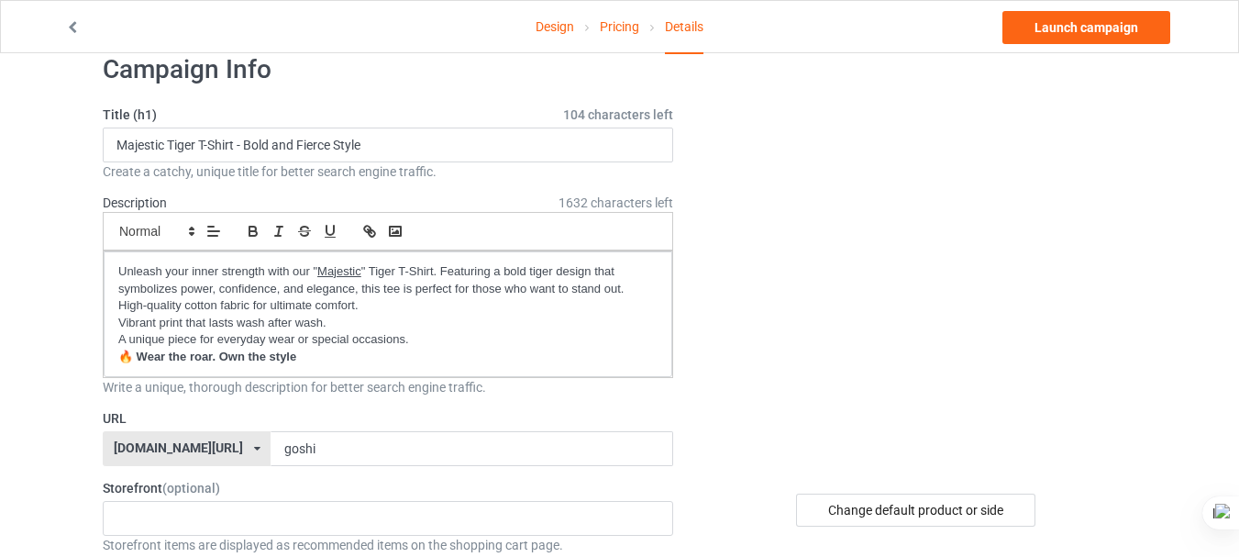
scroll to position [7, 0]
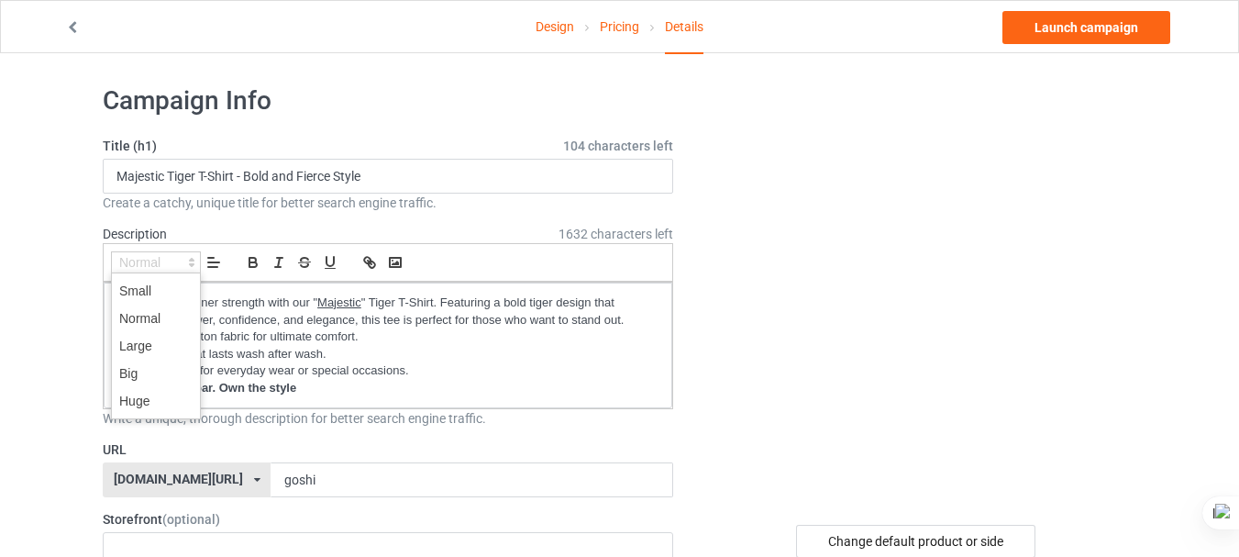
click at [154, 264] on span at bounding box center [156, 262] width 90 height 22
click at [160, 394] on span at bounding box center [155, 401] width 73 height 28
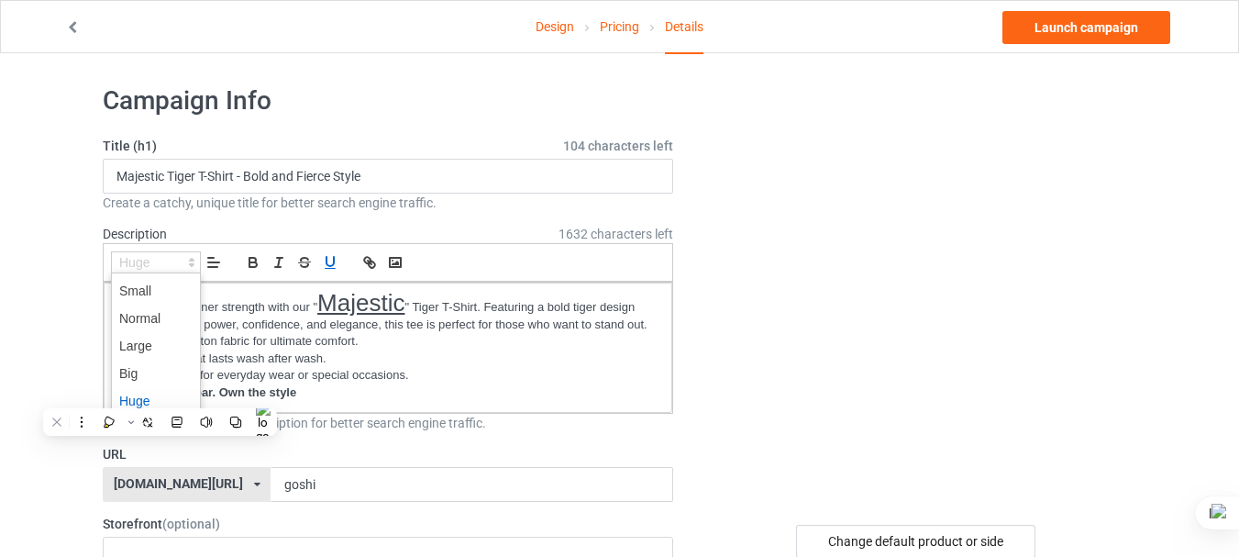
click at [141, 265] on span at bounding box center [156, 262] width 90 height 22
click at [147, 285] on span at bounding box center [155, 291] width 73 height 28
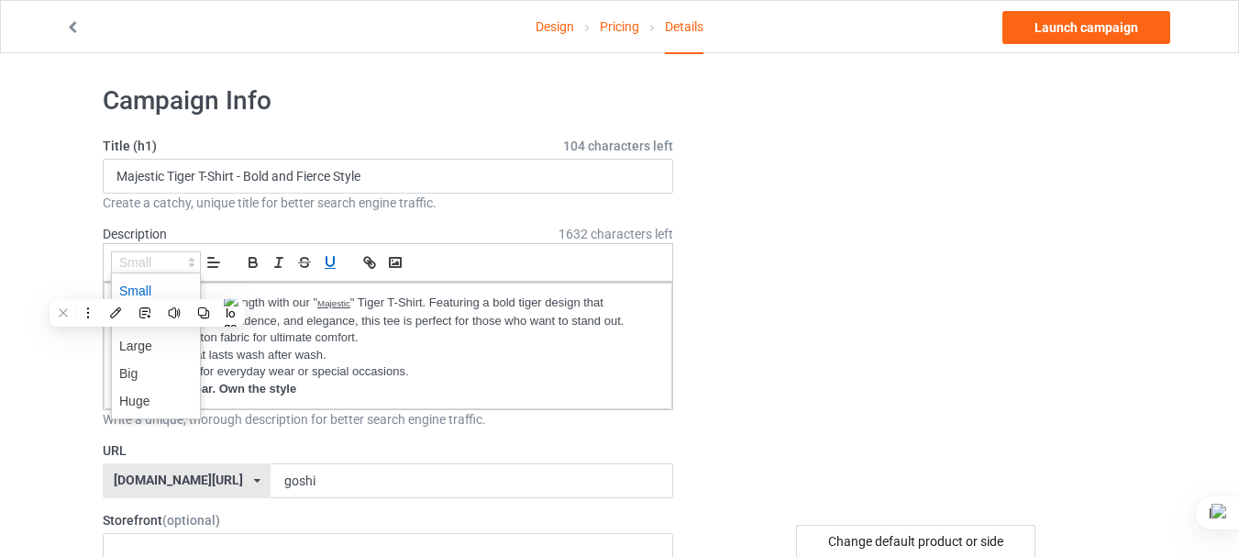
click at [147, 260] on span at bounding box center [156, 262] width 90 height 22
click at [149, 325] on span at bounding box center [155, 318] width 73 height 28
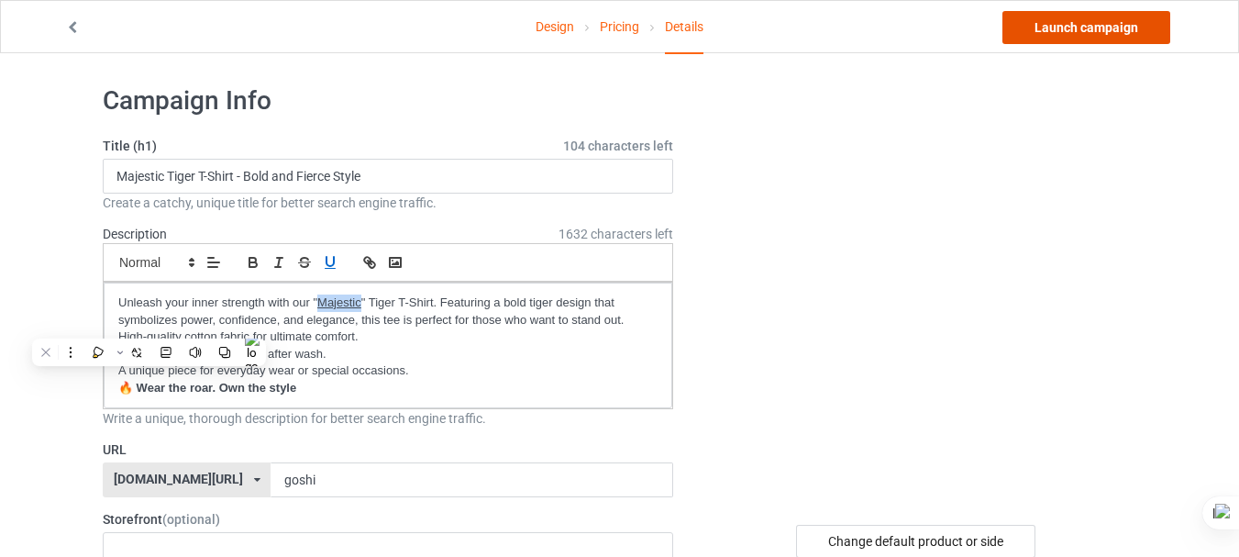
click at [1064, 33] on link "Launch campaign" at bounding box center [1086, 27] width 168 height 33
